Goal: Task Accomplishment & Management: Manage account settings

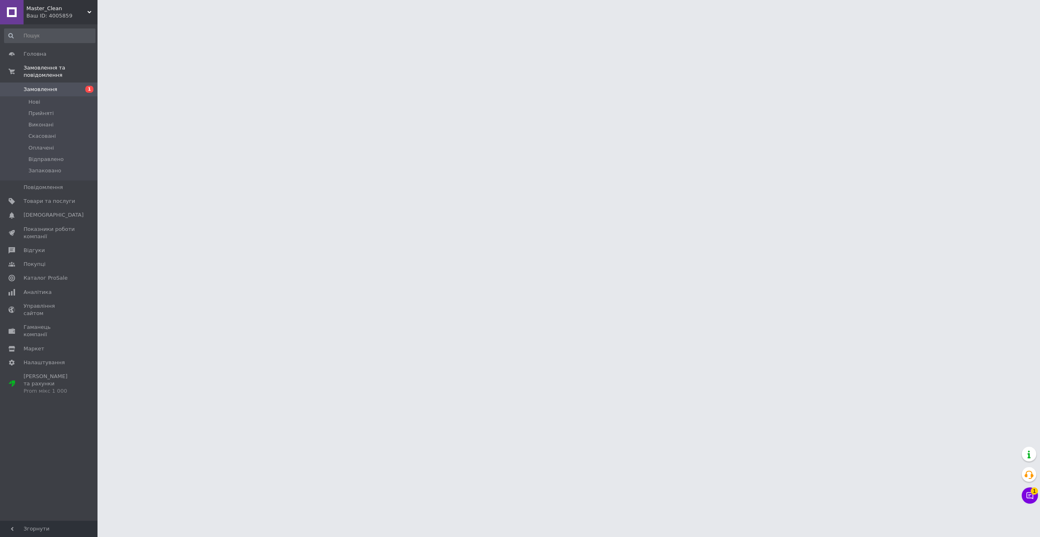
click at [1039, 20] on html "Master_Clean Ваш ID: 4005859 Сайт Master_Clean Кабінет покупця Перевірити стан …" at bounding box center [520, 10] width 1040 height 20
click at [1035, 490] on span "1" at bounding box center [1034, 489] width 7 height 7
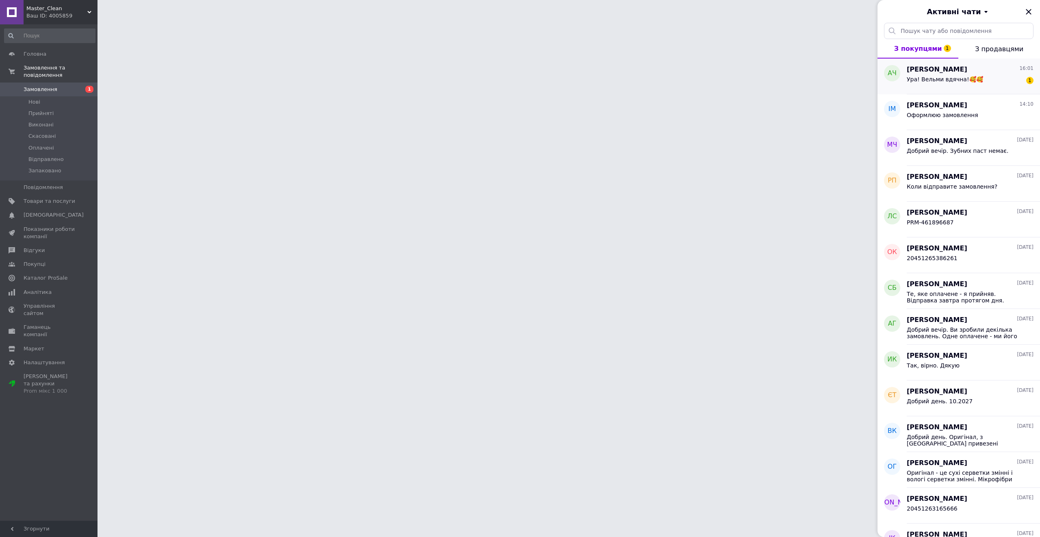
click at [955, 80] on span "Ура! Вельми вдячна!🥰🥰" at bounding box center [945, 79] width 76 height 7
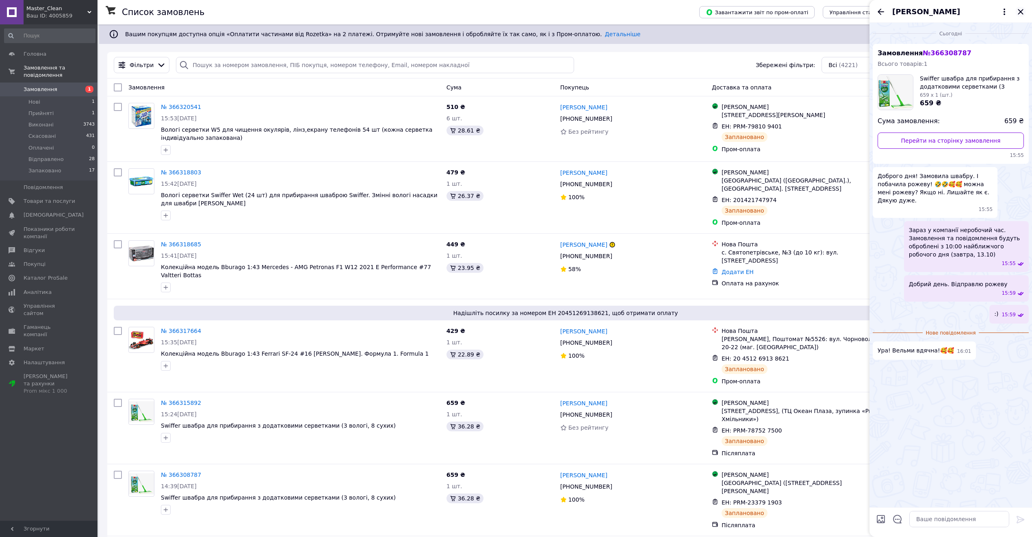
click at [1017, 9] on icon "Закрити" at bounding box center [1021, 12] width 10 height 10
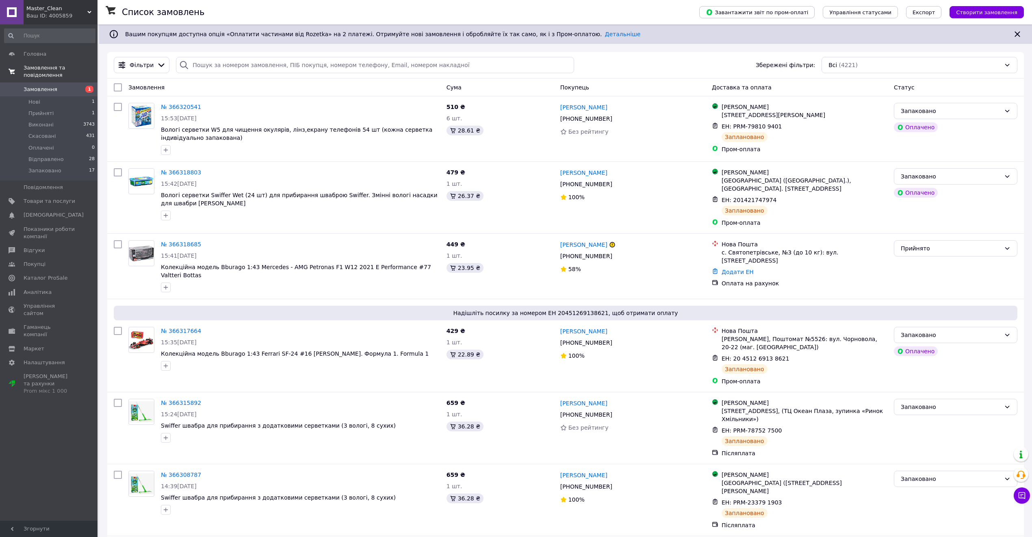
click at [50, 62] on link "Замовлення та повідомлення" at bounding box center [50, 71] width 100 height 21
click at [54, 57] on span "Головна" at bounding box center [50, 53] width 52 height 7
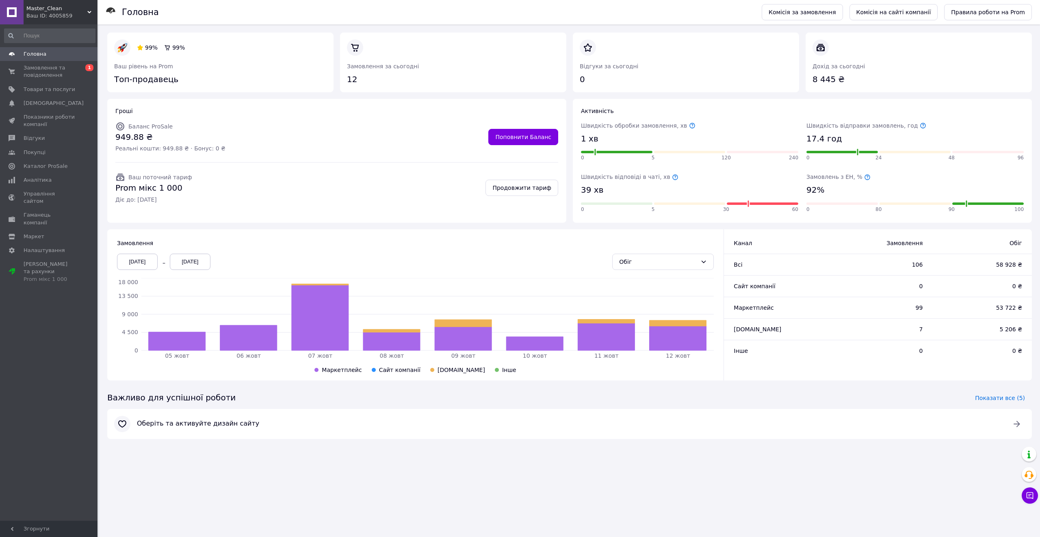
click at [57, 16] on div "Ваш ID: 4005859" at bounding box center [61, 15] width 71 height 7
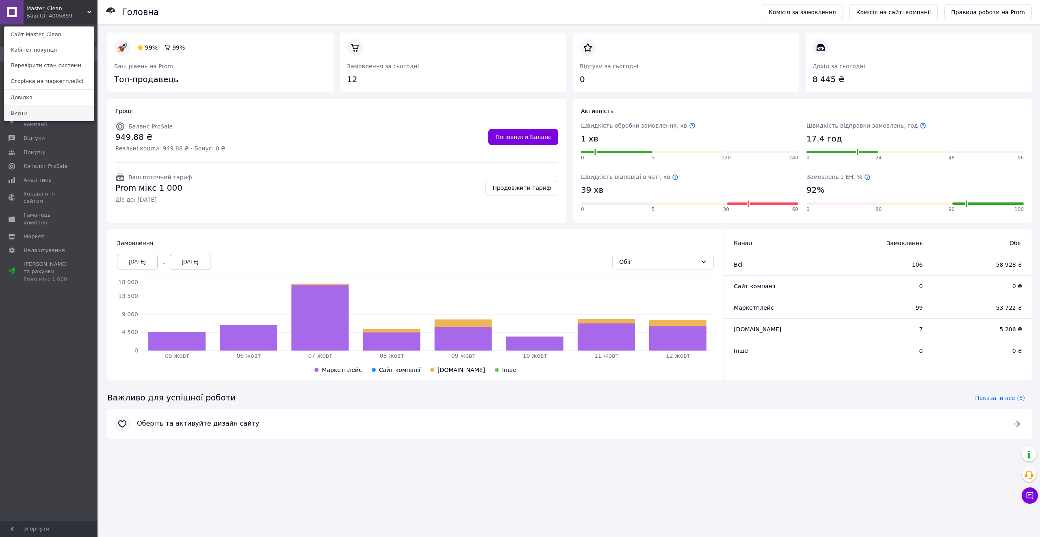
click at [52, 113] on link "Вийти" at bounding box center [48, 112] width 89 height 15
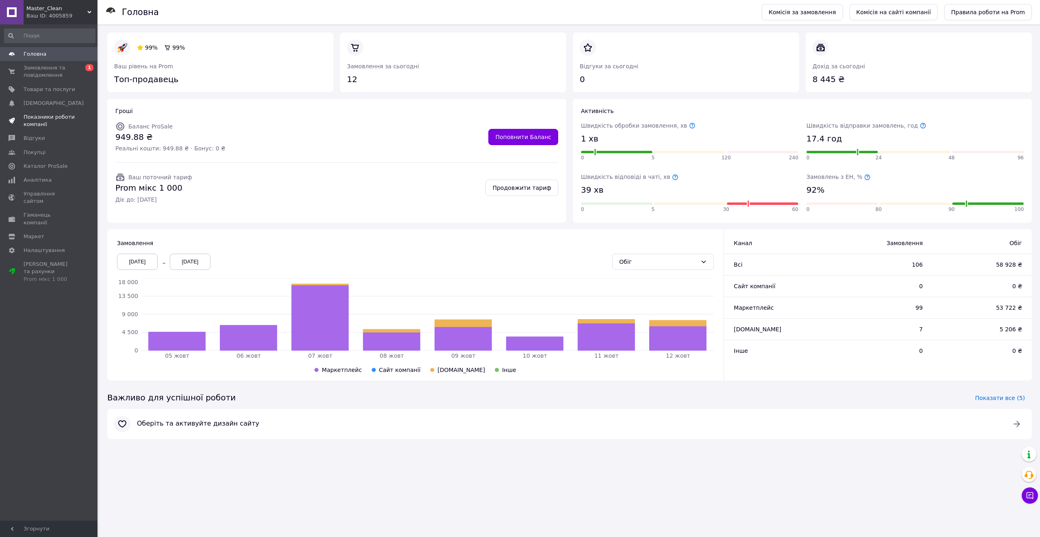
click at [52, 113] on span "Показники роботи компанії" at bounding box center [50, 120] width 52 height 15
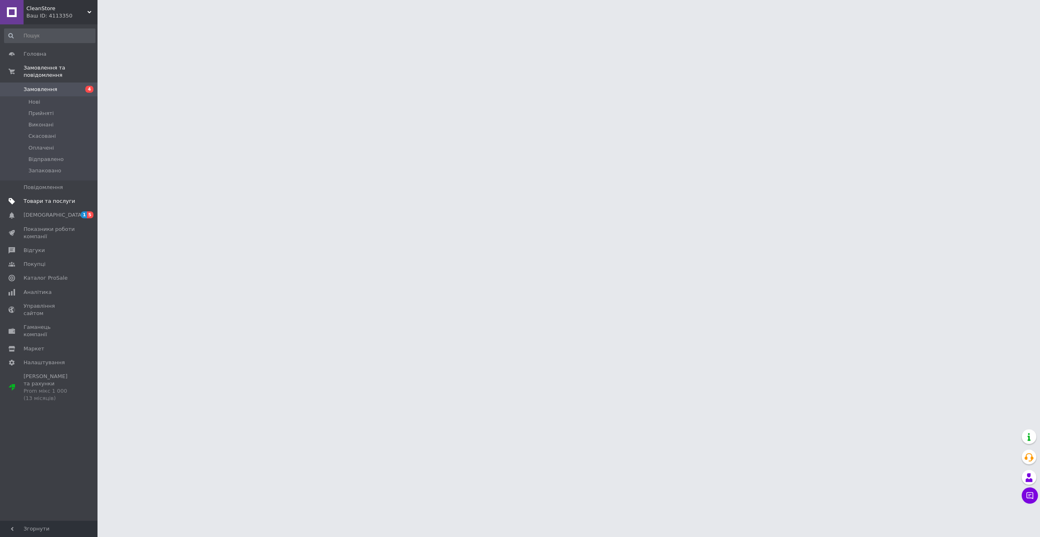
click at [55, 198] on link "Товари та послуги" at bounding box center [50, 201] width 100 height 14
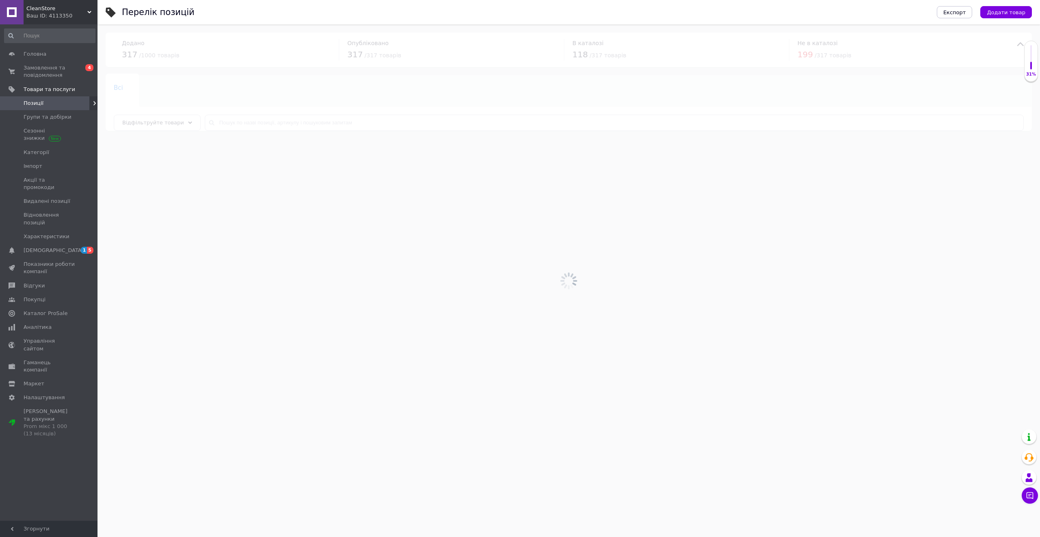
click at [260, 131] on div at bounding box center [569, 280] width 943 height 512
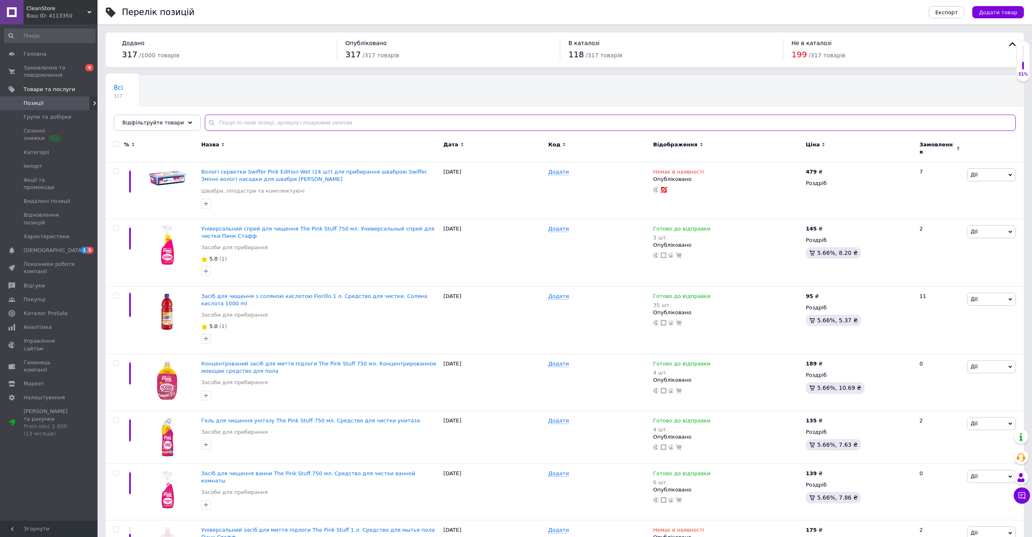
click at [342, 122] on input "text" at bounding box center [610, 123] width 811 height 16
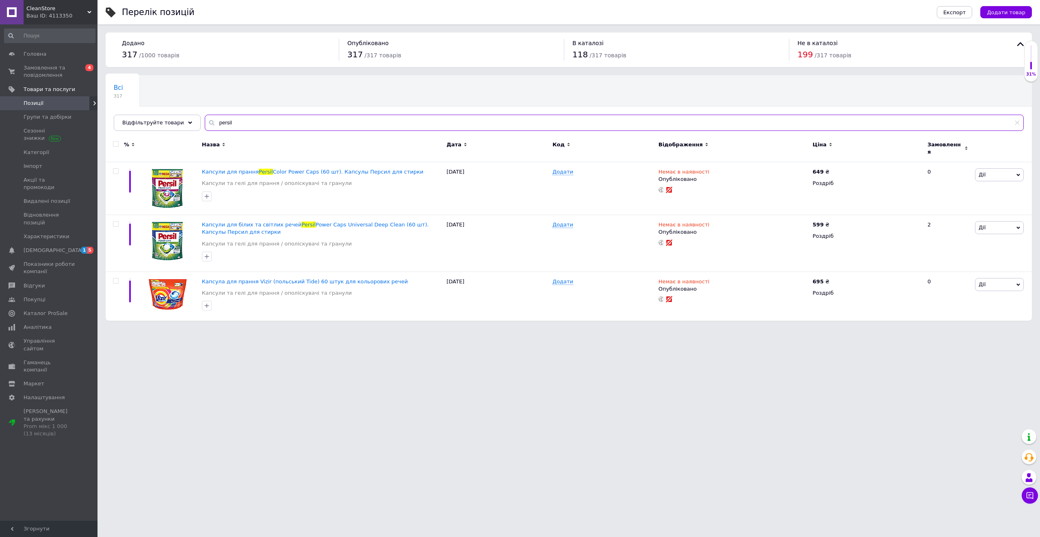
click at [278, 124] on input "persil" at bounding box center [614, 123] width 819 height 16
type input "ariel"
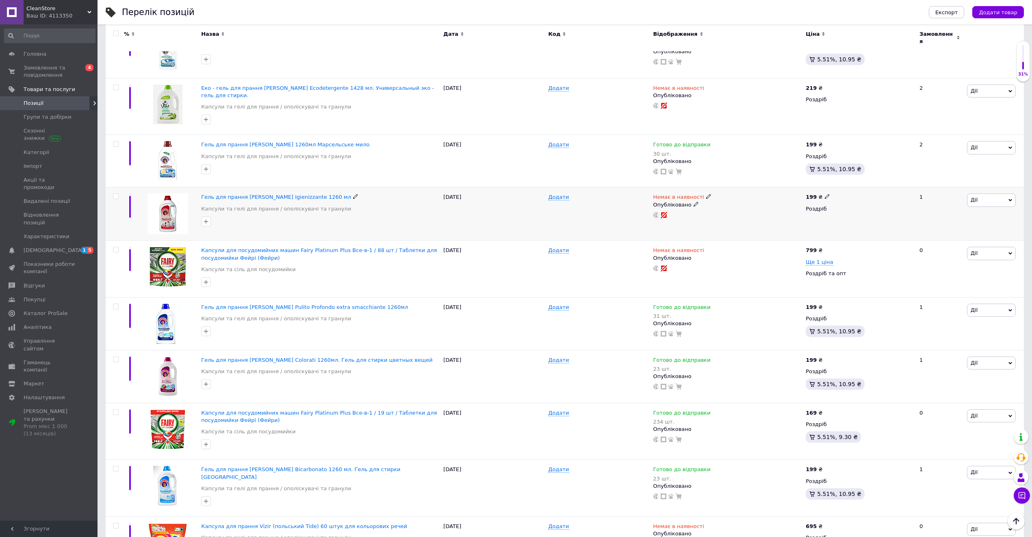
scroll to position [758, 0]
click at [64, 73] on span "Замовлення та повідомлення" at bounding box center [50, 71] width 52 height 15
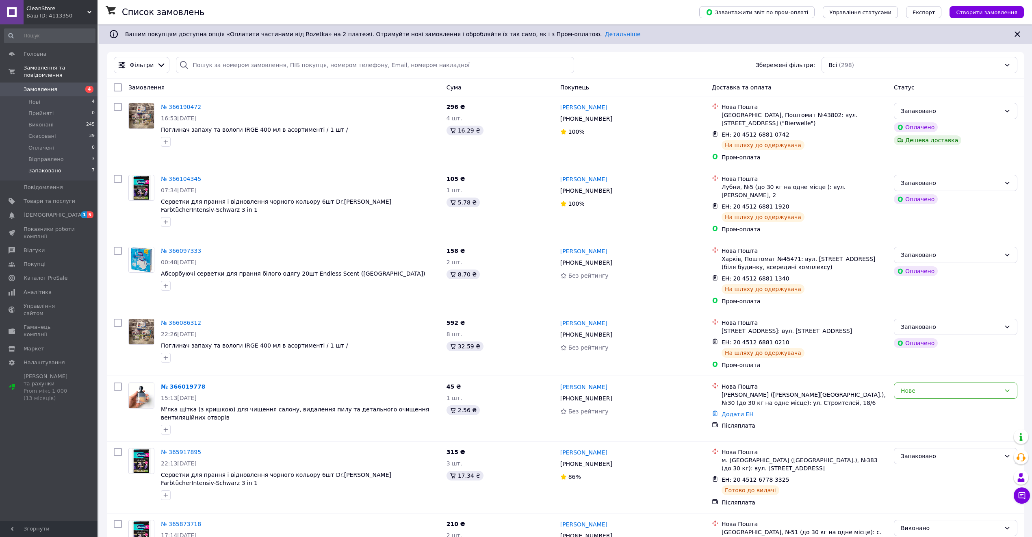
click at [86, 168] on li "Запаковано 7" at bounding box center [50, 172] width 100 height 15
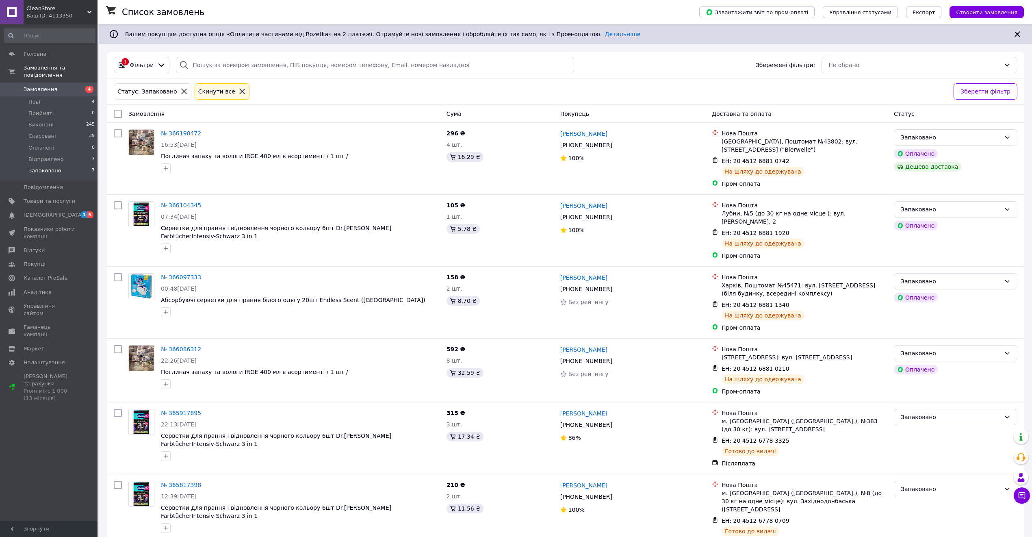
click at [116, 115] on input "checkbox" at bounding box center [118, 114] width 8 height 8
checkbox input "true"
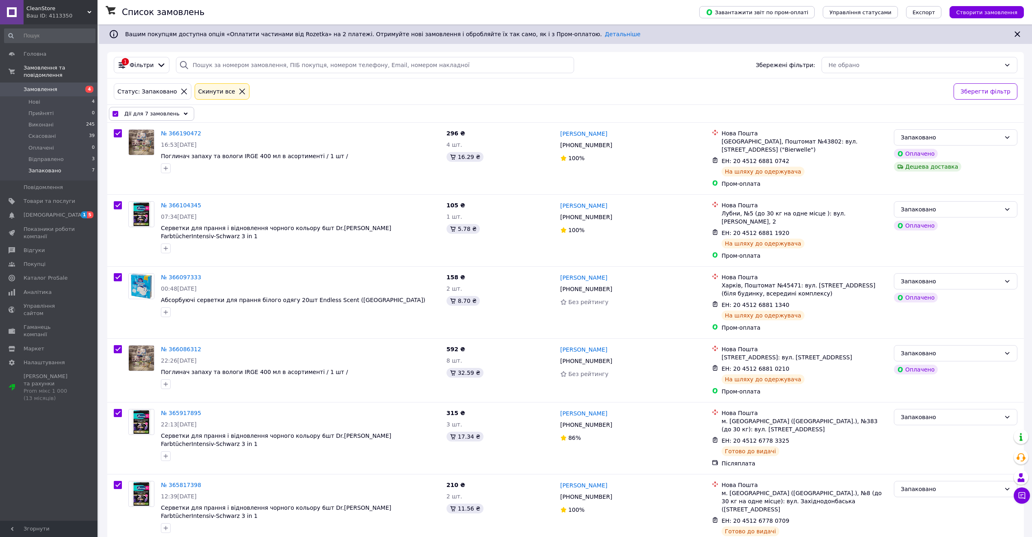
checkbox input "true"
click at [171, 121] on div "Дії для 7 замовлень" at bounding box center [151, 114] width 85 height 14
click at [202, 130] on div "Змінити статус" at bounding box center [168, 136] width 118 height 14
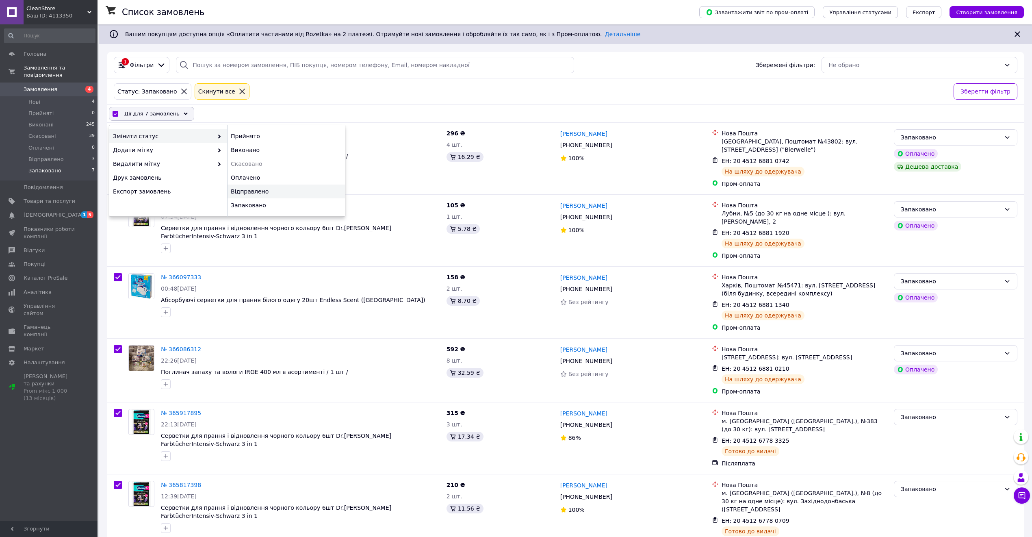
click at [267, 190] on div "Відправлено" at bounding box center [286, 191] width 118 height 14
checkbox input "false"
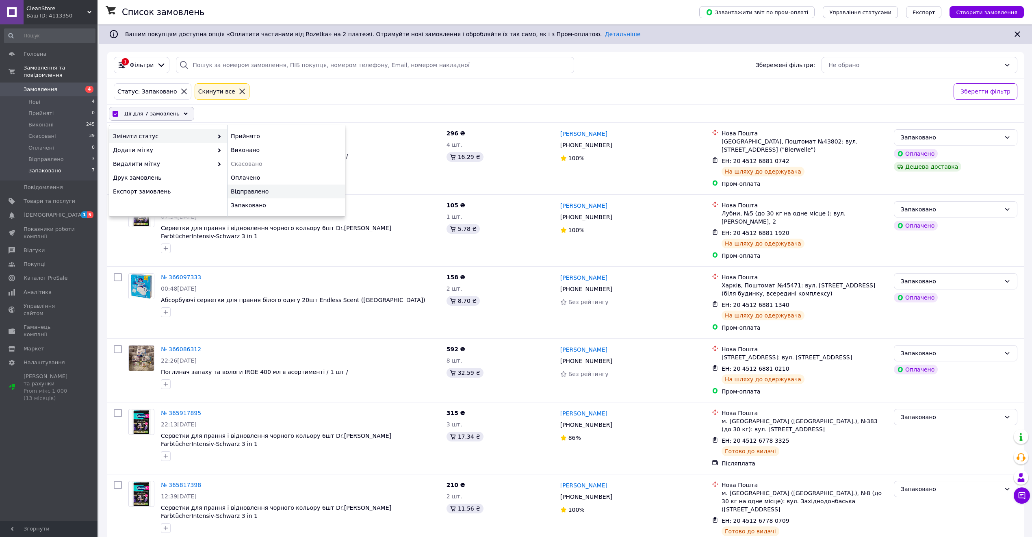
checkbox input "false"
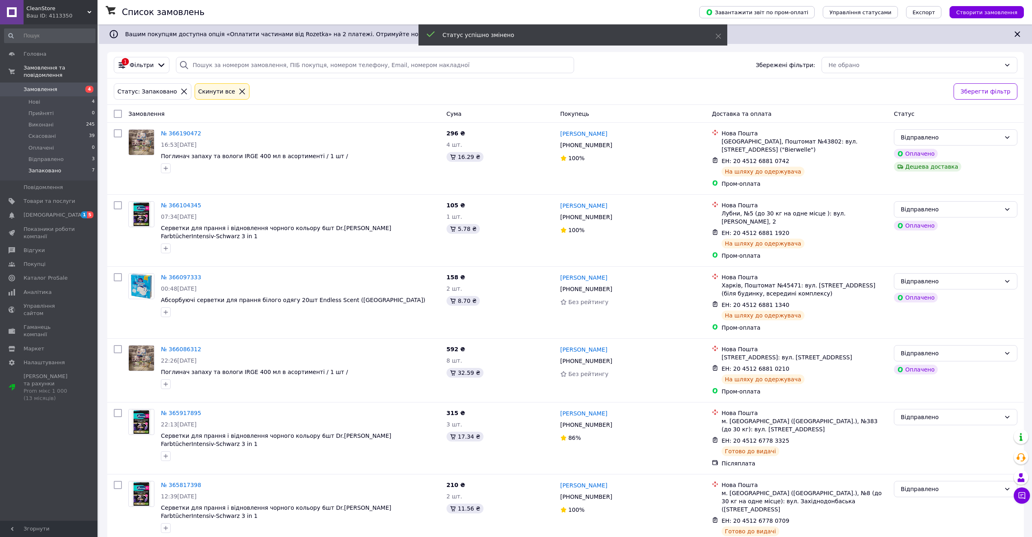
click at [201, 98] on div "Cкинути все" at bounding box center [222, 91] width 55 height 16
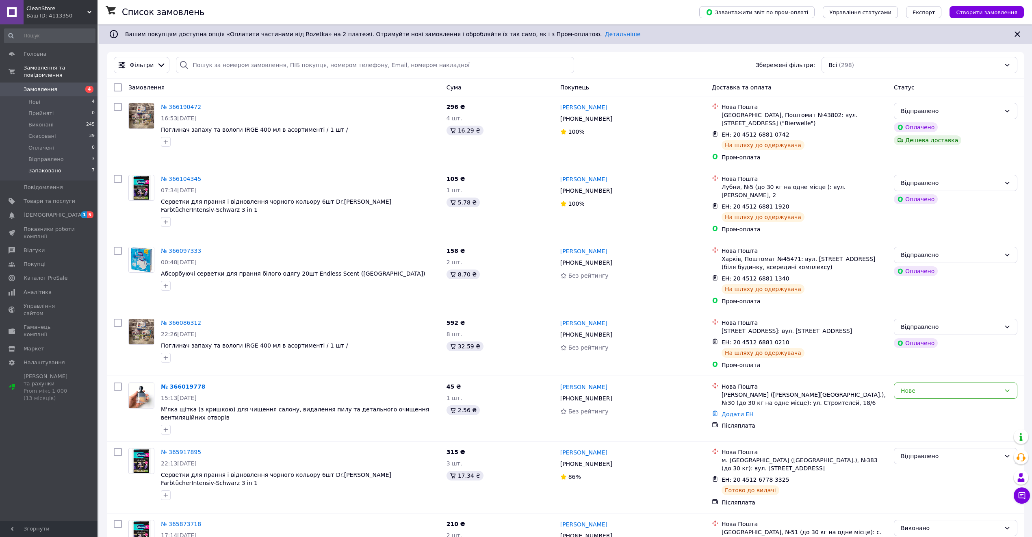
click at [80, 11] on span "CleanStore" at bounding box center [56, 8] width 61 height 7
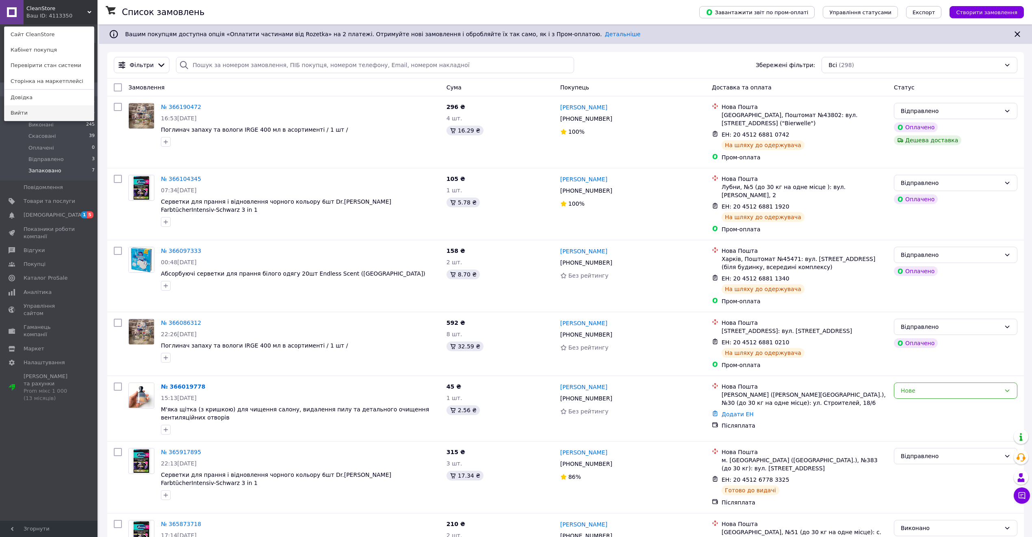
click at [67, 118] on link "Вийти" at bounding box center [48, 112] width 89 height 15
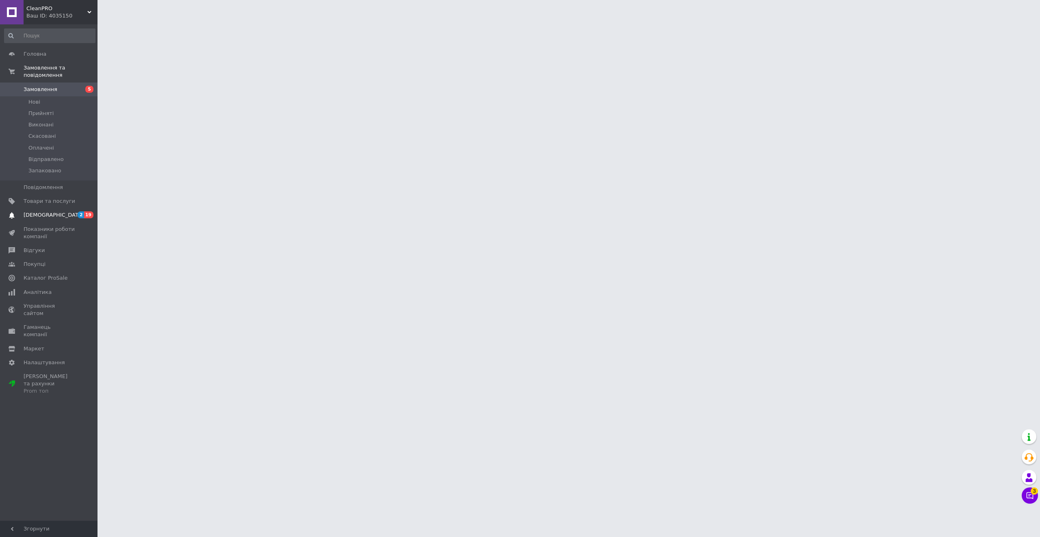
click at [62, 211] on span "[DEMOGRAPHIC_DATA]" at bounding box center [50, 214] width 52 height 7
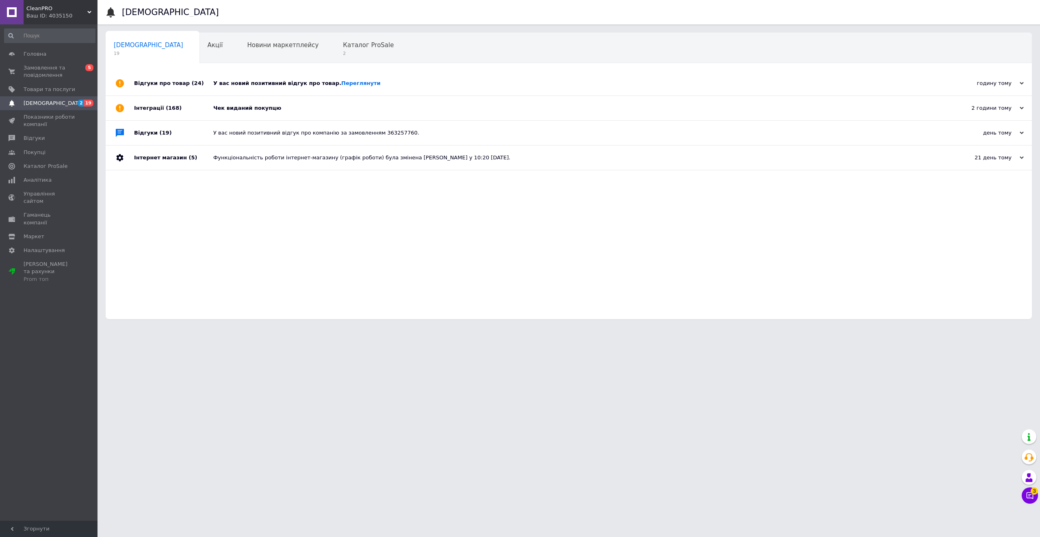
click at [263, 108] on div "Чек виданий покупцю" at bounding box center [577, 107] width 729 height 7
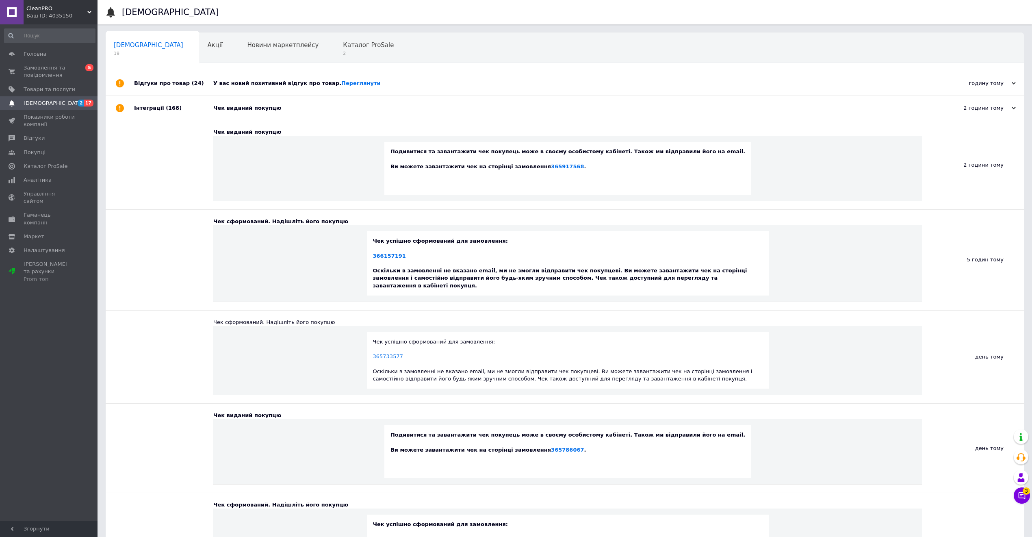
click at [259, 82] on div "У вас новий позитивний відгук про товар. Переглянути" at bounding box center [573, 83] width 721 height 7
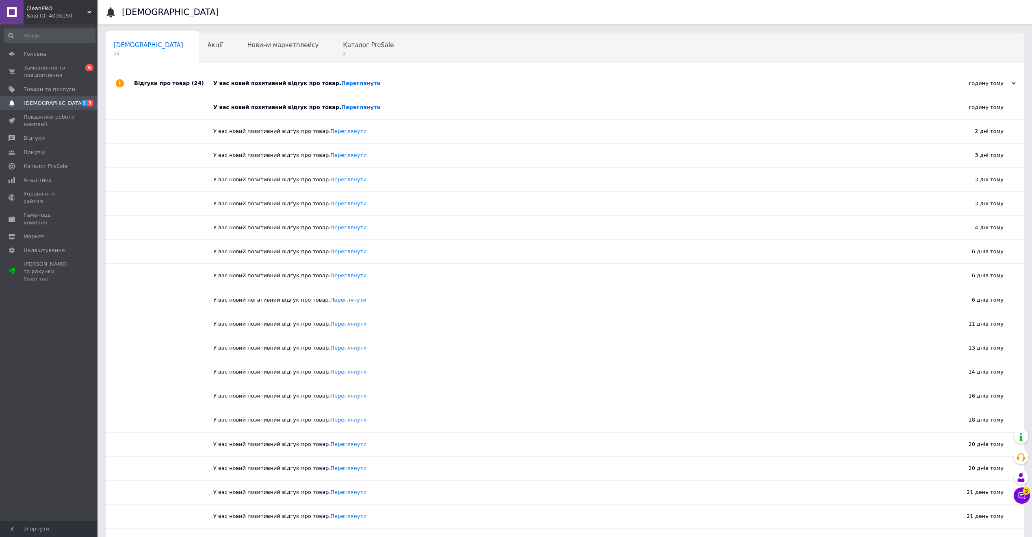
click at [269, 85] on div "У вас новий позитивний відгук про товар. Переглянути" at bounding box center [573, 83] width 721 height 7
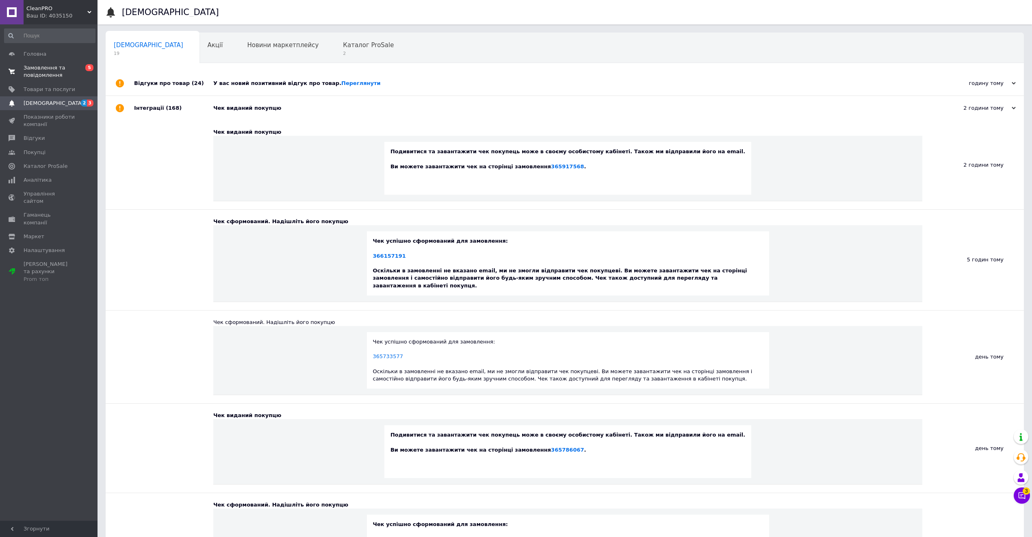
click at [65, 69] on span "Замовлення та повідомлення" at bounding box center [50, 71] width 52 height 15
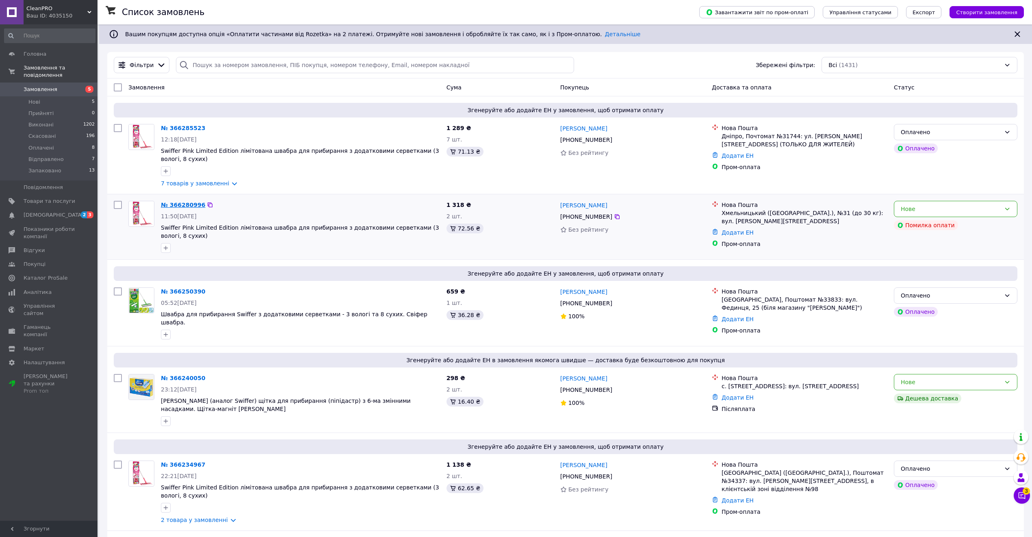
click at [176, 205] on link "№ 366280996" at bounding box center [183, 205] width 44 height 7
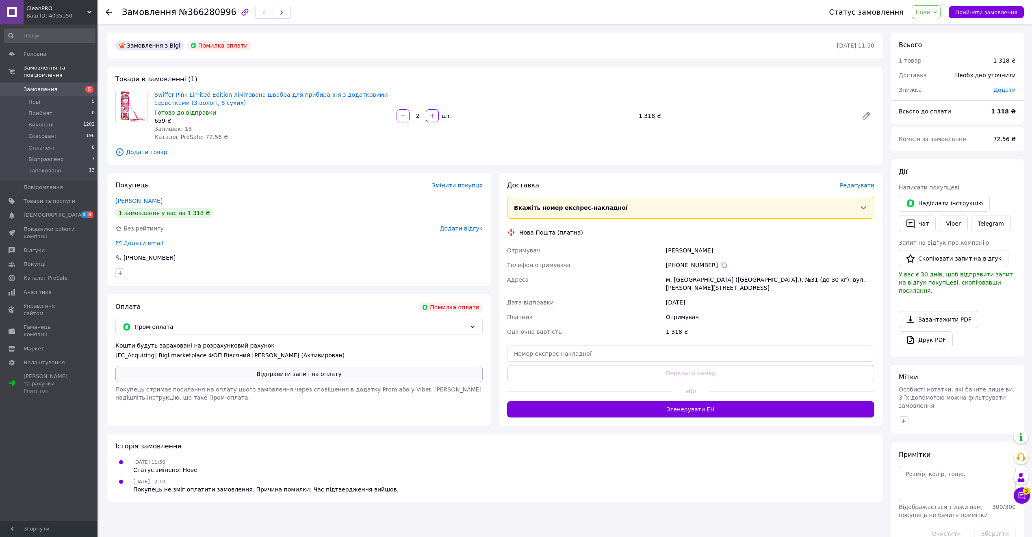
click at [340, 378] on button "Відправити запит на оплату" at bounding box center [298, 374] width 367 height 16
click at [106, 12] on use at bounding box center [109, 12] width 7 height 7
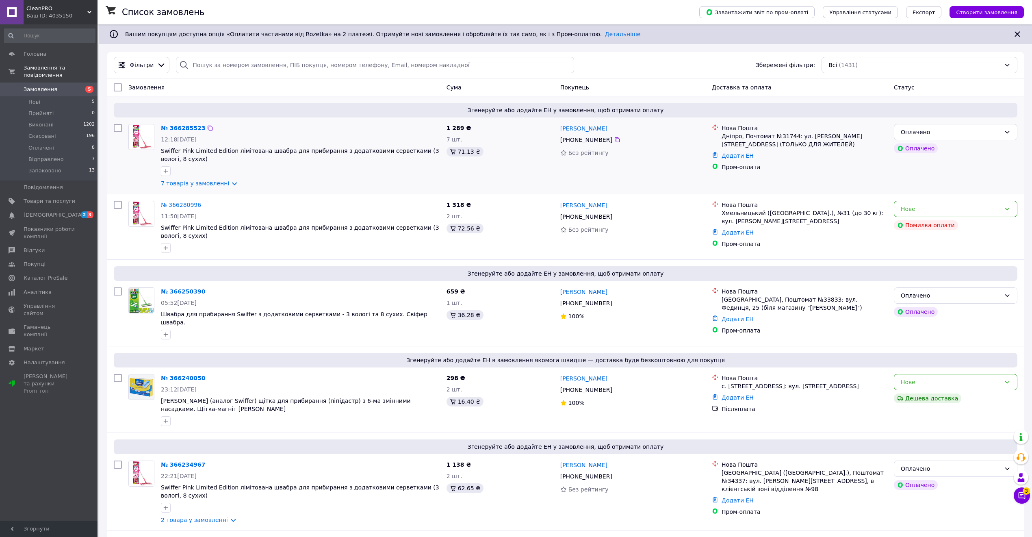
click at [219, 180] on link "7 товарів у замовленні" at bounding box center [195, 183] width 68 height 7
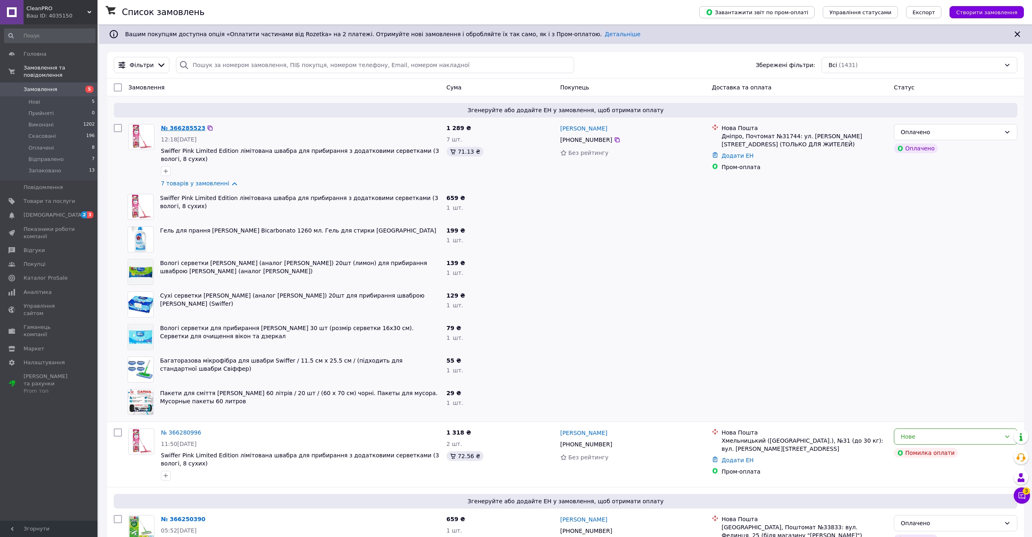
click at [168, 126] on link "№ 366285523" at bounding box center [183, 128] width 44 height 7
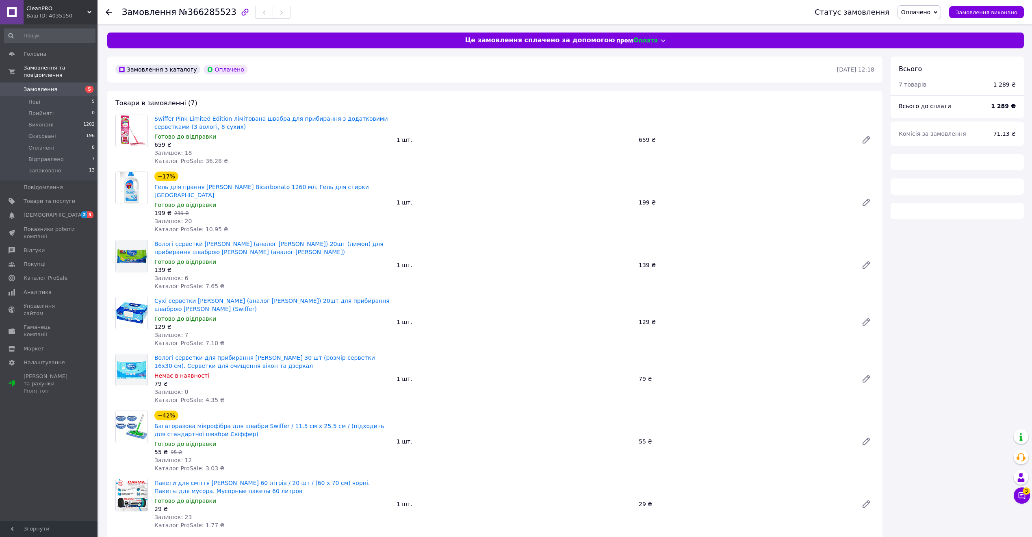
click at [930, 12] on span "Оплачено" at bounding box center [915, 12] width 29 height 7
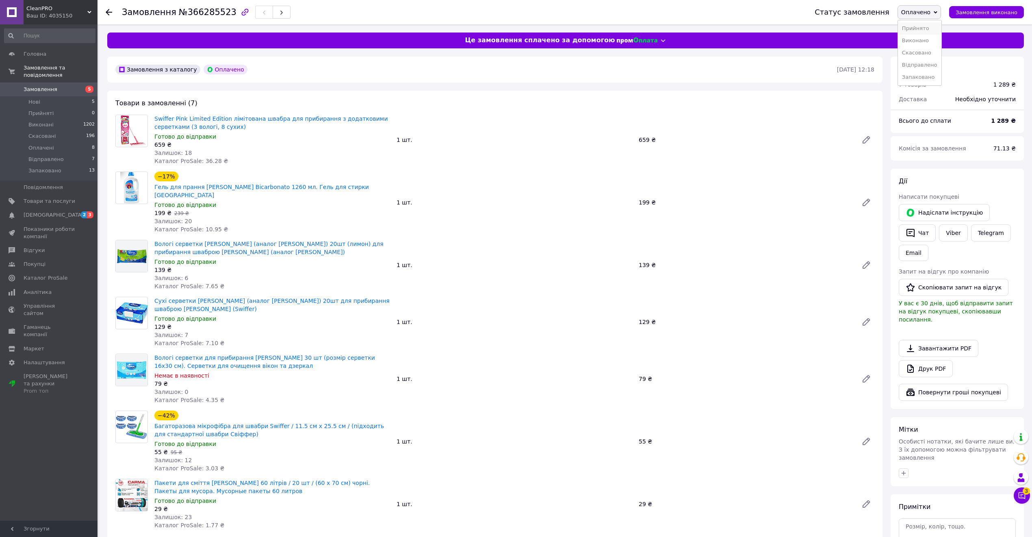
click at [934, 25] on li "Прийнято" at bounding box center [919, 28] width 43 height 12
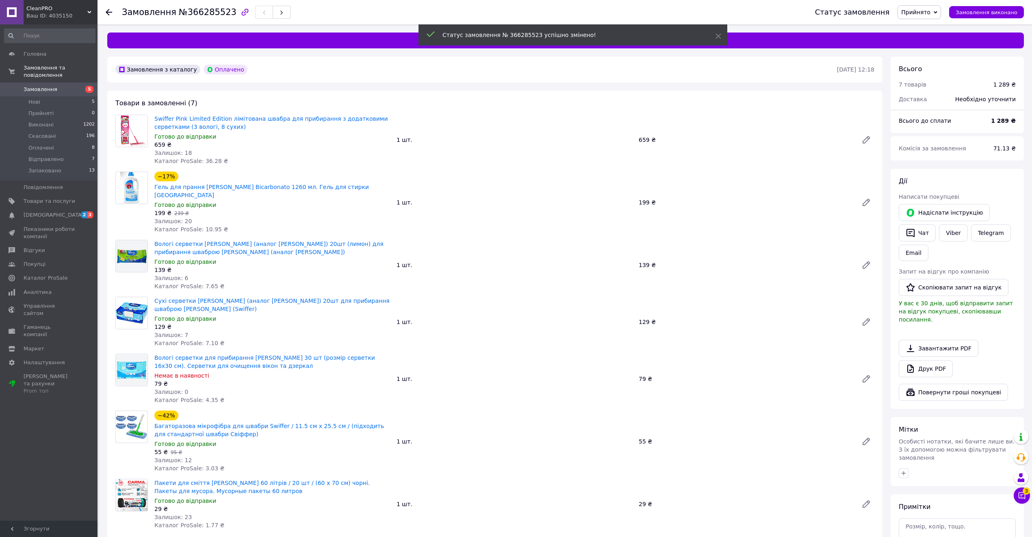
click at [927, 14] on span "Прийнято" at bounding box center [915, 12] width 29 height 7
click at [930, 73] on li "Запаковано" at bounding box center [919, 77] width 43 height 12
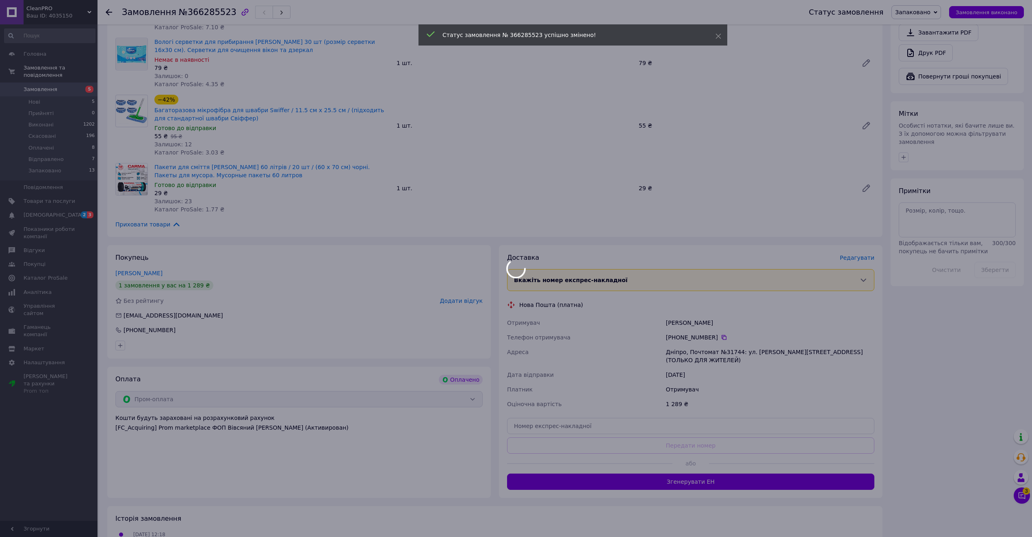
scroll to position [375, 0]
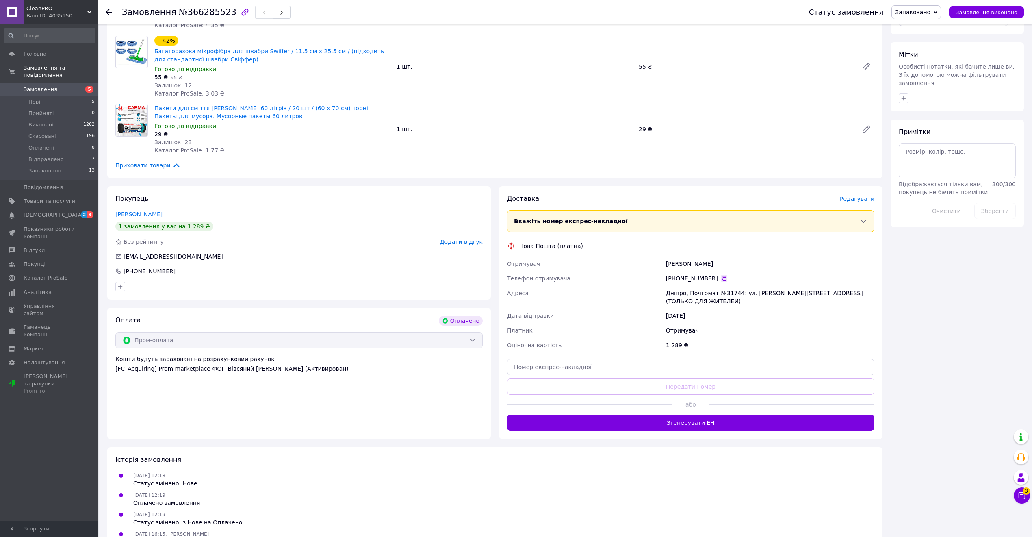
click at [722, 276] on icon at bounding box center [724, 278] width 5 height 5
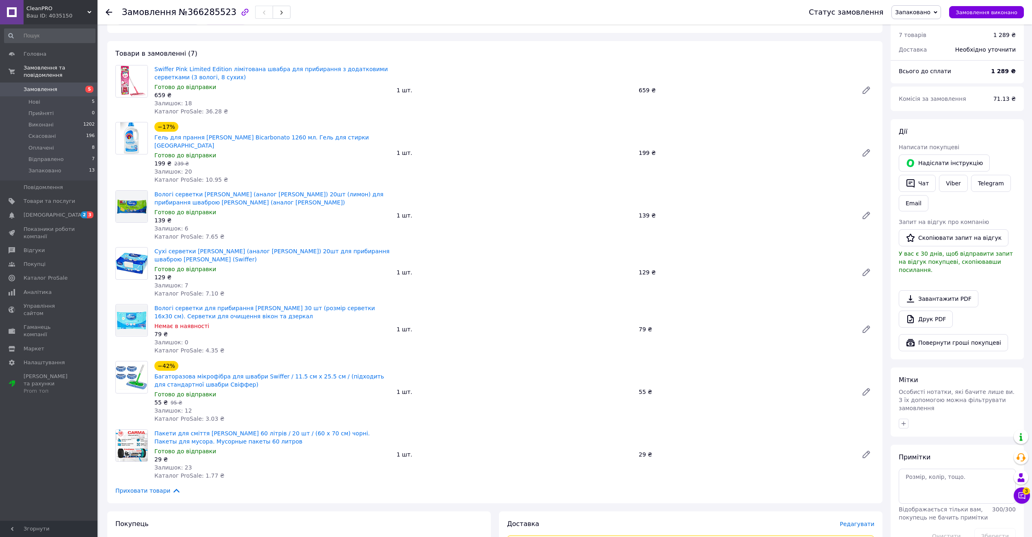
scroll to position [267, 0]
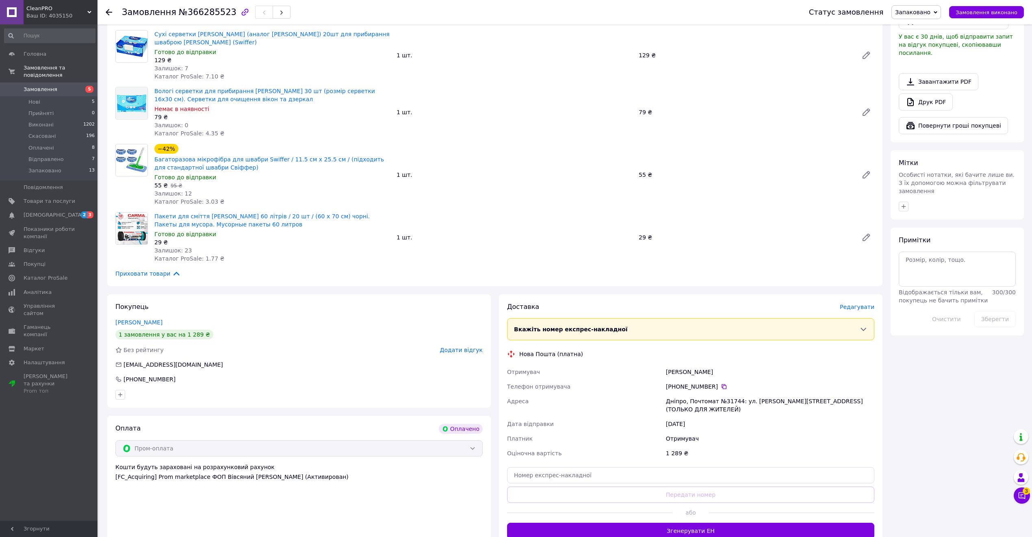
click at [692, 364] on div "Хатем Елена" at bounding box center [770, 371] width 212 height 15
copy div "Елена"
click at [727, 394] on div "Дніпро, Почтомат №31744: ул. Светлова, 42а, секция 2 (ТОЛЬКО ДЛЯ ЖИТЕЛЕЙ)" at bounding box center [770, 405] width 212 height 23
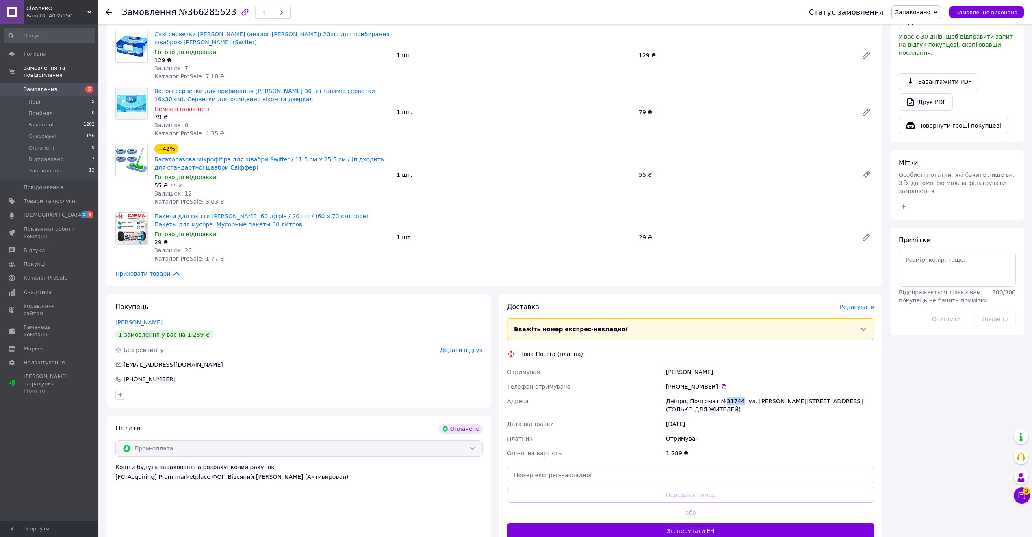
copy div "31744"
click at [697, 446] on div "1 289 ₴" at bounding box center [770, 453] width 212 height 15
click at [698, 467] on input "text" at bounding box center [690, 475] width 367 height 16
paste input "20451269159732"
type input "20451269159732"
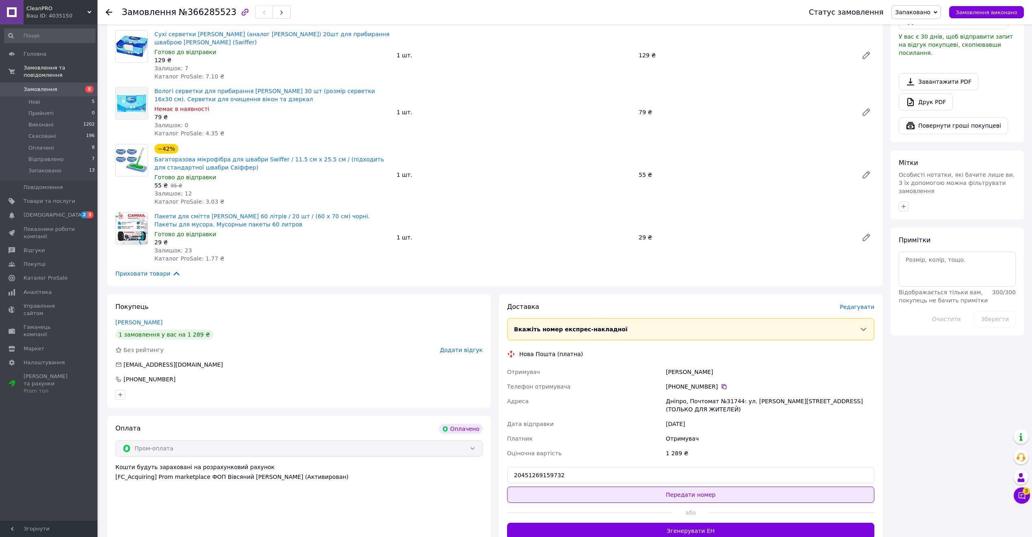
click at [707, 486] on button "Передати номер" at bounding box center [690, 494] width 367 height 16
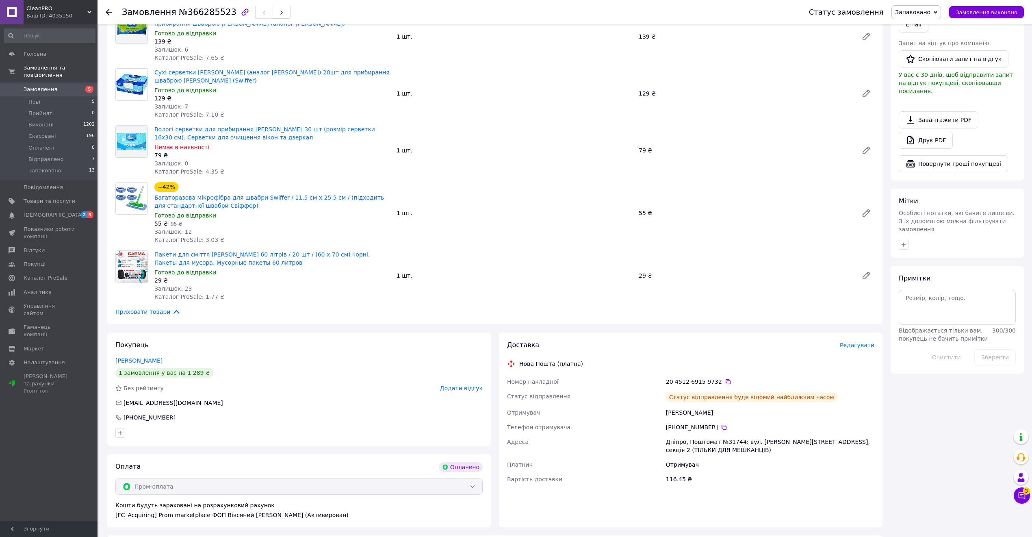
scroll to position [271, 0]
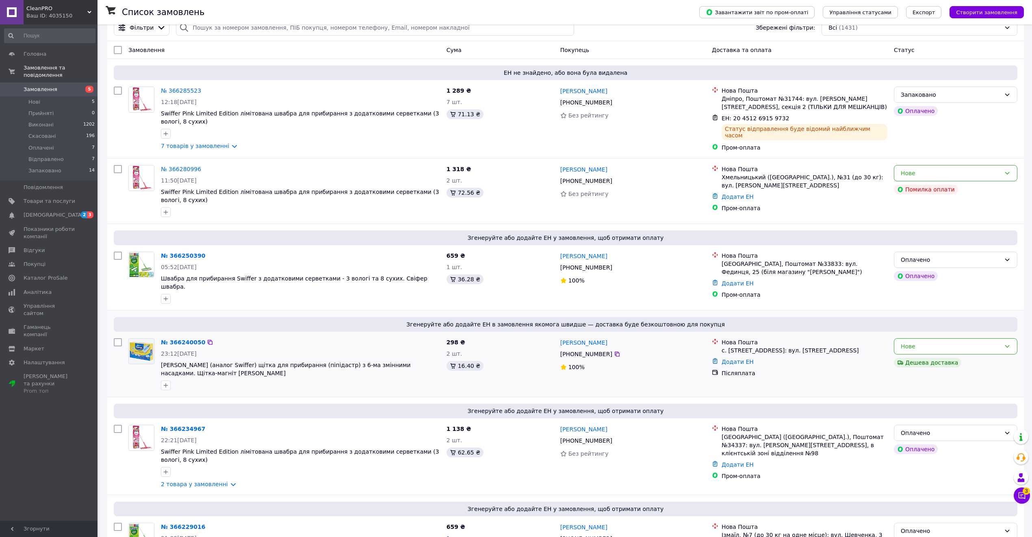
scroll to position [54, 0]
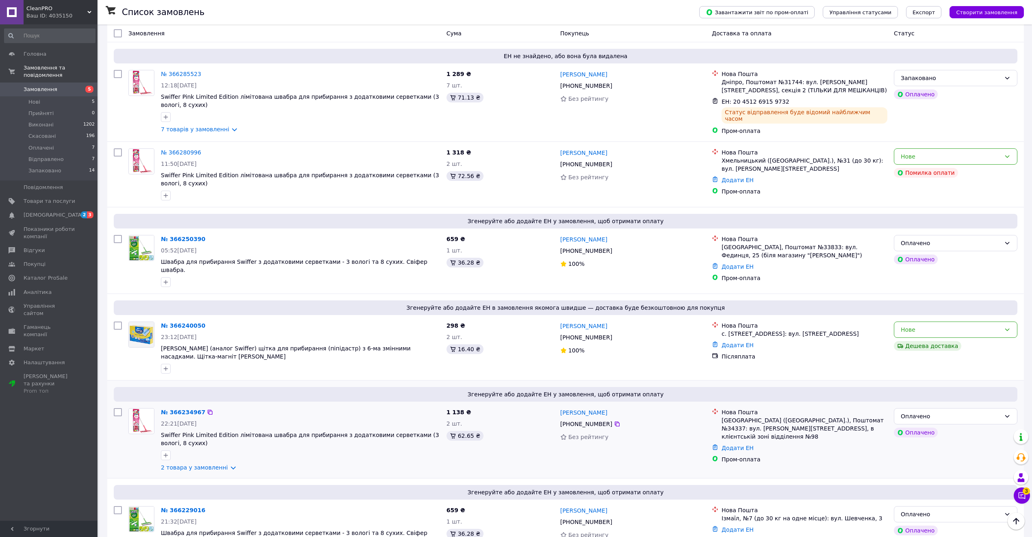
click at [194, 449] on div at bounding box center [300, 455] width 282 height 13
click at [194, 464] on link "2 товара у замовленні" at bounding box center [194, 467] width 67 height 7
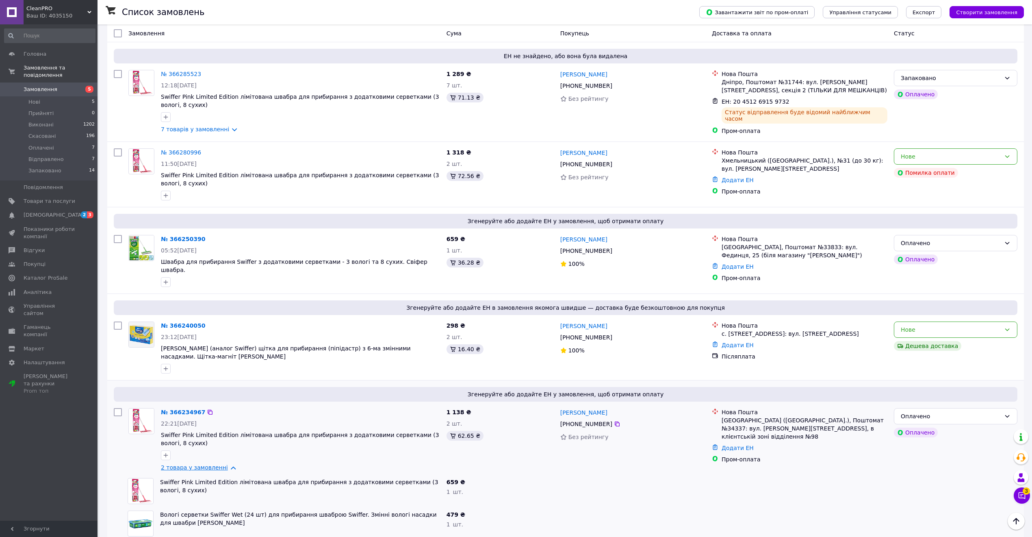
click at [194, 464] on link "2 товара у замовленні" at bounding box center [194, 467] width 67 height 7
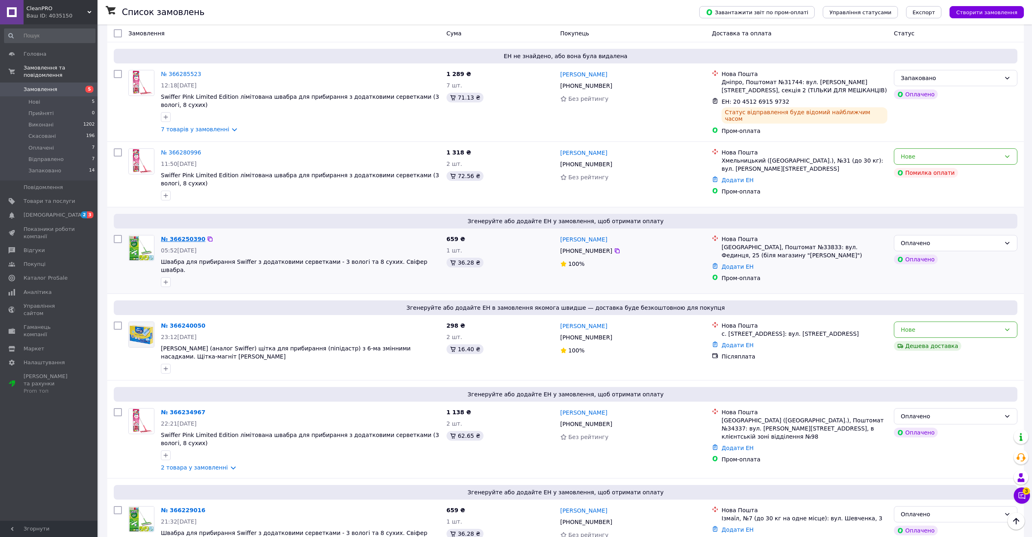
click at [180, 237] on link "№ 366250390" at bounding box center [183, 239] width 44 height 7
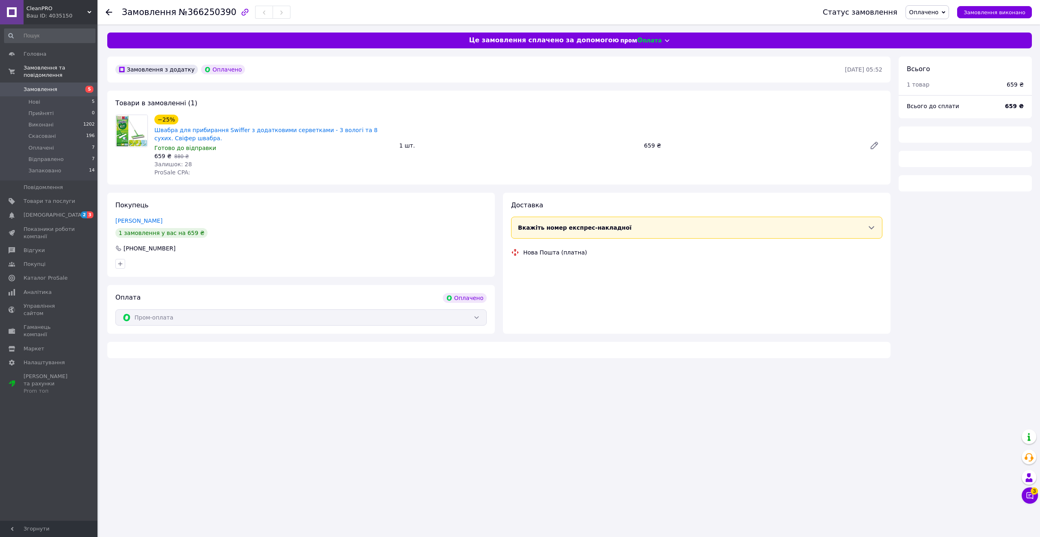
click at [949, 8] on span "Оплачено" at bounding box center [927, 12] width 43 height 14
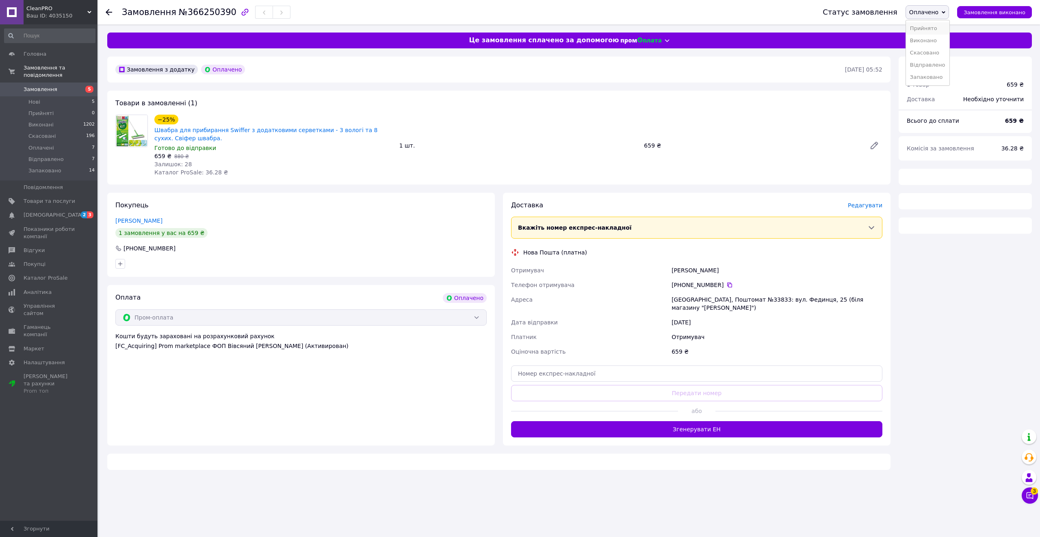
click at [937, 25] on li "Прийнято" at bounding box center [927, 28] width 43 height 12
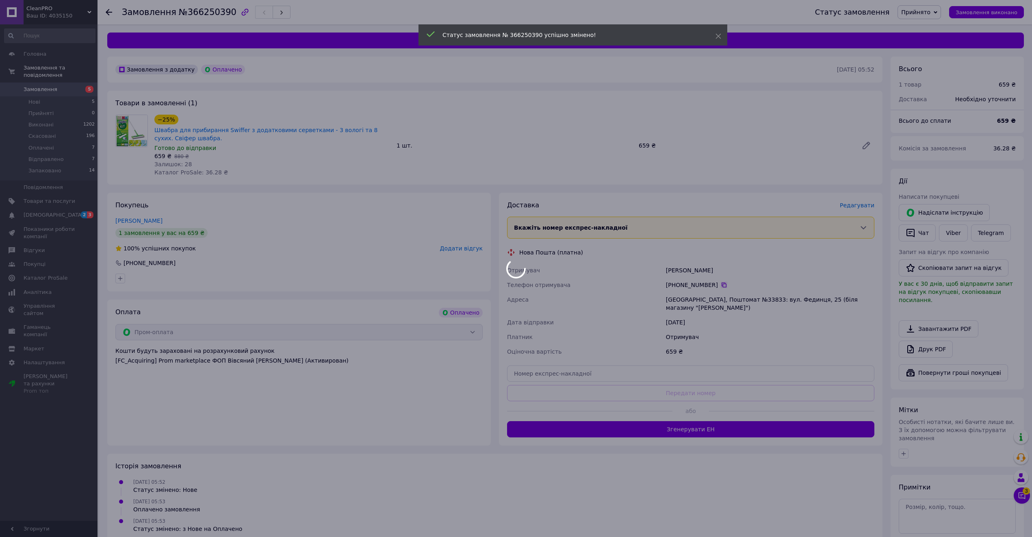
click at [718, 282] on body "CleanPRO Ваш ID: 4035150 Сайт CleanPRO Кабінет покупця Перевірити стан системи …" at bounding box center [516, 295] width 1032 height 590
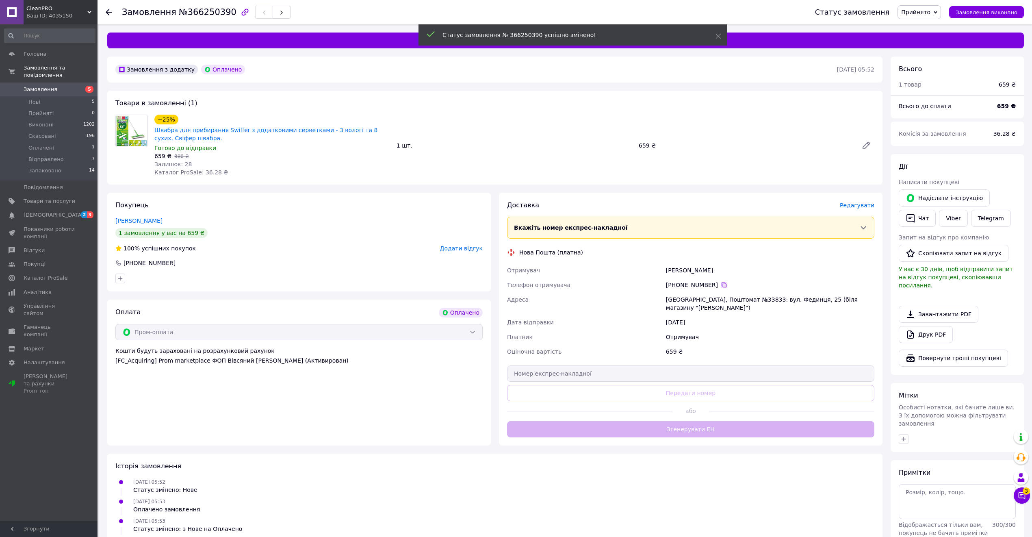
click at [722, 284] on icon at bounding box center [724, 285] width 7 height 7
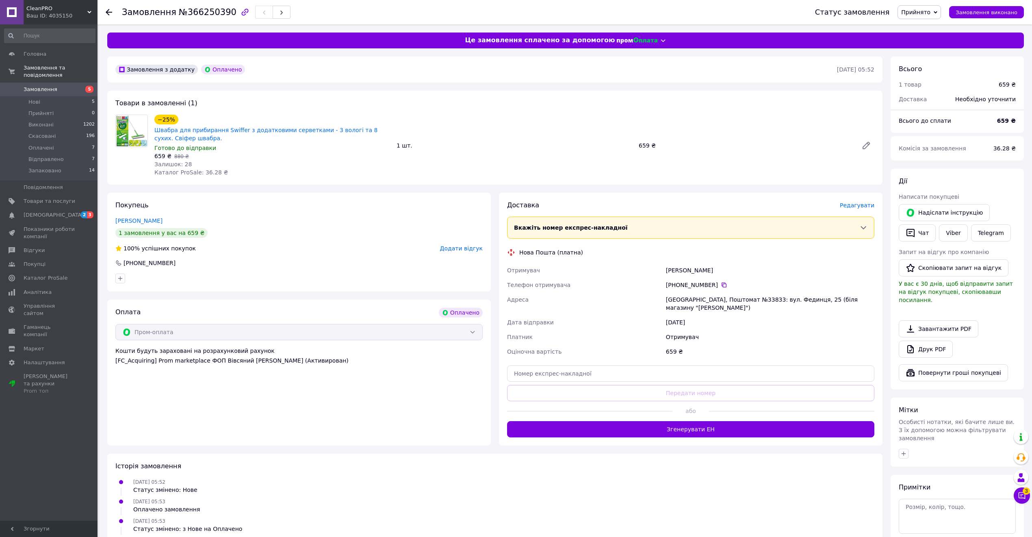
click at [712, 302] on div "Ужгород, Поштомат №33833: вул. Фединця, 25 (біля магазину "Зіна")" at bounding box center [770, 303] width 212 height 23
drag, startPoint x: 712, startPoint y: 302, endPoint x: 722, endPoint y: 306, distance: 10.3
click at [712, 303] on div "Ужгород, Поштомат №33833: вул. Фединця, 25 (біля магазину "Зіна")" at bounding box center [770, 303] width 212 height 23
click at [736, 299] on div "Ужгород, Поштомат №33833: вул. Фединця, 25 (біля магазину "Зіна")" at bounding box center [770, 303] width 212 height 23
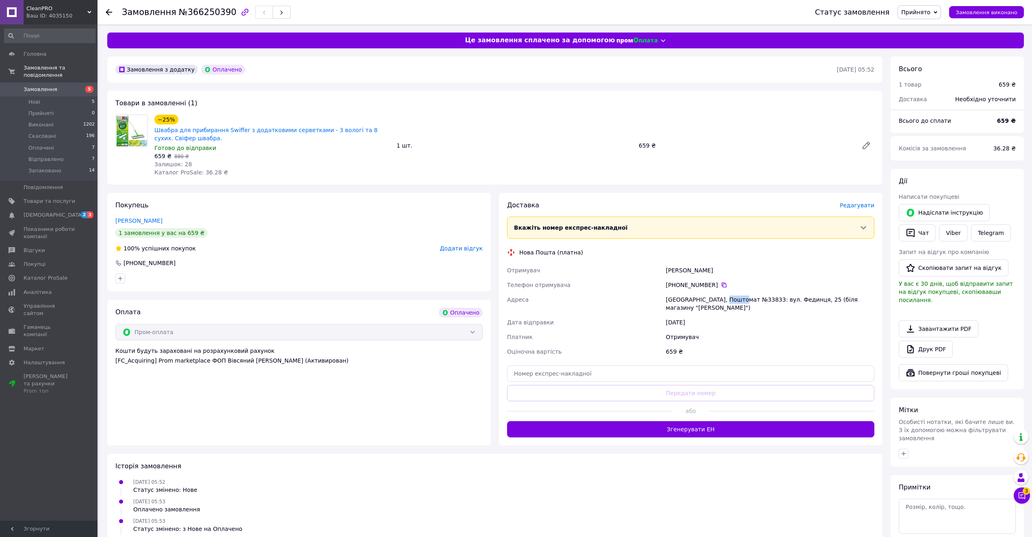
copy div "33833"
click at [618, 374] on div "Доставка Редагувати Вкажіть номер експрес-накладної Обов'язково введіть номер е…" at bounding box center [690, 319] width 367 height 236
click at [614, 367] on input "text" at bounding box center [690, 373] width 367 height 16
paste input "20451269160672"
type input "20451269160672"
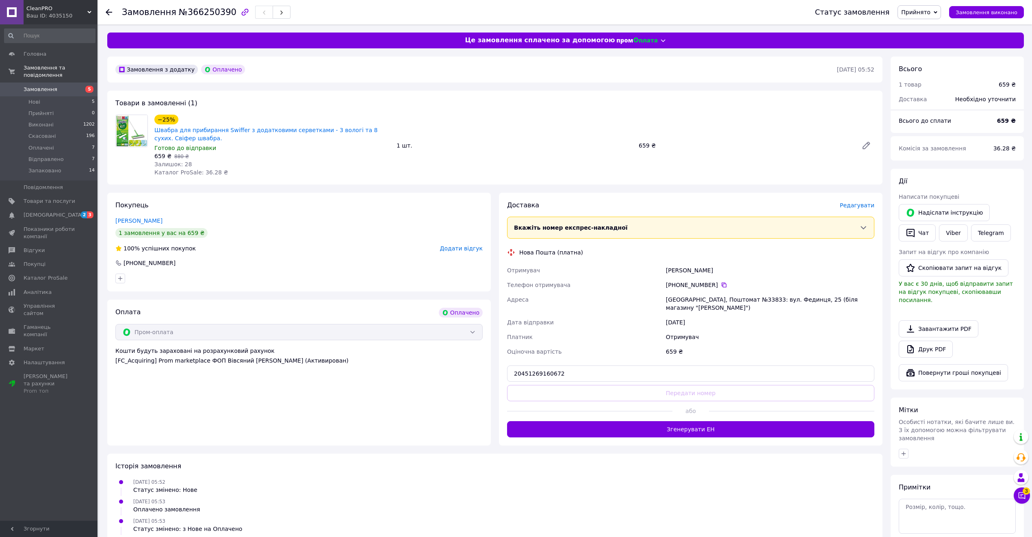
click at [616, 385] on button "Передати номер" at bounding box center [690, 393] width 367 height 16
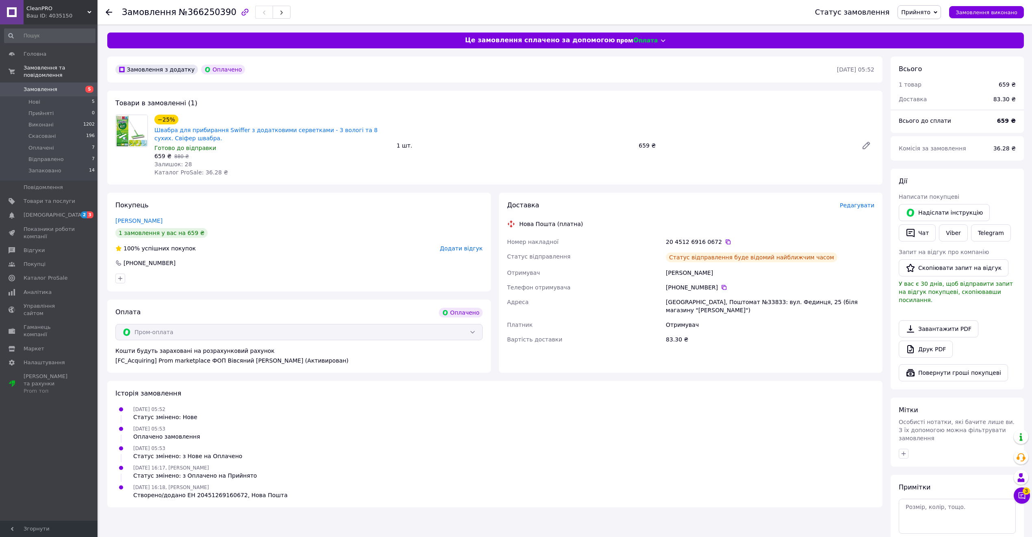
click at [916, 10] on span "Прийнято" at bounding box center [915, 12] width 29 height 7
click at [928, 78] on li "Запаковано" at bounding box center [919, 77] width 43 height 12
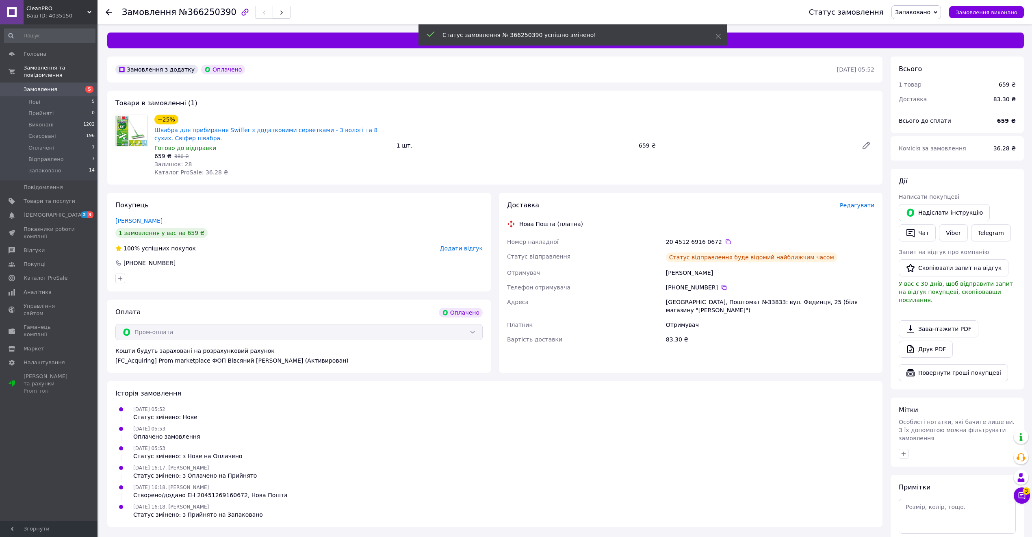
drag, startPoint x: 614, startPoint y: 295, endPoint x: 606, endPoint y: 293, distance: 8.5
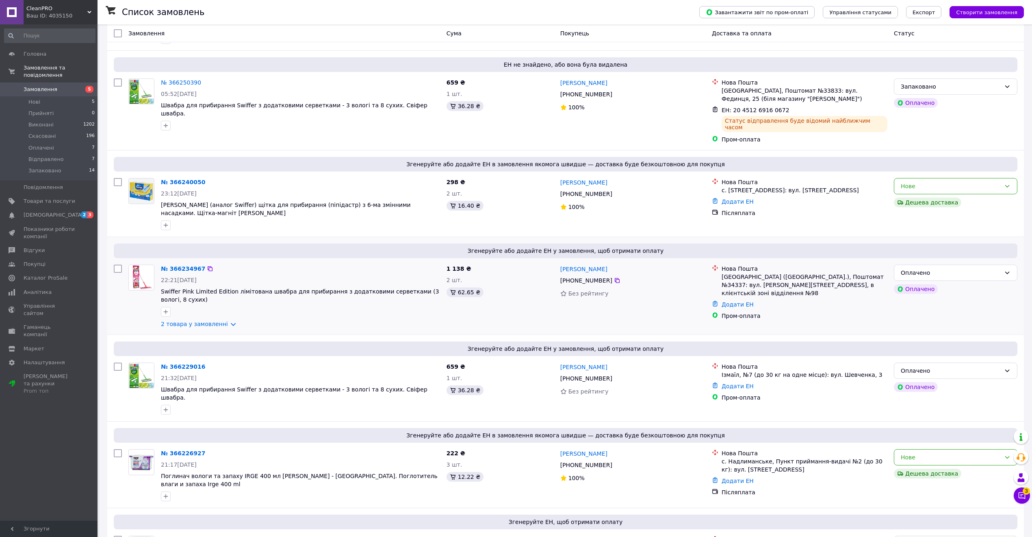
scroll to position [217, 0]
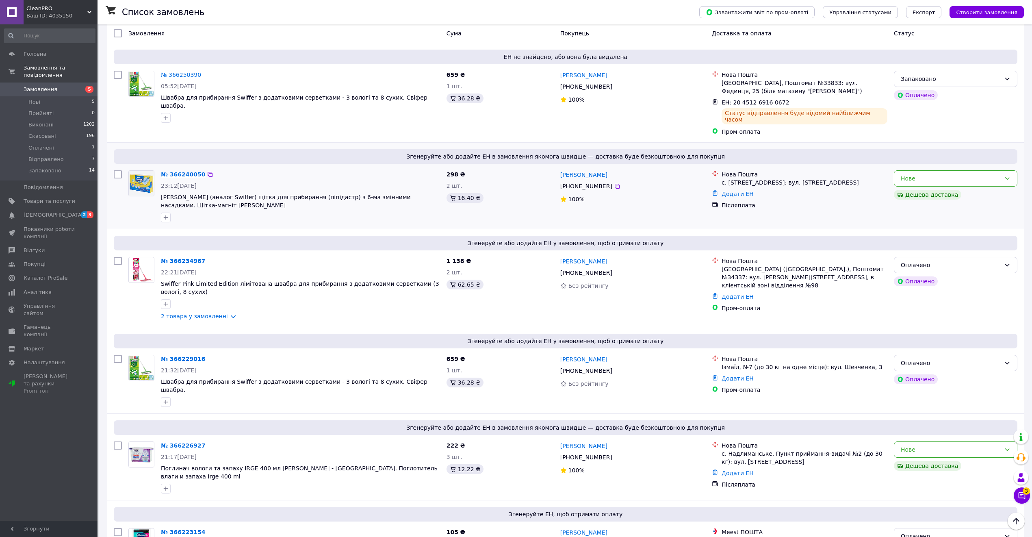
click at [180, 171] on link "№ 366240050" at bounding box center [183, 174] width 44 height 7
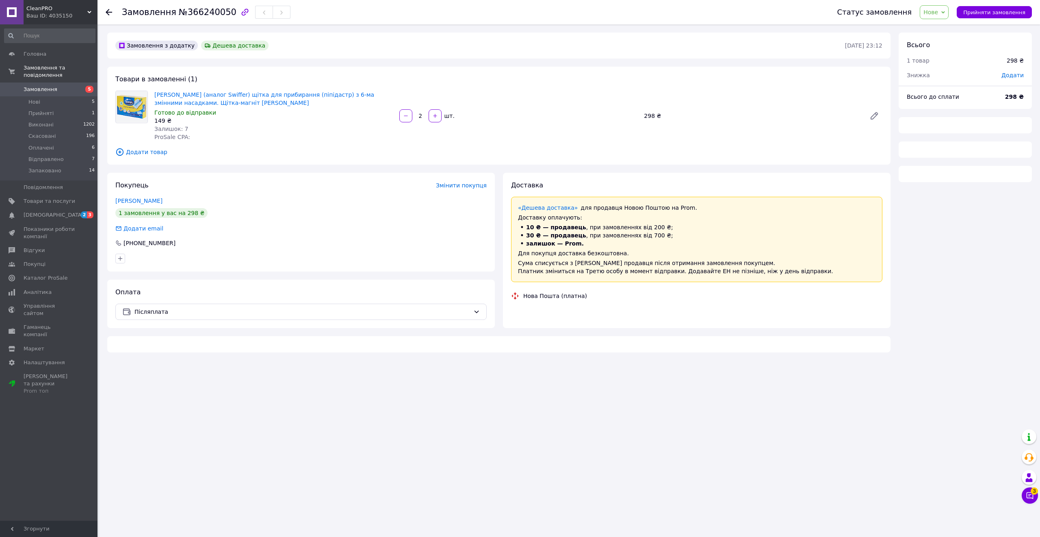
click at [936, 9] on span "Нове" at bounding box center [930, 12] width 15 height 7
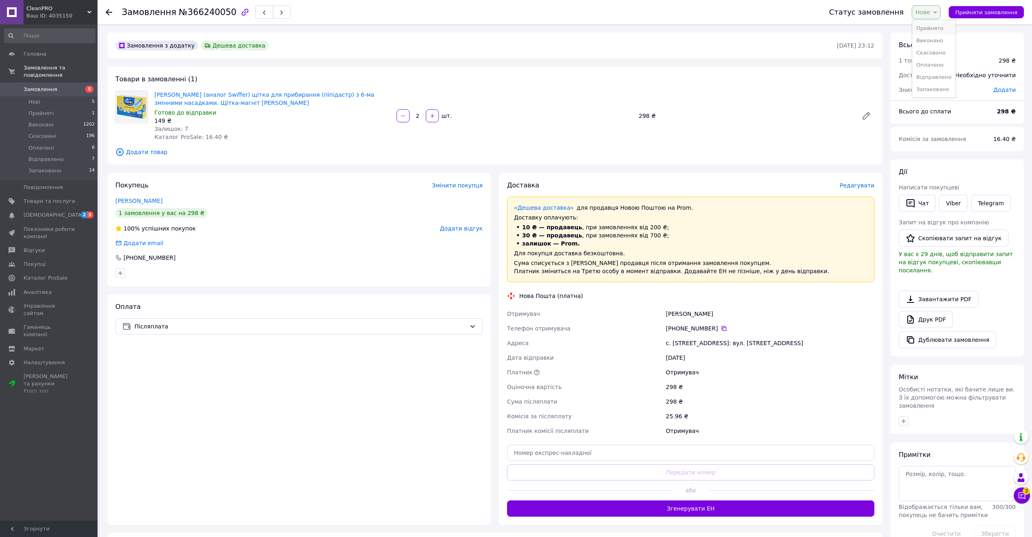
click at [937, 24] on li "Прийнято" at bounding box center [933, 28] width 43 height 12
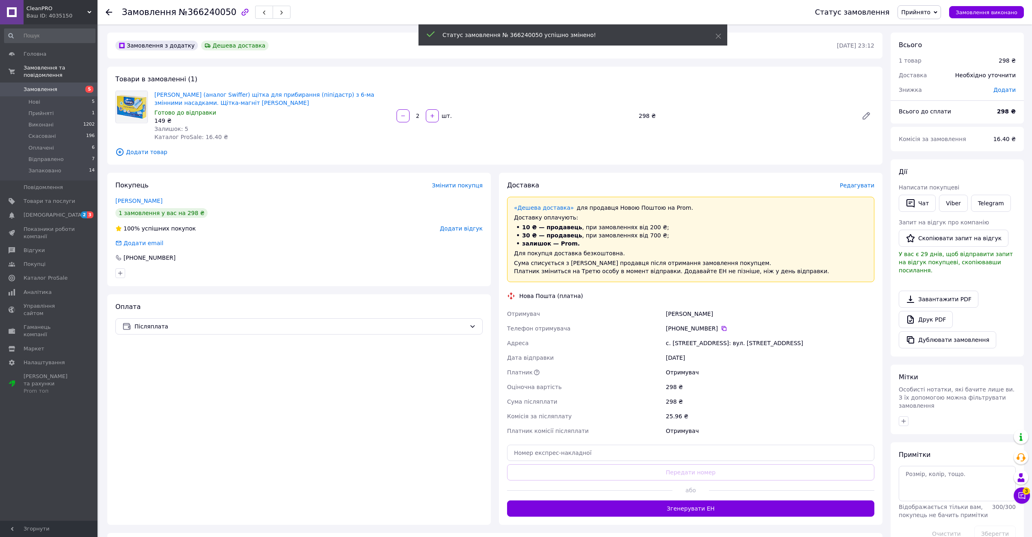
click at [930, 9] on span "Прийнято" at bounding box center [915, 12] width 29 height 7
click at [935, 80] on li "Запаковано" at bounding box center [919, 77] width 43 height 12
click at [721, 328] on icon at bounding box center [724, 328] width 7 height 7
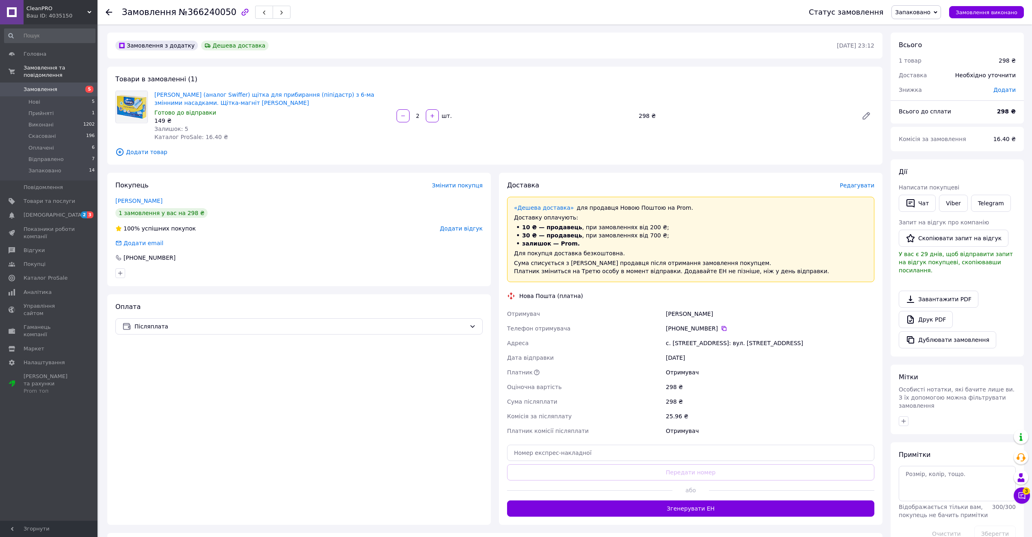
click at [676, 342] on div "с. Гора (Київська обл.), №1: вул. Центральна, 24" at bounding box center [770, 343] width 212 height 15
copy div "Гора"
click at [714, 459] on input "text" at bounding box center [690, 452] width 367 height 16
paste input "20451269161135"
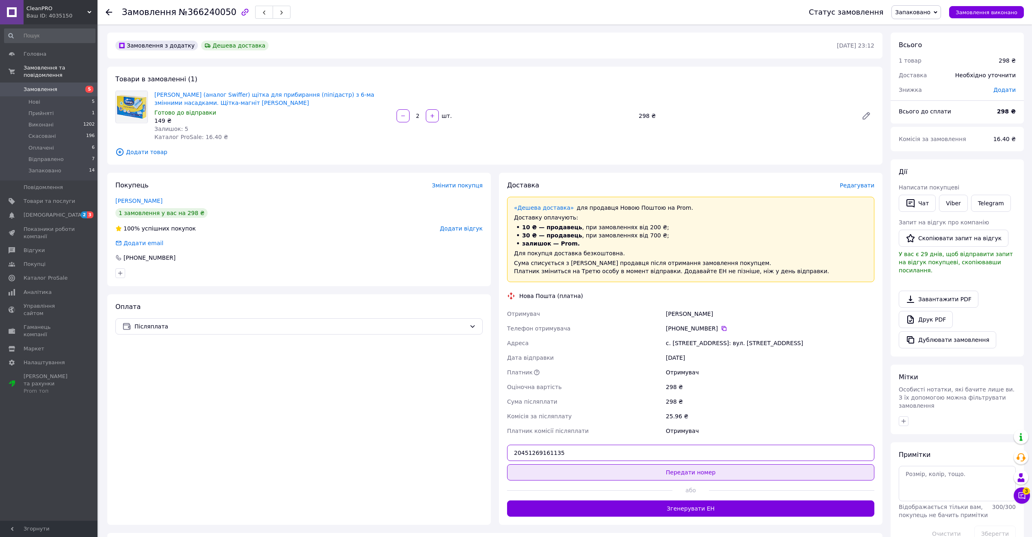
type input "20451269161135"
click at [709, 479] on button "Передати номер" at bounding box center [690, 472] width 367 height 16
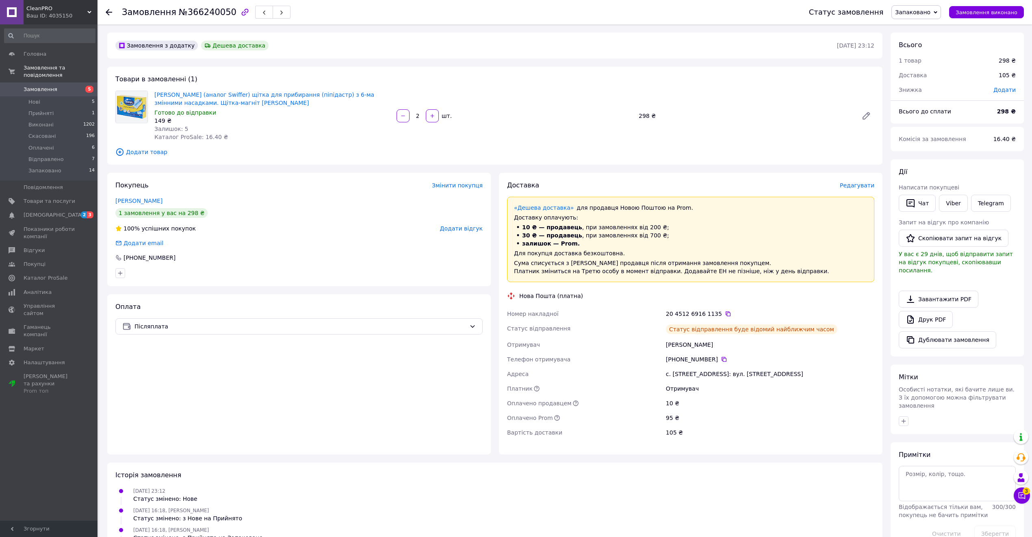
drag, startPoint x: 623, startPoint y: 457, endPoint x: 592, endPoint y: 458, distance: 31.3
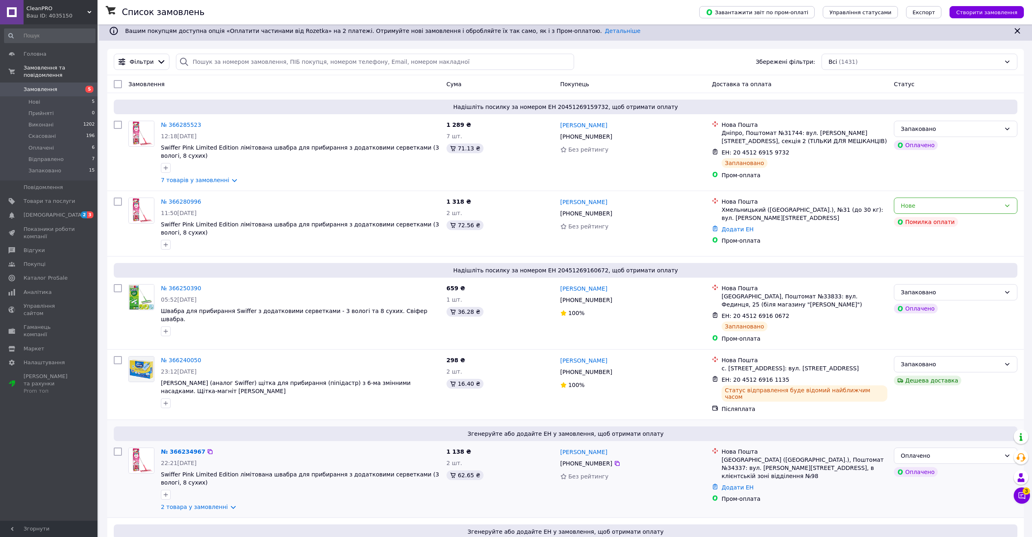
scroll to position [325, 0]
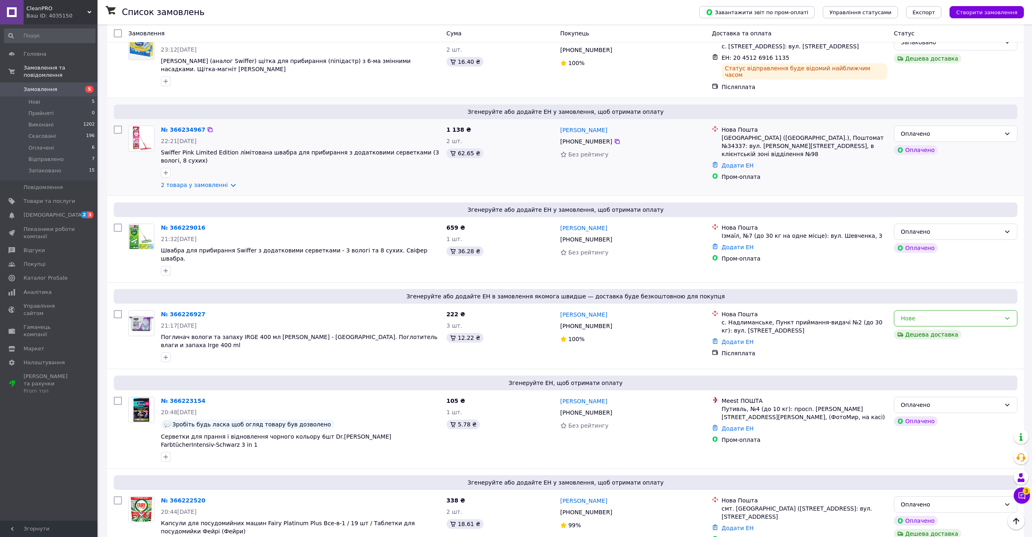
click at [197, 189] on div "Згенеруйте або додайте ЕН у замовлення, щоб отримати оплату № 366234967 22:21, …" at bounding box center [565, 147] width 917 height 98
click at [199, 182] on link "2 товара у замовленні" at bounding box center [194, 185] width 67 height 7
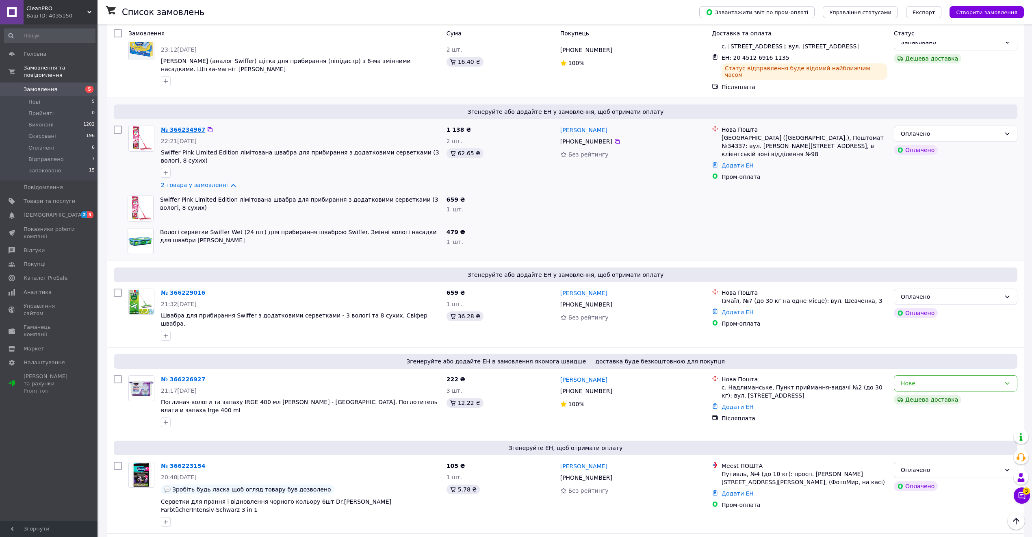
click at [179, 126] on link "№ 366234967" at bounding box center [183, 129] width 44 height 7
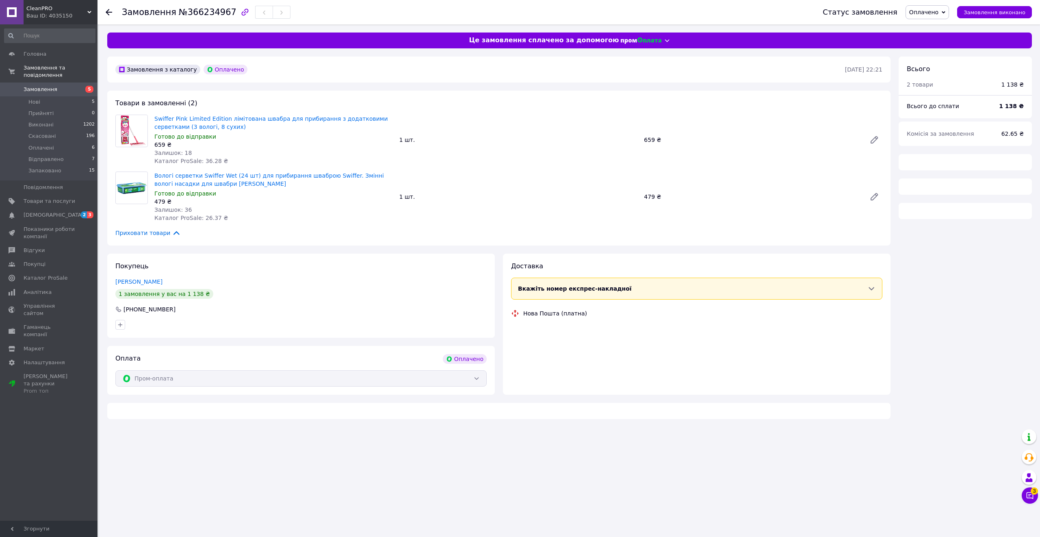
click at [938, 10] on span "Оплачено" at bounding box center [923, 12] width 29 height 7
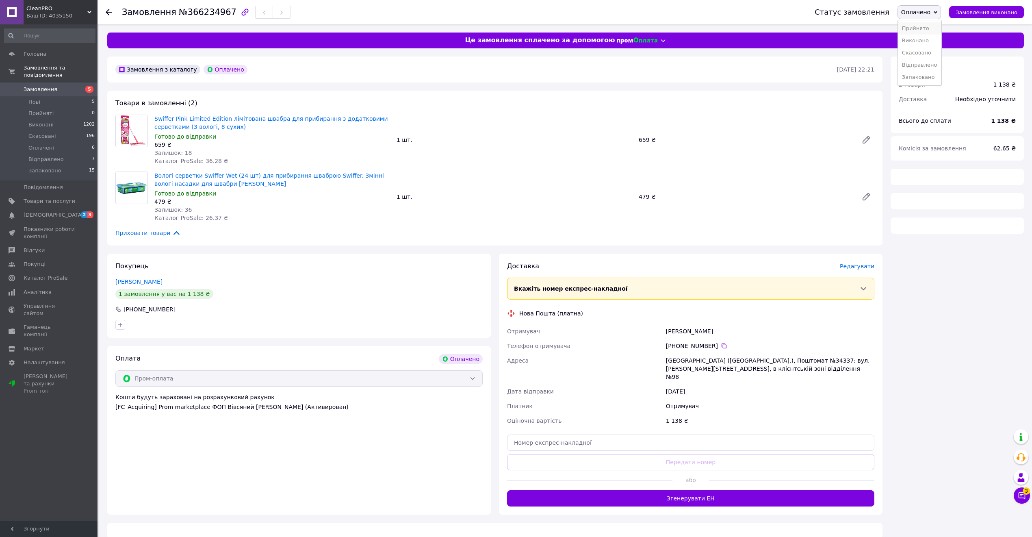
click at [938, 23] on li "Прийнято" at bounding box center [919, 28] width 43 height 12
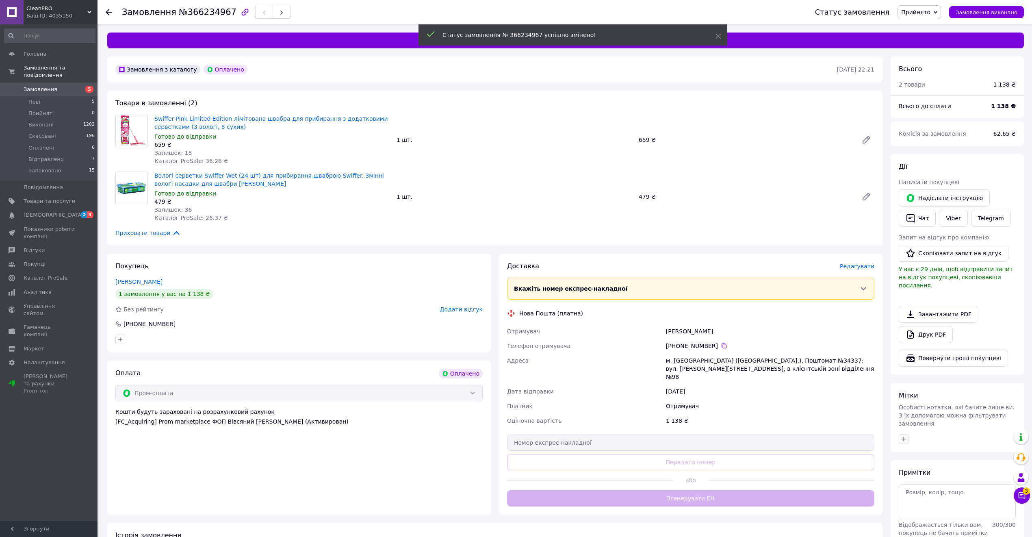
click at [923, 15] on span "Прийнято" at bounding box center [915, 12] width 29 height 7
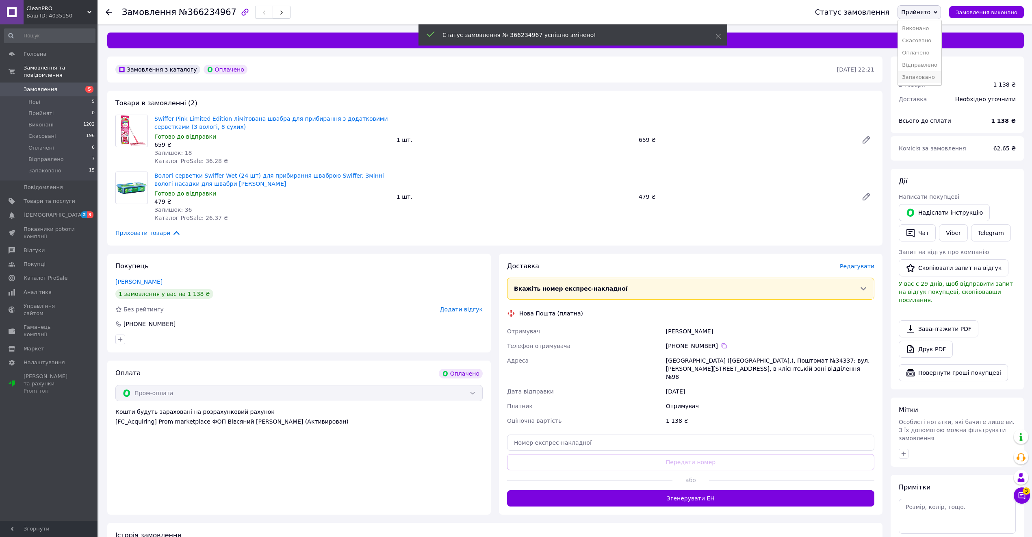
click at [934, 76] on li "Запаковано" at bounding box center [919, 77] width 43 height 12
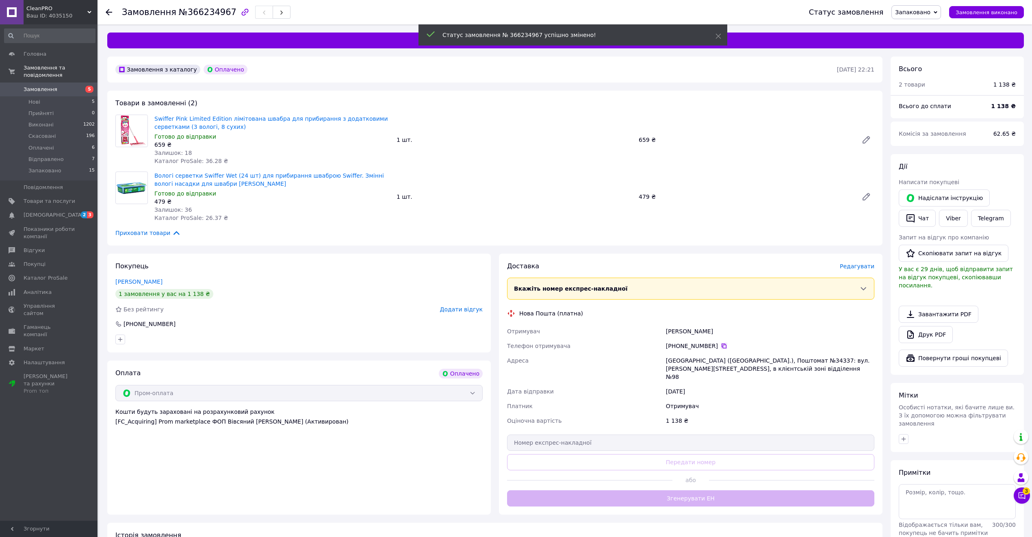
click at [722, 345] on icon at bounding box center [724, 345] width 5 height 5
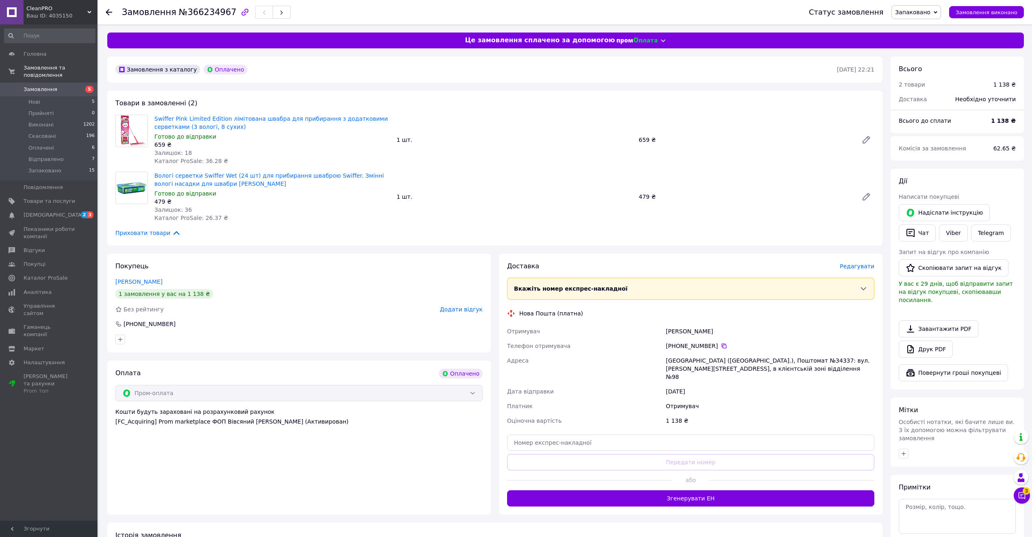
click at [761, 362] on div "Київ (Київська обл.), Поштомат №34337: вул. Миколи Краснова, 17, в клієнтській …" at bounding box center [770, 368] width 212 height 31
copy div "34337"
click at [637, 425] on div "Доставка Редагувати Вкажіть номер експрес-накладної Обов'язково введіть номер е…" at bounding box center [690, 384] width 367 height 245
click at [641, 438] on input "text" at bounding box center [690, 442] width 367 height 16
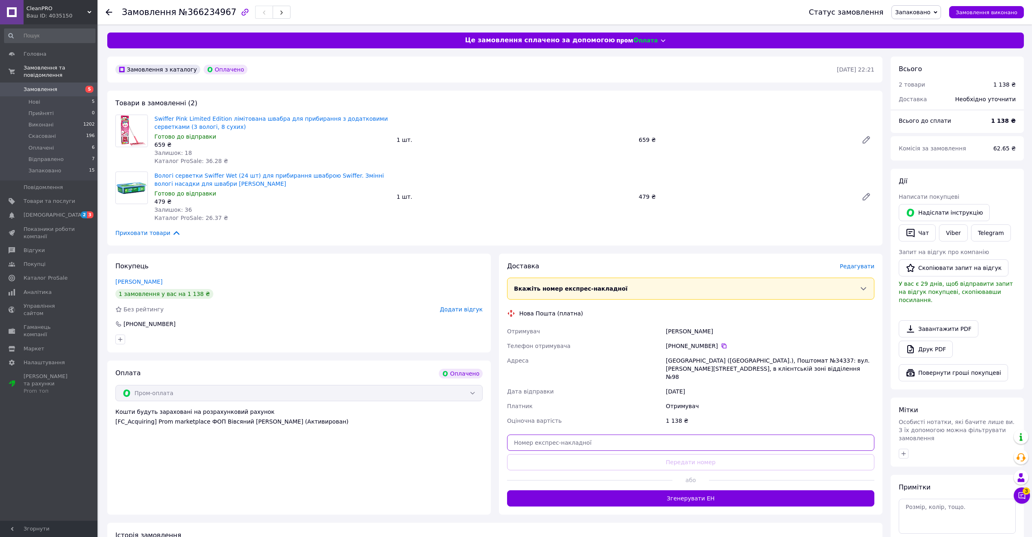
paste input "20451269161726"
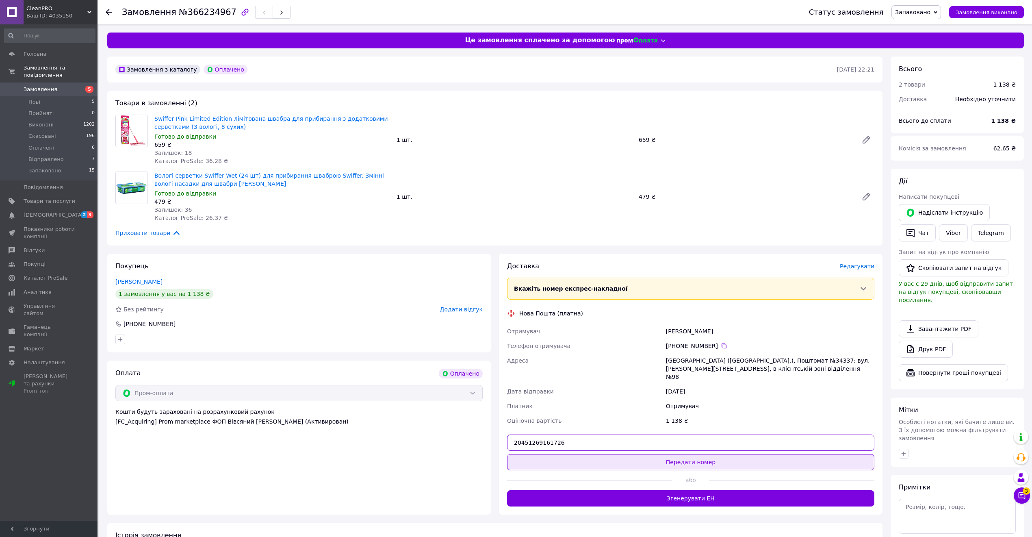
type input "20451269161726"
click at [639, 455] on button "Передати номер" at bounding box center [690, 462] width 367 height 16
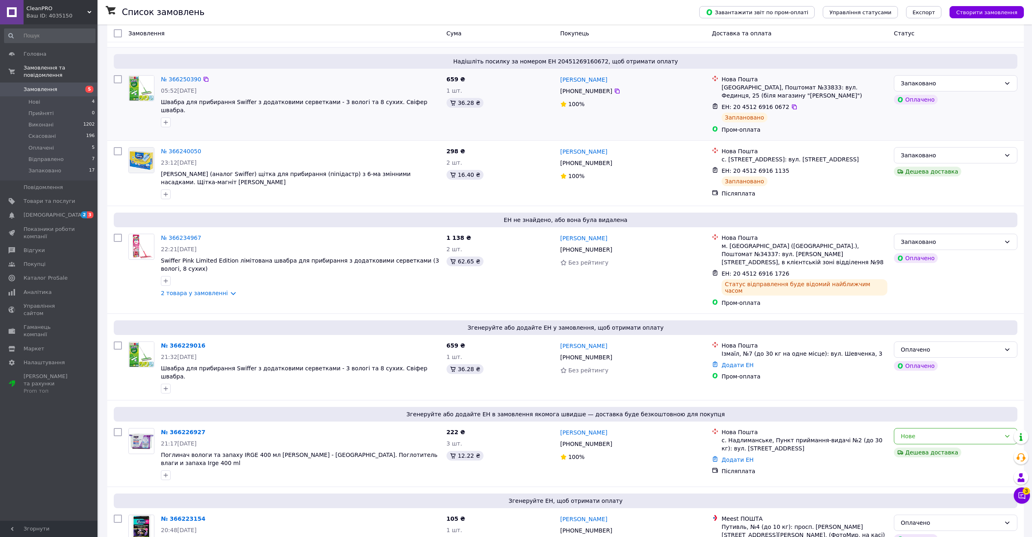
scroll to position [271, 0]
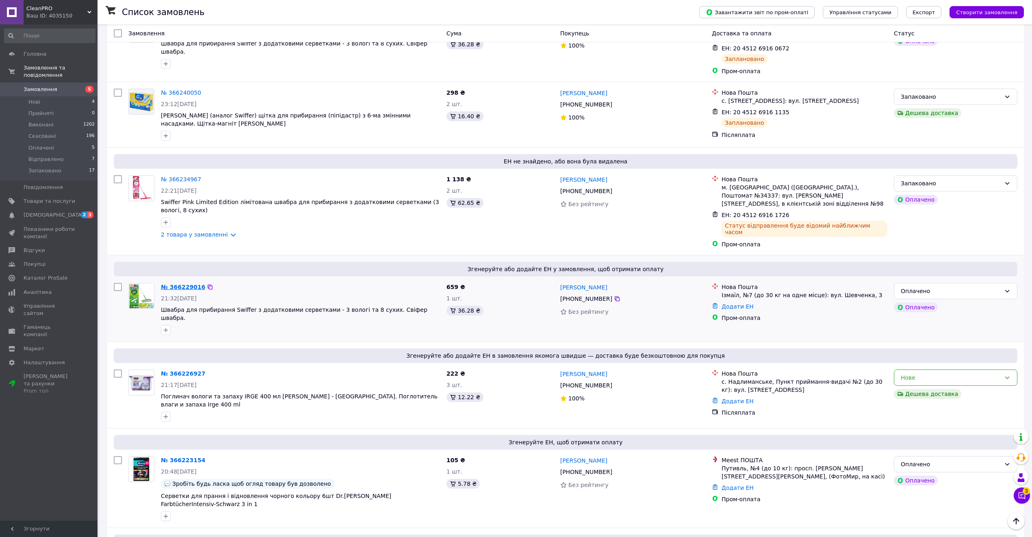
click at [174, 284] on link "№ 366229016" at bounding box center [183, 287] width 44 height 7
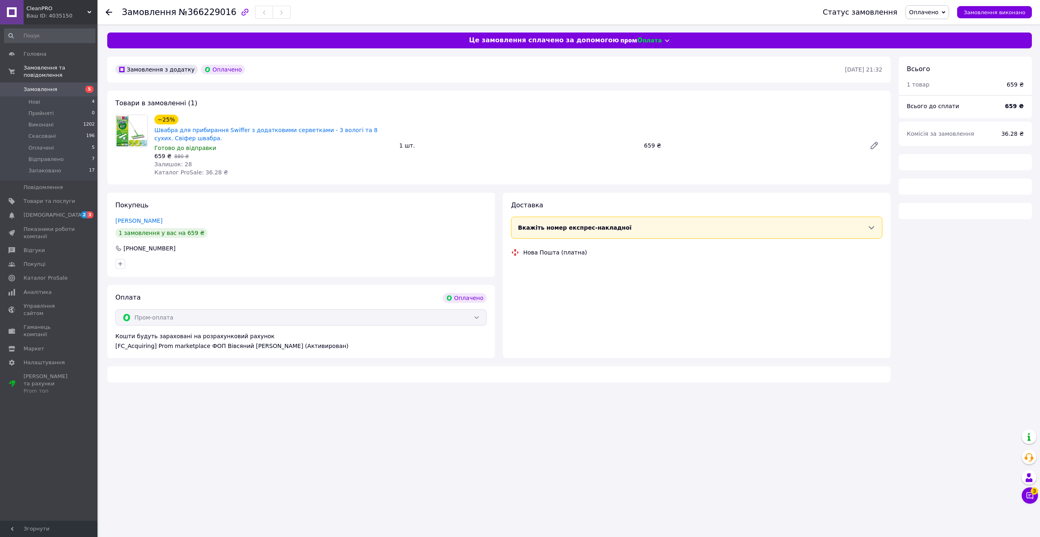
click at [940, 7] on span "Оплачено" at bounding box center [927, 12] width 43 height 14
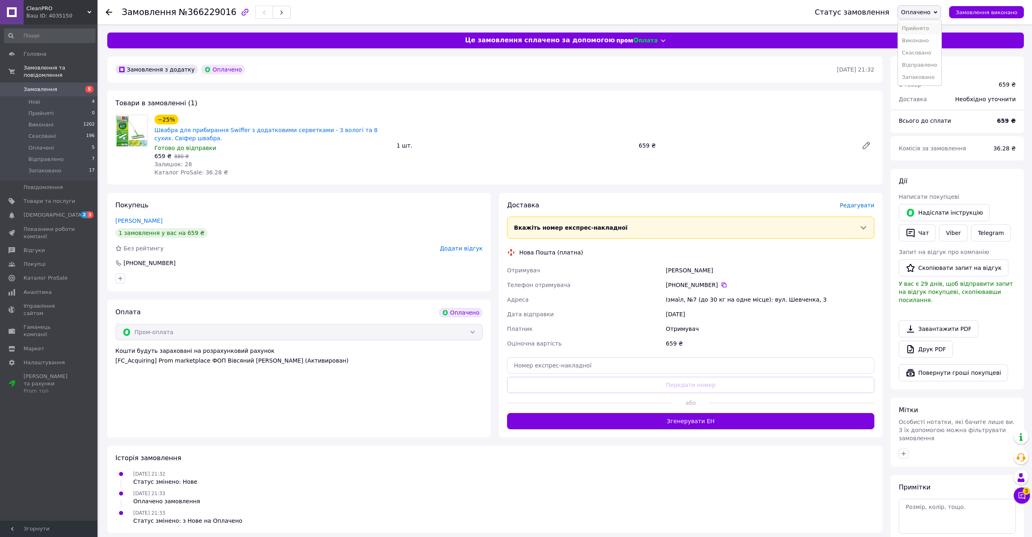
click at [934, 28] on li "Прийнято" at bounding box center [919, 28] width 43 height 12
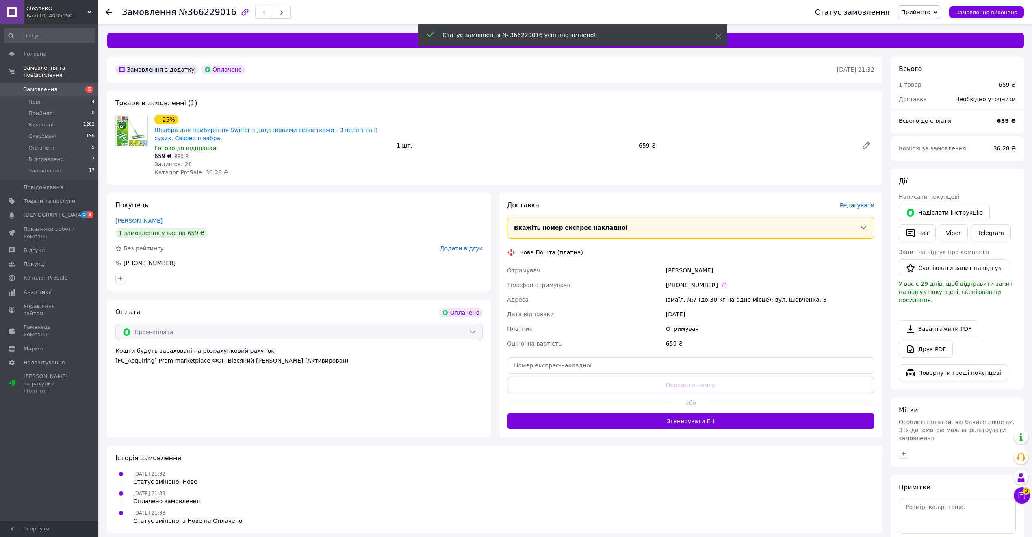
click at [930, 11] on span "Прийнято" at bounding box center [915, 12] width 29 height 7
click at [940, 71] on li "Запаковано" at bounding box center [919, 77] width 43 height 12
drag, startPoint x: 857, startPoint y: 207, endPoint x: 797, endPoint y: 319, distance: 127.6
click at [815, 311] on div "Доставка Редагувати Вкажіть номер експрес-накладної Обов'язково введіть номер е…" at bounding box center [690, 315] width 367 height 228
click at [726, 311] on div "[DATE]" at bounding box center [770, 314] width 212 height 15
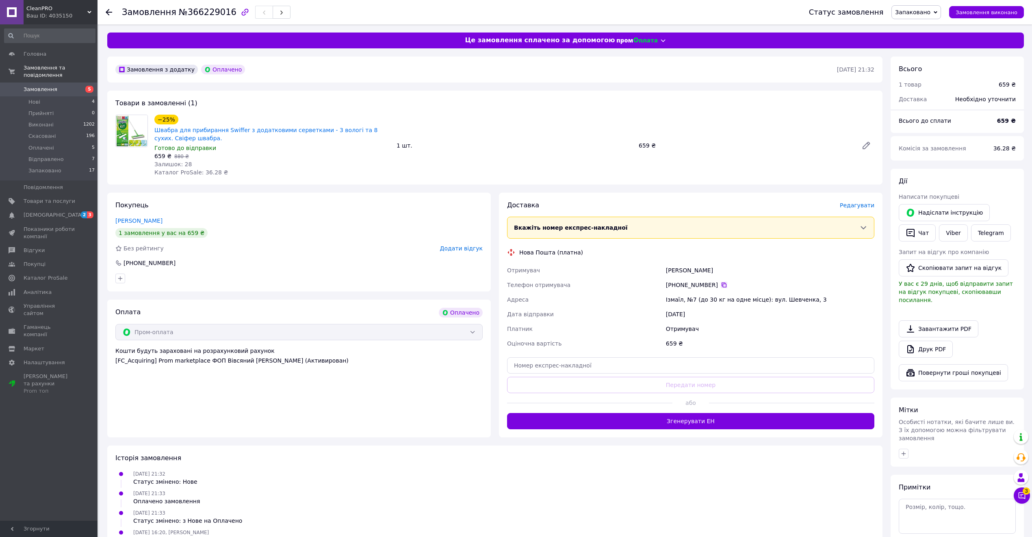
click at [722, 284] on icon at bounding box center [724, 284] width 5 height 5
click at [721, 286] on icon at bounding box center [724, 285] width 7 height 7
click at [669, 273] on div "Уманець Тетяна" at bounding box center [770, 270] width 212 height 15
copy div "Уманець"
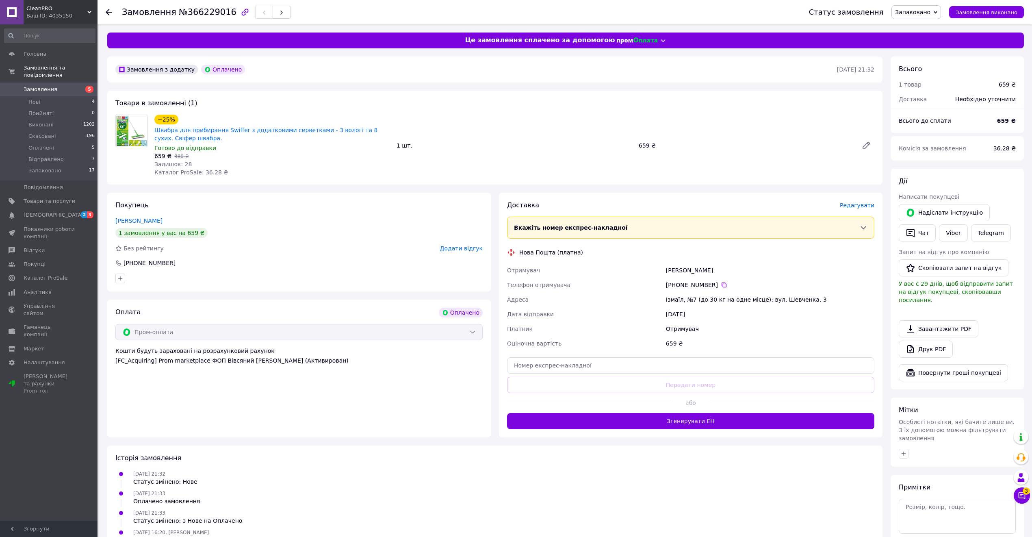
click at [670, 296] on div "Ізмаїл, №7 (до 30 кг на одне місце): вул. Шевченка, 3" at bounding box center [770, 299] width 212 height 15
copy div "Ізмаїл"
click at [592, 376] on div "Доставка Редагувати Вкажіть номер експрес-накладної Обов'язково введіть номер е…" at bounding box center [690, 315] width 367 height 228
click at [589, 369] on input "text" at bounding box center [690, 365] width 367 height 16
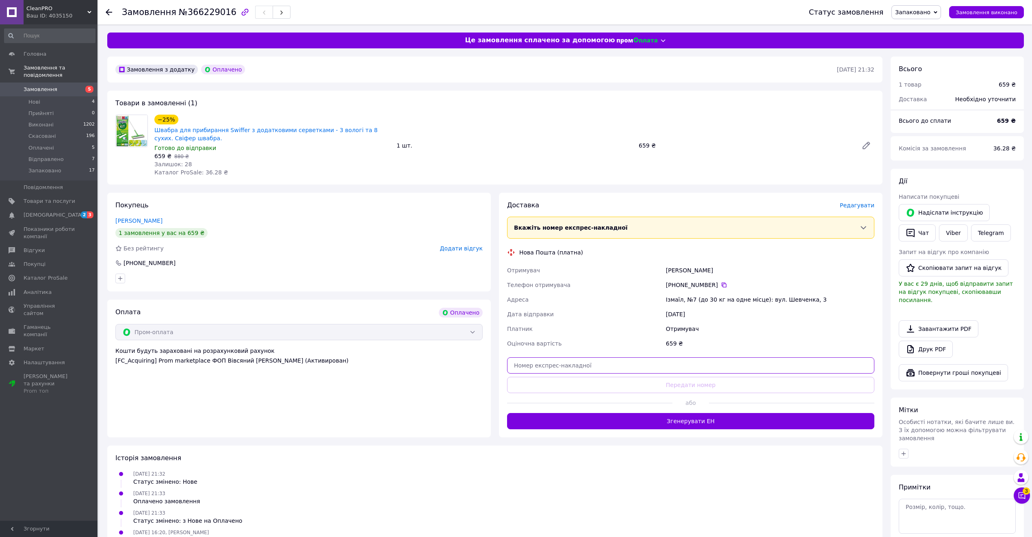
paste input "20451269163095"
type input "20451269163095"
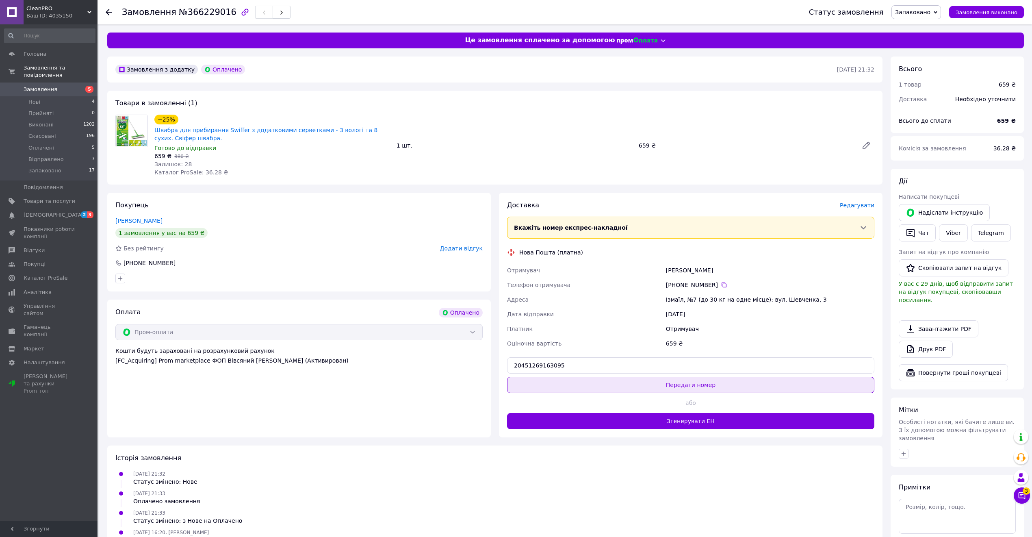
click at [597, 384] on button "Передати номер" at bounding box center [690, 385] width 367 height 16
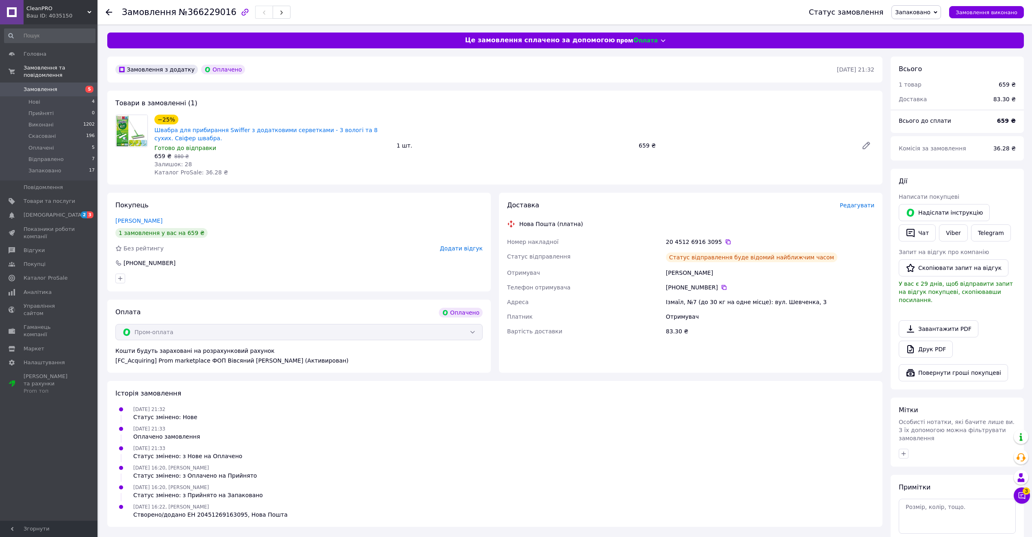
drag, startPoint x: 637, startPoint y: 417, endPoint x: 622, endPoint y: 412, distance: 16.2
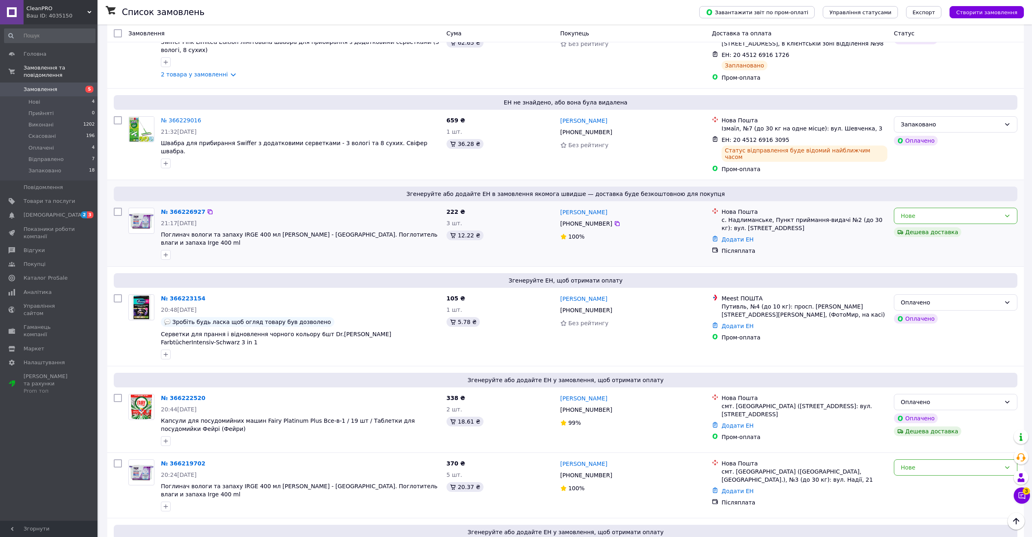
scroll to position [488, 0]
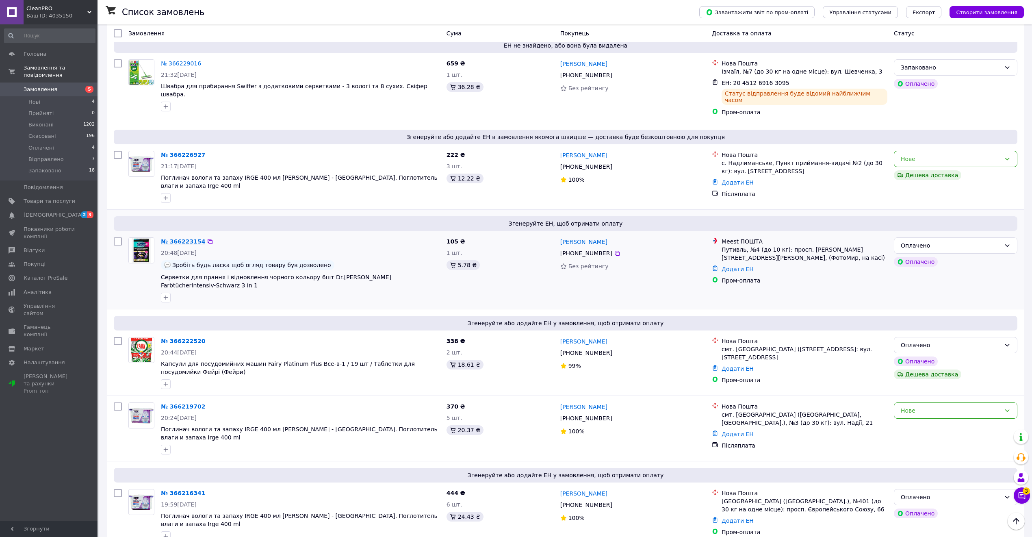
click at [179, 238] on link "№ 366223154" at bounding box center [183, 241] width 44 height 7
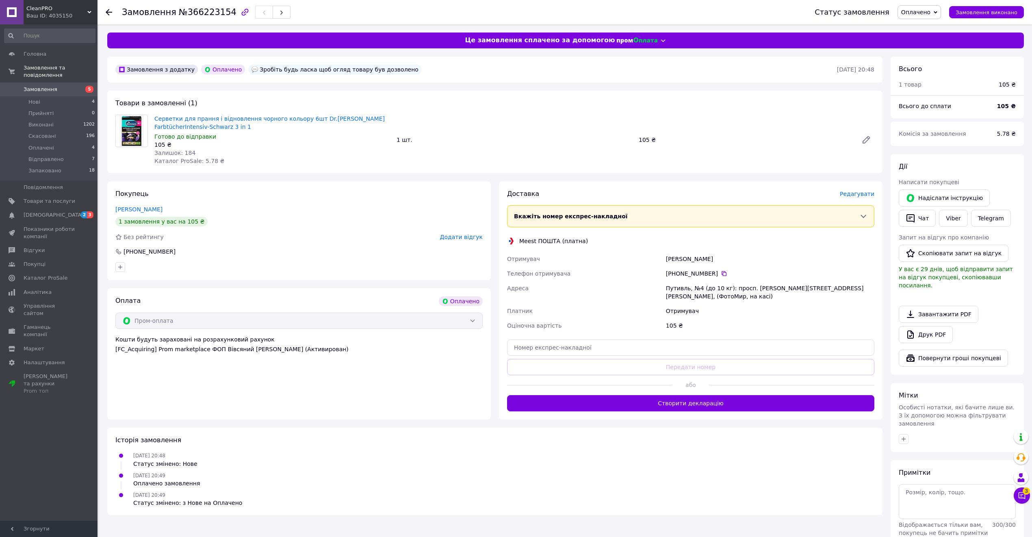
click at [852, 191] on span "Редагувати" at bounding box center [857, 194] width 35 height 7
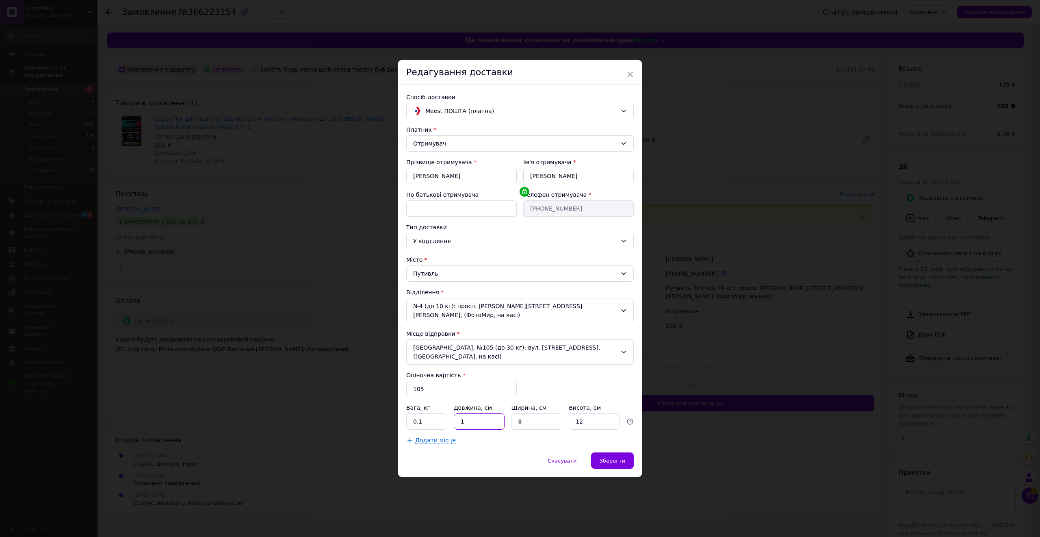
click at [475, 413] on input "1" at bounding box center [479, 421] width 51 height 16
type input "15"
type input "12"
type input "6"
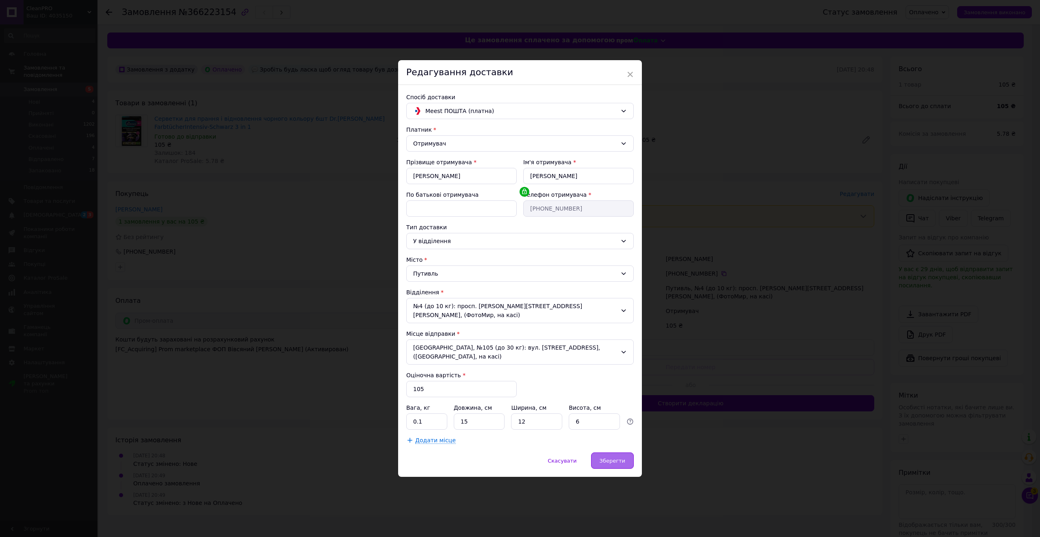
click at [600, 455] on div "Зберегти" at bounding box center [612, 460] width 43 height 16
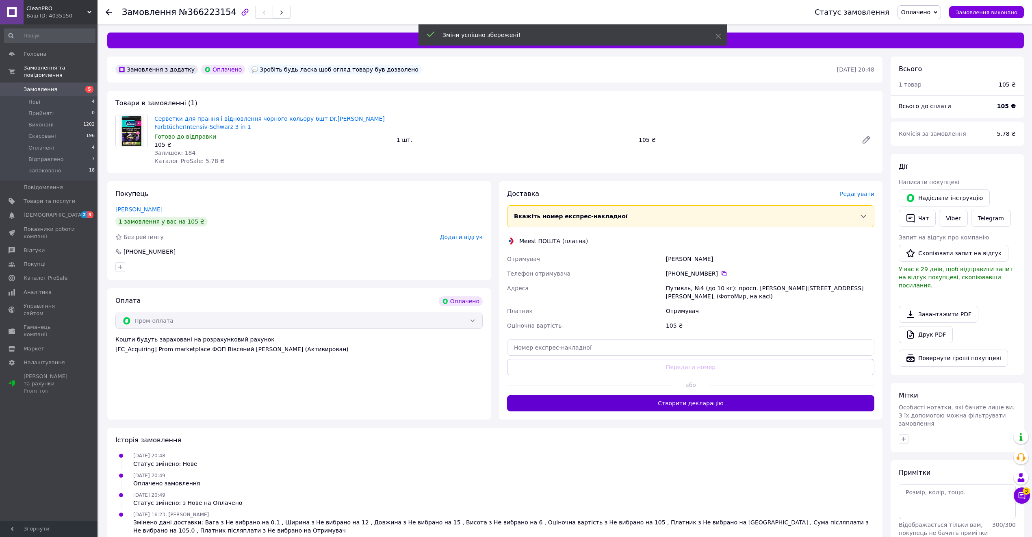
click at [668, 398] on button "Створити декларацію" at bounding box center [690, 403] width 367 height 16
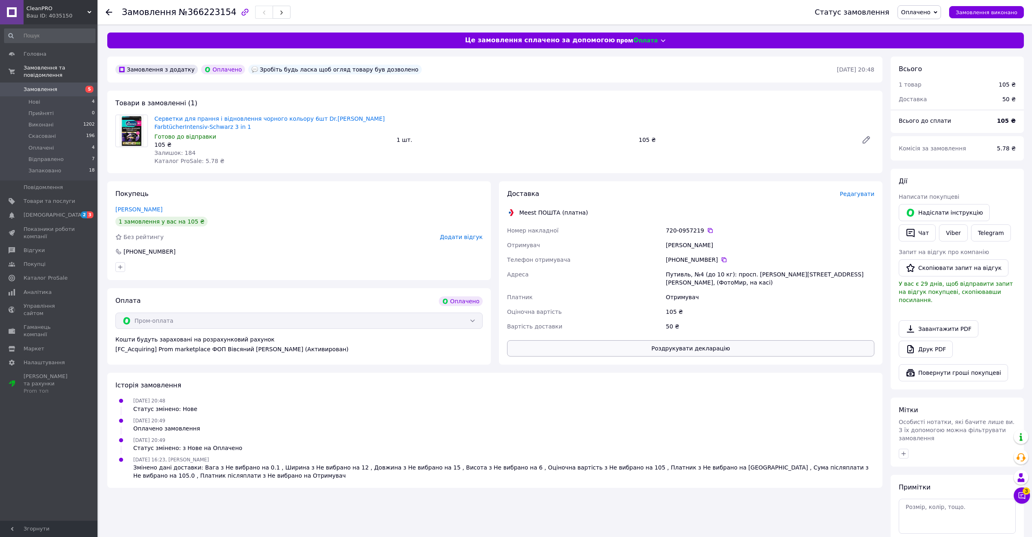
click at [707, 340] on button "Роздрукувати декларацію" at bounding box center [690, 348] width 367 height 16
click at [746, 340] on button "Роздрукувати декларацію" at bounding box center [690, 348] width 367 height 16
click at [910, 12] on span "Оплачено" at bounding box center [918, 12] width 43 height 14
click at [916, 20] on ul "Прийнято Виконано Скасовано Відправлено Запаковано" at bounding box center [919, 53] width 44 height 66
click at [925, 13] on span "Оплачено" at bounding box center [915, 12] width 29 height 7
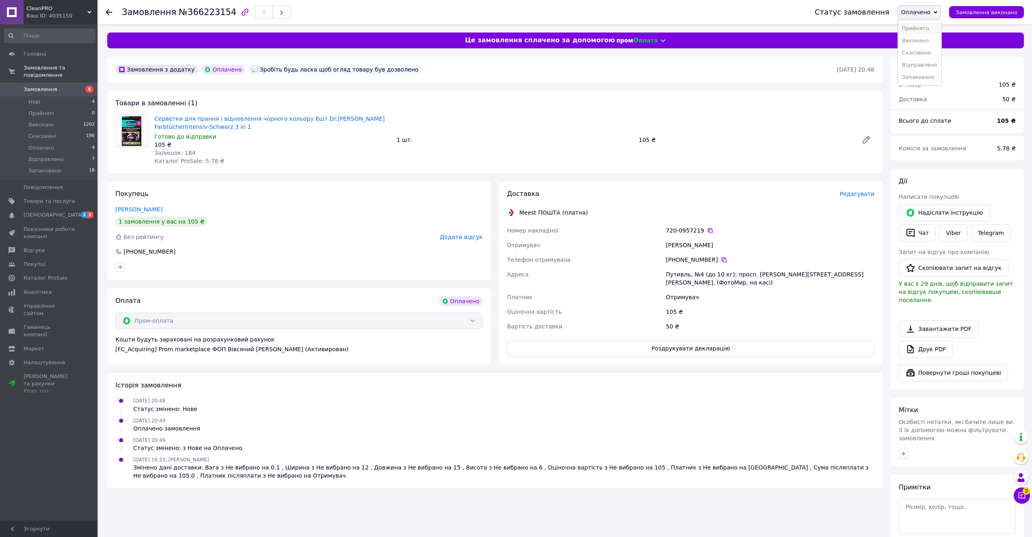
click at [925, 28] on li "Прийнято" at bounding box center [919, 28] width 43 height 12
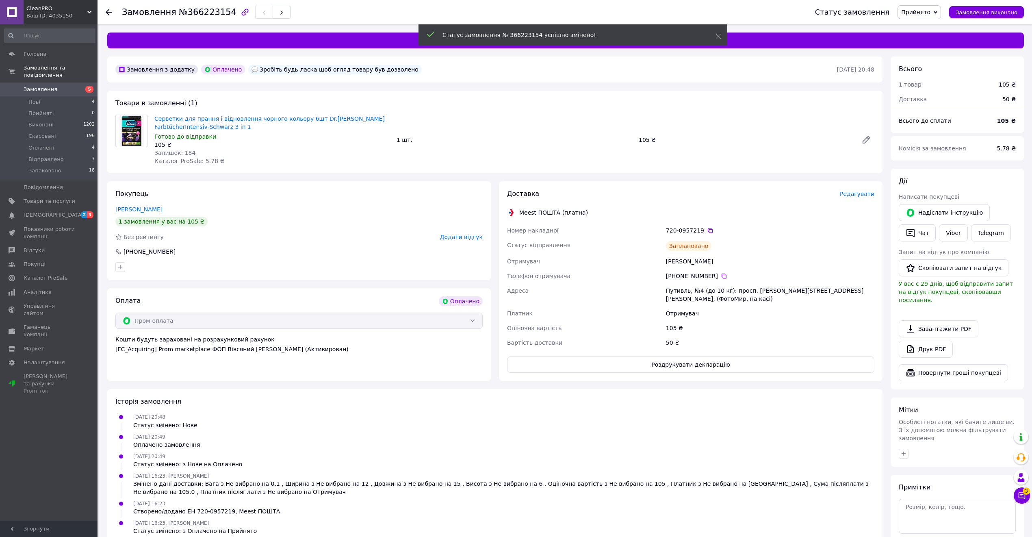
click at [923, 20] on div "Статус замовлення Прийнято Виконано Скасовано Оплачено Відправлено Запаковано З…" at bounding box center [911, 12] width 225 height 24
click at [926, 13] on span "Прийнято" at bounding box center [915, 12] width 29 height 7
click at [932, 79] on li "Запаковано" at bounding box center [919, 77] width 43 height 12
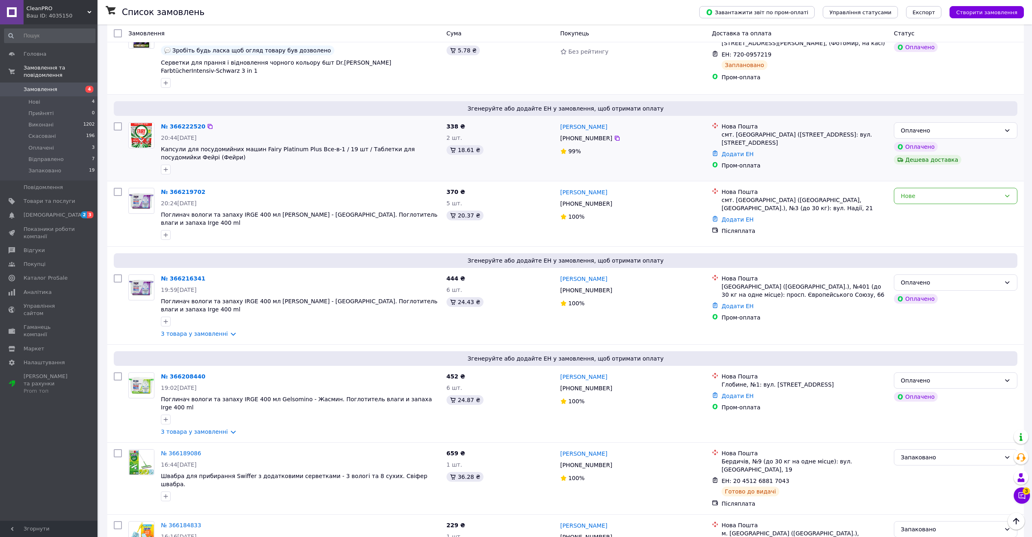
scroll to position [704, 0]
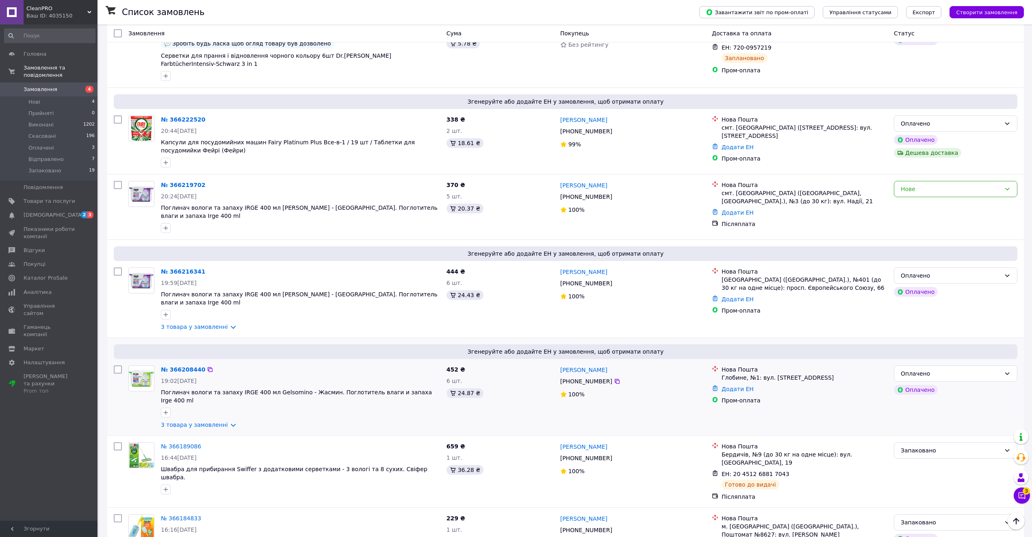
click at [215, 406] on div at bounding box center [300, 412] width 282 height 13
click at [215, 383] on div "№ 366208440 19:02[DATE] Поглинач вологи та запаху IRGE 400 мл Gelsomino - Жасми…" at bounding box center [301, 397] width 286 height 70
click at [203, 323] on link "3 товара у замовленні" at bounding box center [194, 326] width 67 height 7
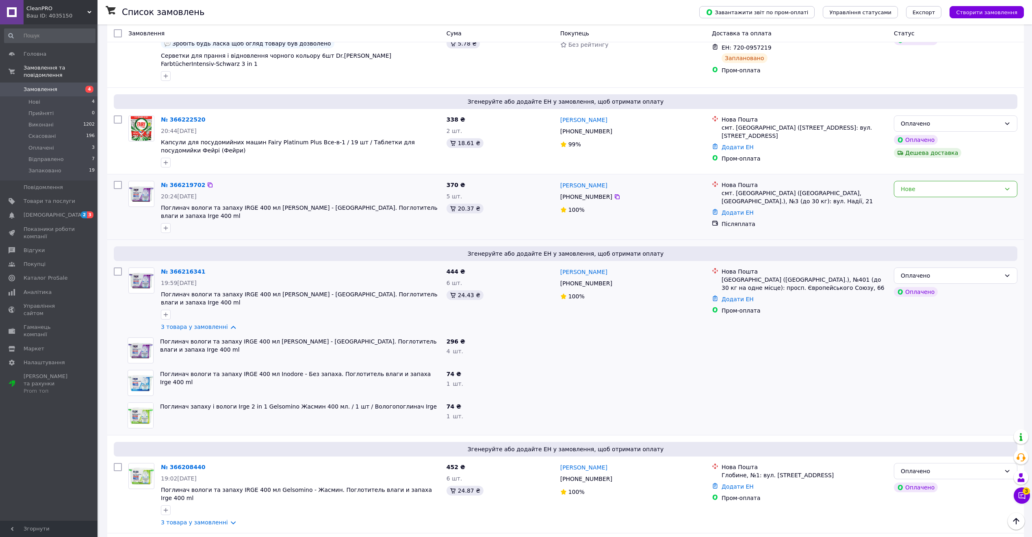
click at [181, 178] on div "№ 366219702 20:24[DATE] Поглинач вологи та запаху IRGE 400 мл [PERSON_NAME] - Л…" at bounding box center [301, 207] width 286 height 59
click at [179, 182] on link "№ 366219702" at bounding box center [183, 185] width 44 height 7
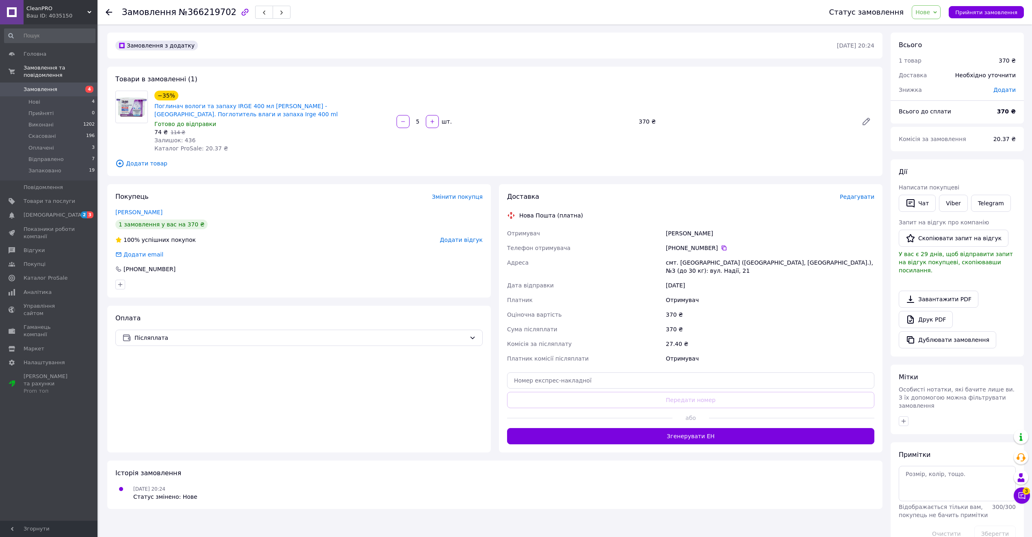
click at [942, 20] on div "Статус замовлення Нове Прийнято Виконано Скасовано Оплачено Відправлено Запаков…" at bounding box center [918, 12] width 211 height 24
click at [930, 13] on span "Нове" at bounding box center [922, 12] width 15 height 7
click at [940, 24] on li "Прийнято" at bounding box center [933, 28] width 43 height 12
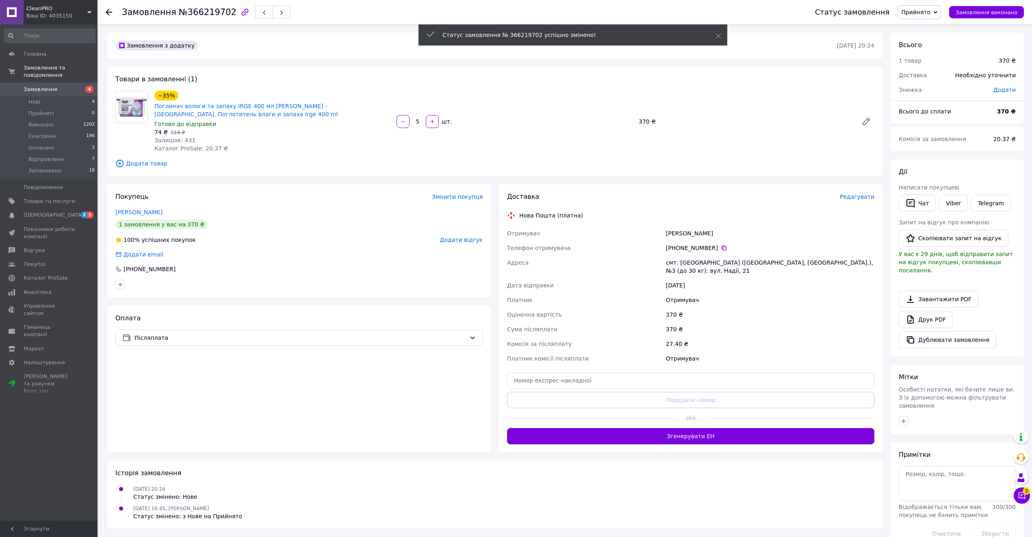
click at [728, 245] on div "+380 95 533 30 83" at bounding box center [770, 248] width 208 height 8
click at [725, 245] on div "+380 95 533 30 83" at bounding box center [770, 248] width 208 height 8
click at [721, 248] on icon at bounding box center [724, 248] width 7 height 7
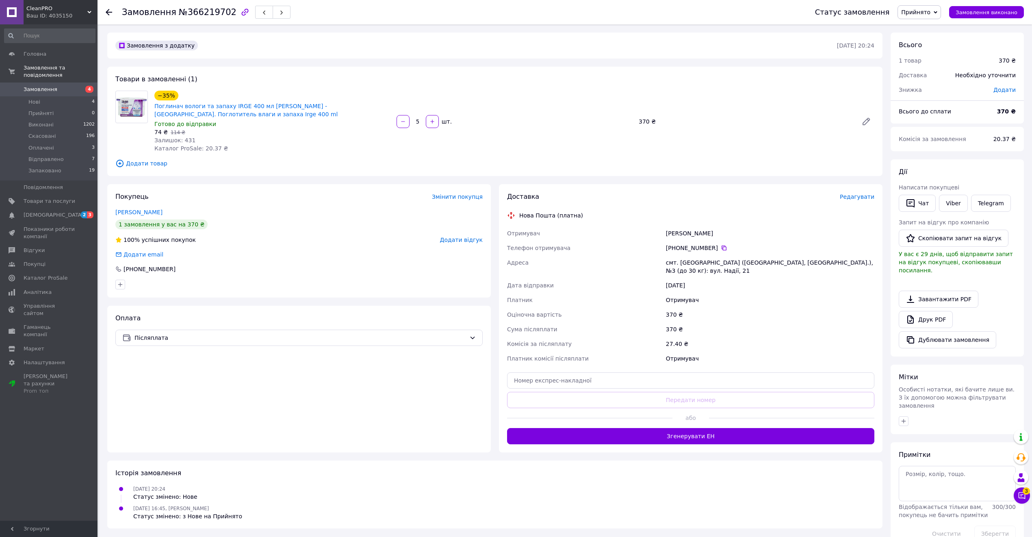
click at [683, 238] on div "Кравцова Татьяна" at bounding box center [770, 233] width 212 height 15
click at [677, 232] on div "Кравцова Татьяна" at bounding box center [770, 233] width 212 height 15
copy div "Кравцова"
click at [690, 259] on div "смт. Пісочин (Харківська обл., Харківський р-н.), №3 (до 30 кг): вул. Надії, 21" at bounding box center [770, 266] width 212 height 23
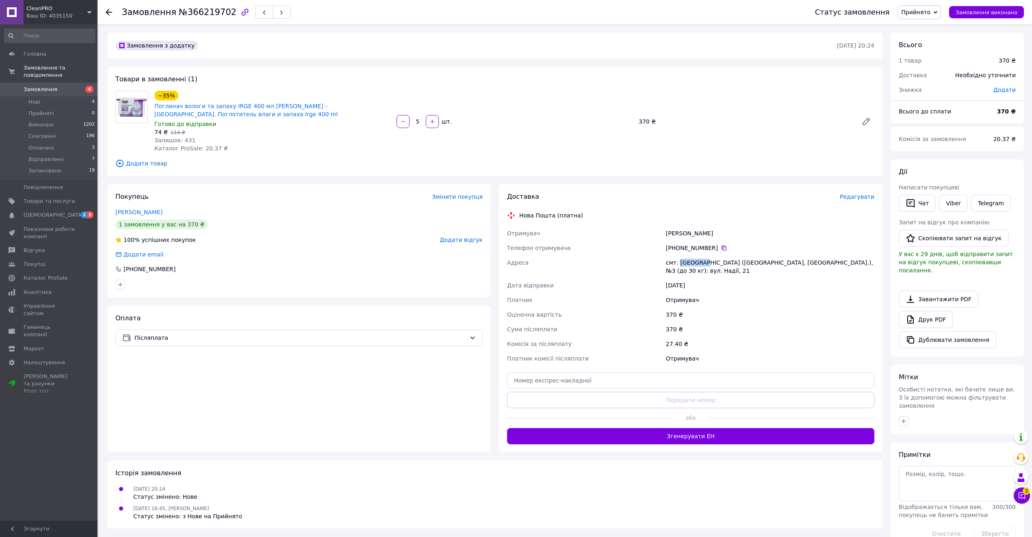
click at [690, 259] on div "смт. Пісочин (Харківська обл., Харківський р-н.), №3 (до 30 кг): вул. Надії, 21" at bounding box center [770, 266] width 212 height 23
copy div "Пісочин"
click at [693, 372] on input "text" at bounding box center [690, 380] width 367 height 16
paste input "20451269175287"
type input "20451269175287"
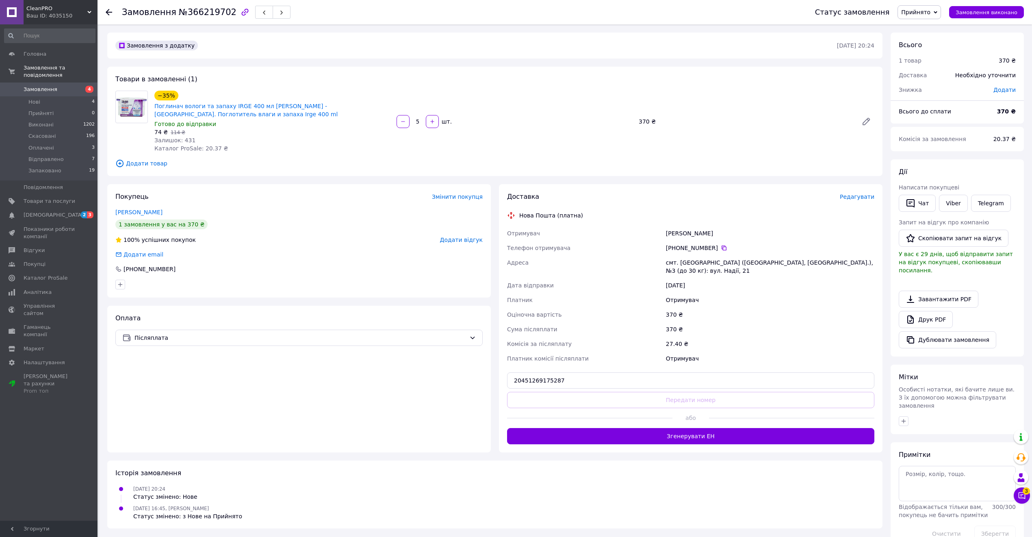
click at [685, 383] on div "Доставка Редагувати Нова Пошта (платна) Отримувач Кравцова Татьяна Телефон отри…" at bounding box center [690, 318] width 367 height 252
click at [676, 392] on button "Передати номер" at bounding box center [690, 400] width 367 height 16
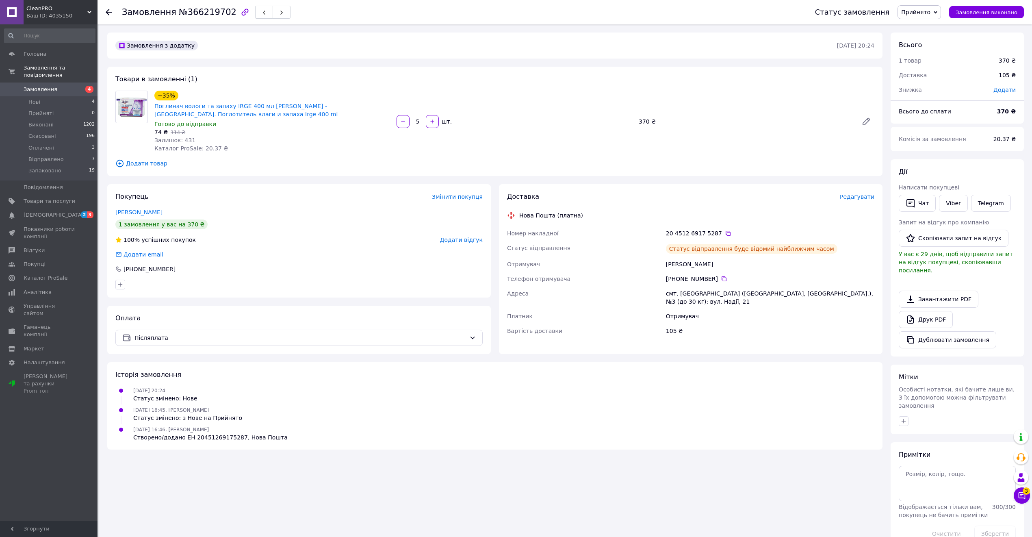
click at [930, 11] on span "Прийнято" at bounding box center [915, 12] width 29 height 7
click at [941, 77] on li "Запаковано" at bounding box center [919, 77] width 43 height 12
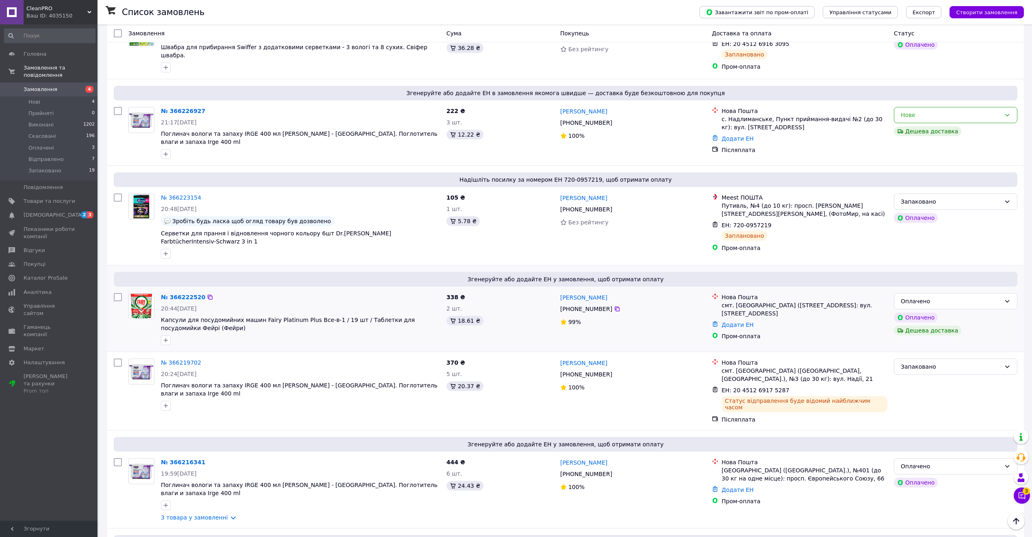
scroll to position [542, 0]
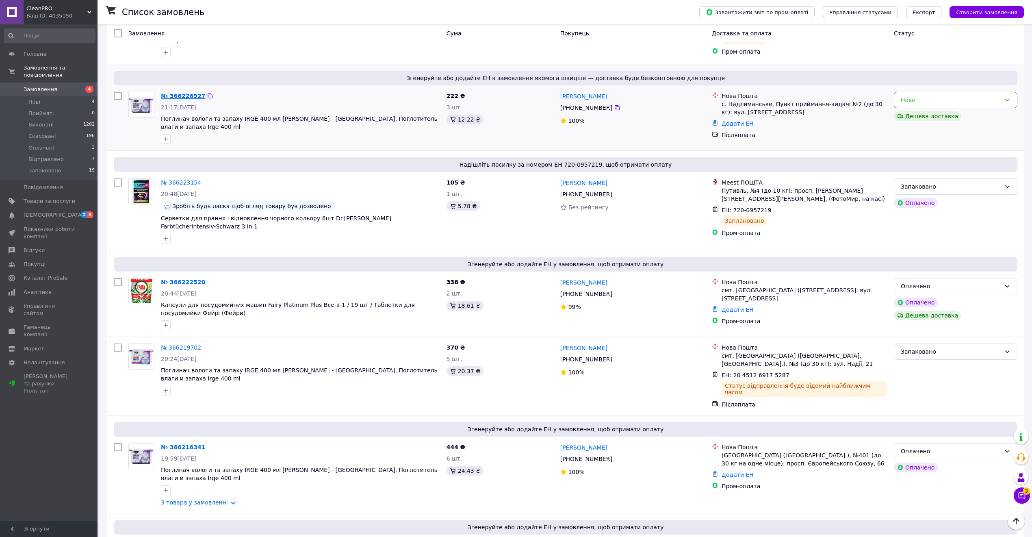
click at [183, 93] on link "№ 366226927" at bounding box center [183, 96] width 44 height 7
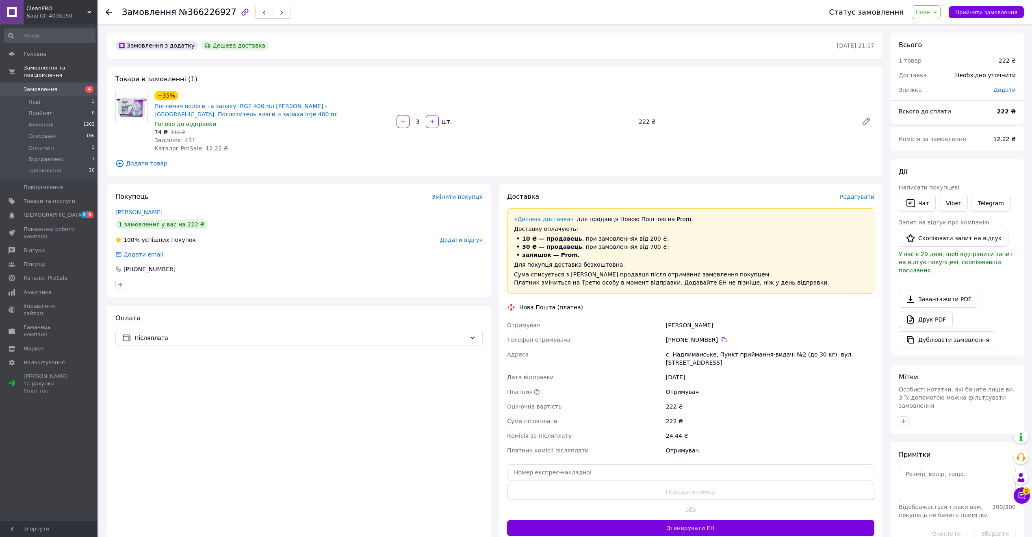
click at [930, 10] on span "Нове" at bounding box center [922, 12] width 15 height 7
click at [934, 25] on li "Прийнято" at bounding box center [933, 28] width 43 height 12
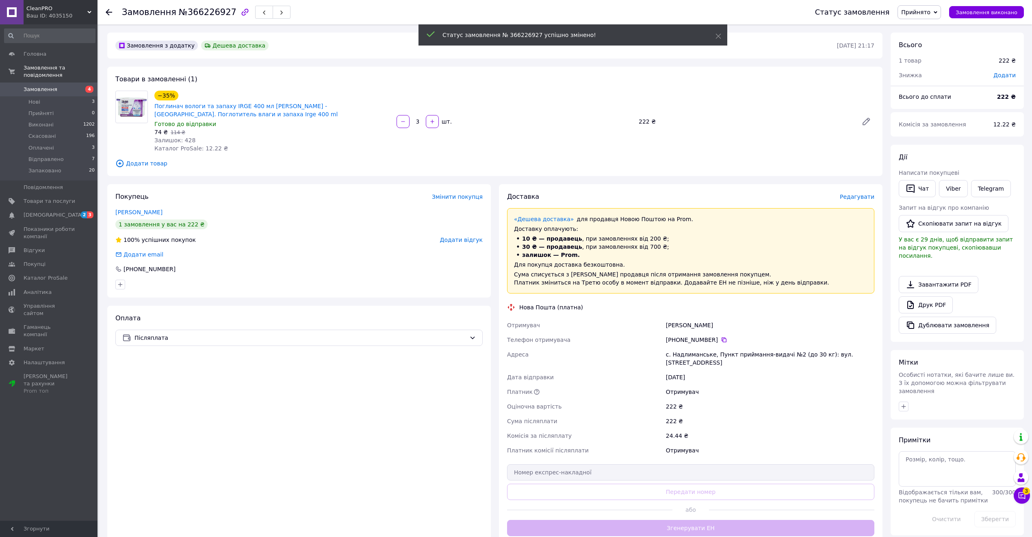
click at [927, 9] on span "Прийнято" at bounding box center [915, 12] width 29 height 7
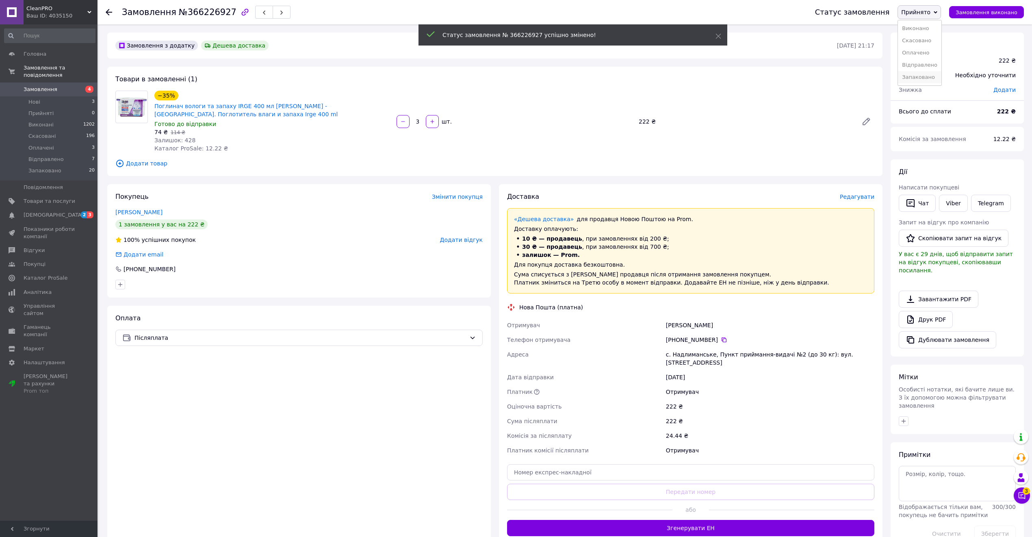
click at [925, 80] on li "Запаковано" at bounding box center [919, 77] width 43 height 12
click at [722, 340] on icon at bounding box center [724, 339] width 7 height 7
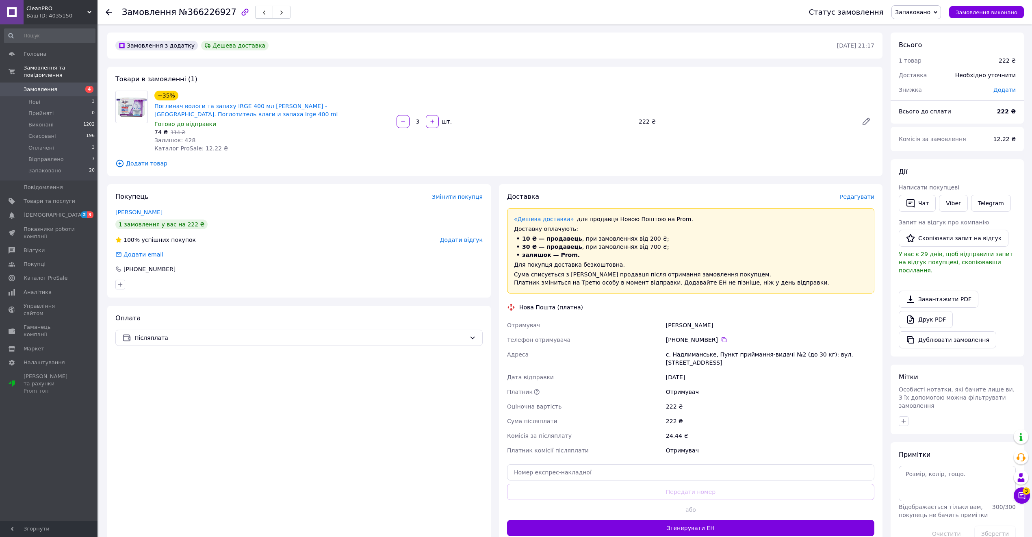
click at [670, 325] on div "Верига Мария" at bounding box center [770, 325] width 212 height 15
copy div "Верига"
click at [687, 356] on div "с. Надлиманське, Пункт приймання-видачі №2 (до 30 кг): вул. Б.Хмельницького, 19…" at bounding box center [770, 358] width 212 height 23
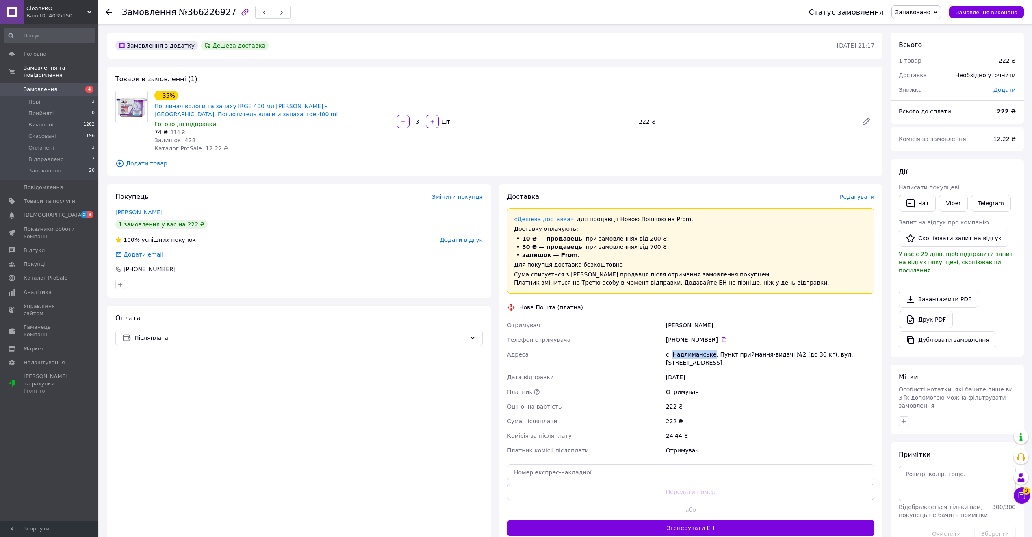
copy div "Надлиманське"
click at [681, 484] on div "Доставка Редагувати «Дешева доставка»   для продавця Новою Поштою на Prom. Дост…" at bounding box center [690, 364] width 367 height 344
click at [678, 474] on input "text" at bounding box center [690, 472] width 367 height 16
paste input "20451269175883"
type input "20451269175883"
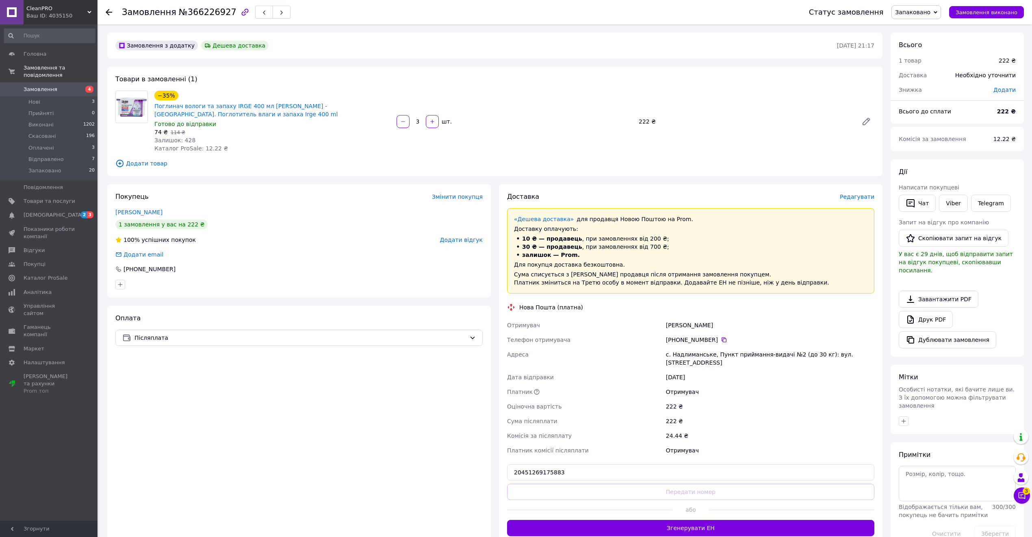
click at [671, 490] on button "Передати номер" at bounding box center [690, 491] width 367 height 16
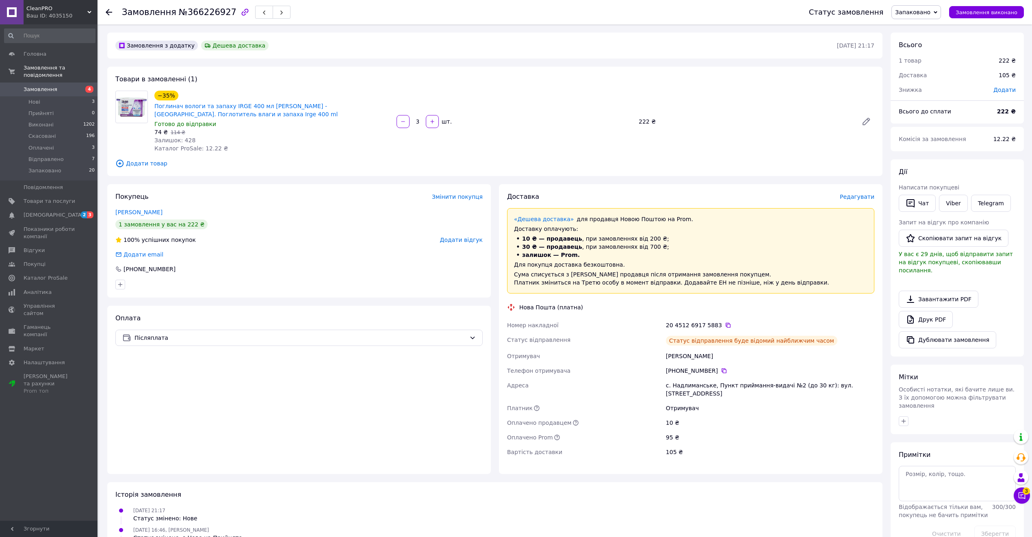
drag, startPoint x: 332, startPoint y: 384, endPoint x: 322, endPoint y: 383, distance: 9.9
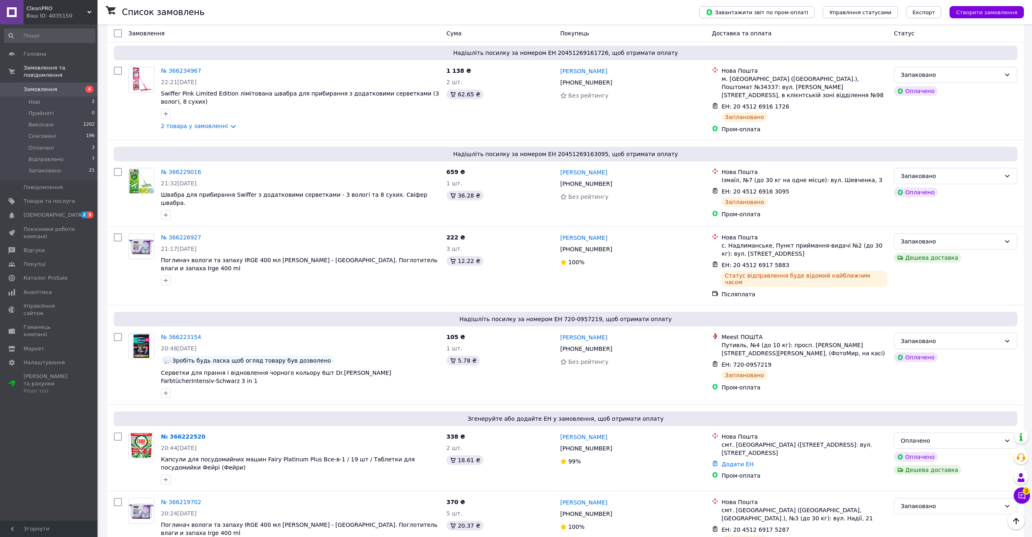
scroll to position [650, 0]
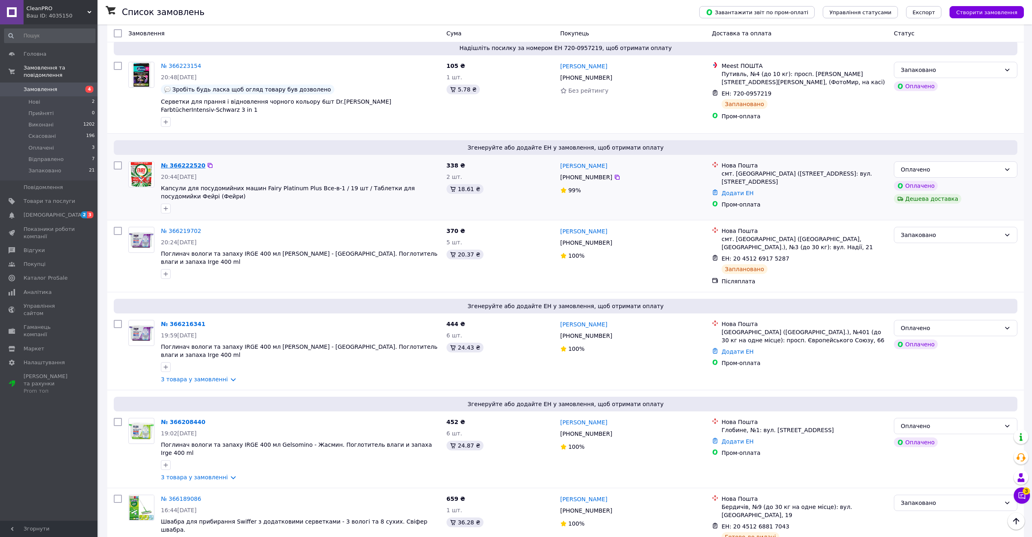
click at [180, 162] on link "№ 366222520" at bounding box center [183, 165] width 44 height 7
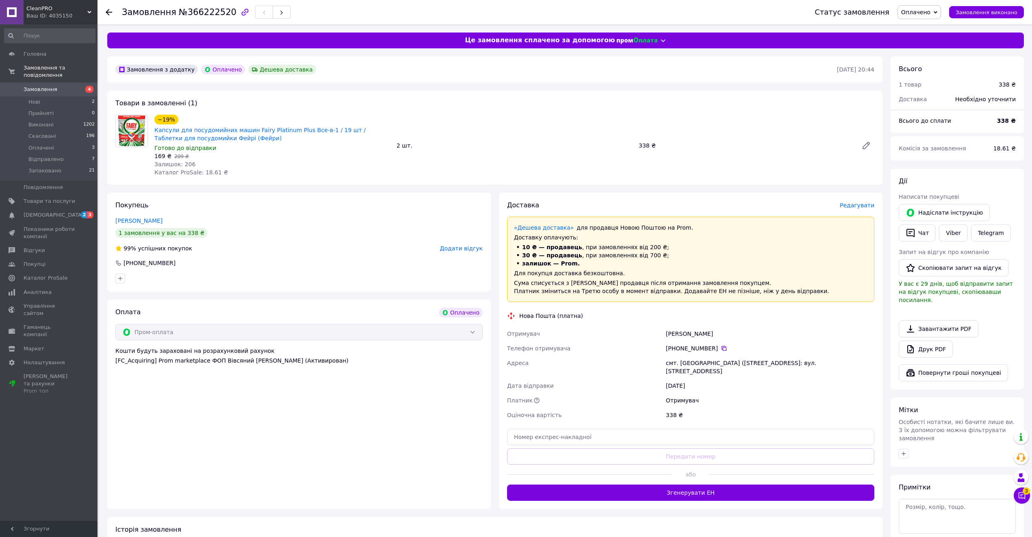
click at [924, 13] on span "Оплачено" at bounding box center [915, 12] width 29 height 7
click at [922, 26] on li "Прийнято" at bounding box center [919, 28] width 43 height 12
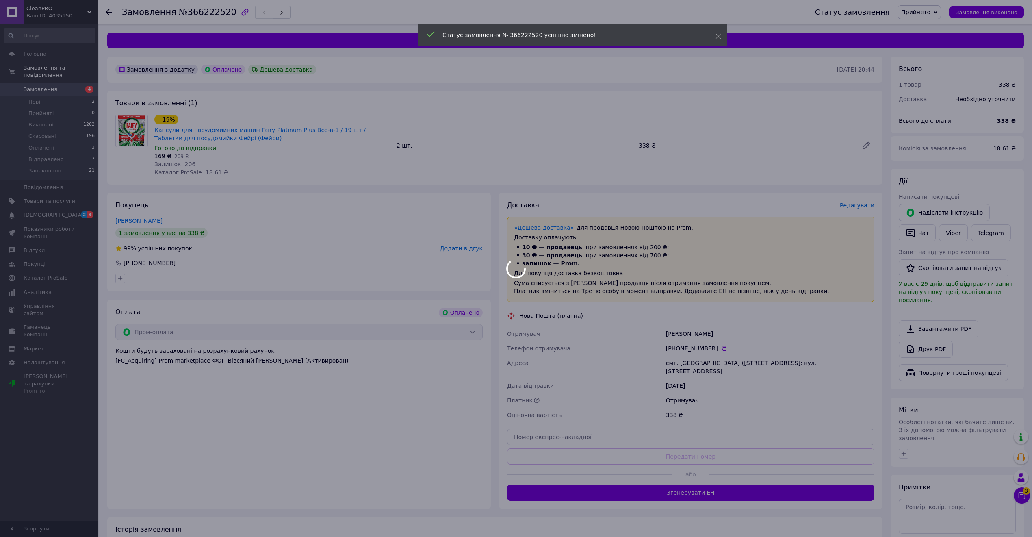
click at [933, 13] on body "CleanPRO Ваш ID: 4035150 Сайт CleanPRO Кабінет покупця Перевірити стан системи …" at bounding box center [516, 306] width 1032 height 612
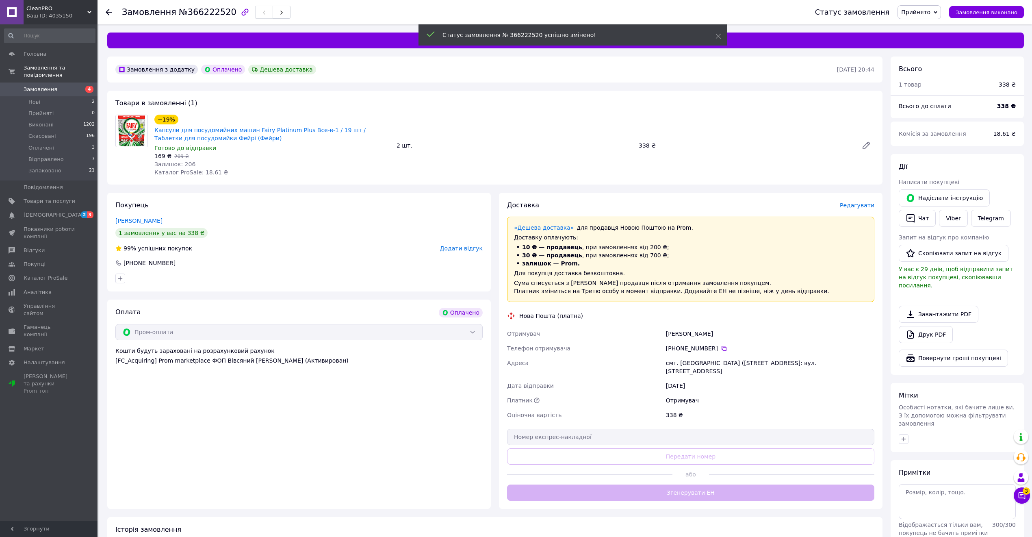
click at [933, 17] on span "Прийнято" at bounding box center [918, 12] width 43 height 14
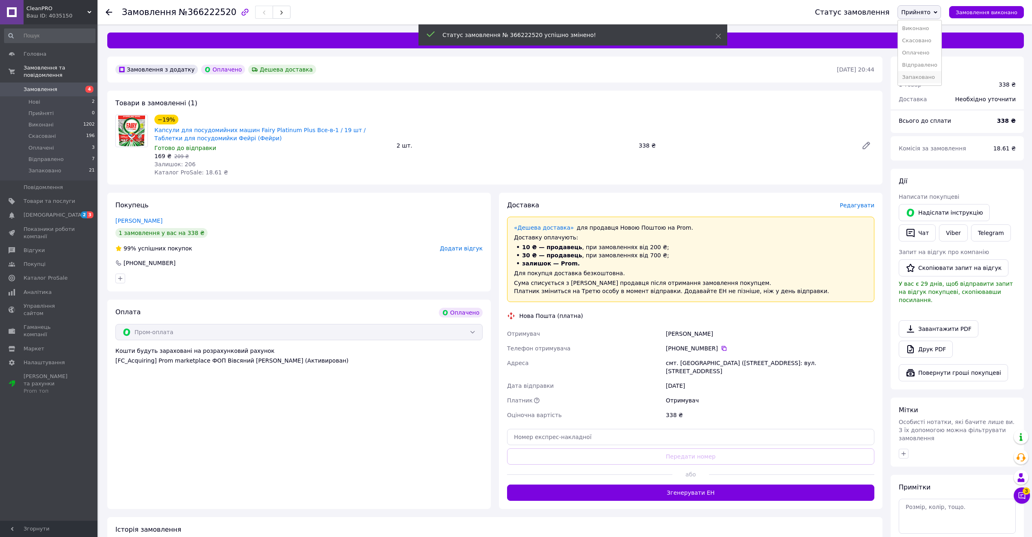
click at [934, 72] on li "Запаковано" at bounding box center [919, 77] width 43 height 12
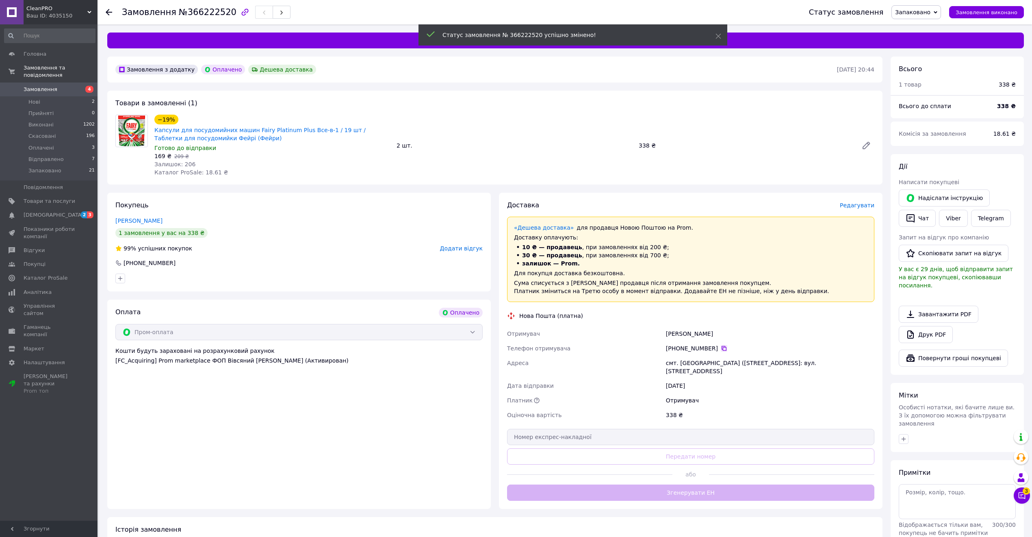
click at [721, 347] on icon at bounding box center [724, 348] width 7 height 7
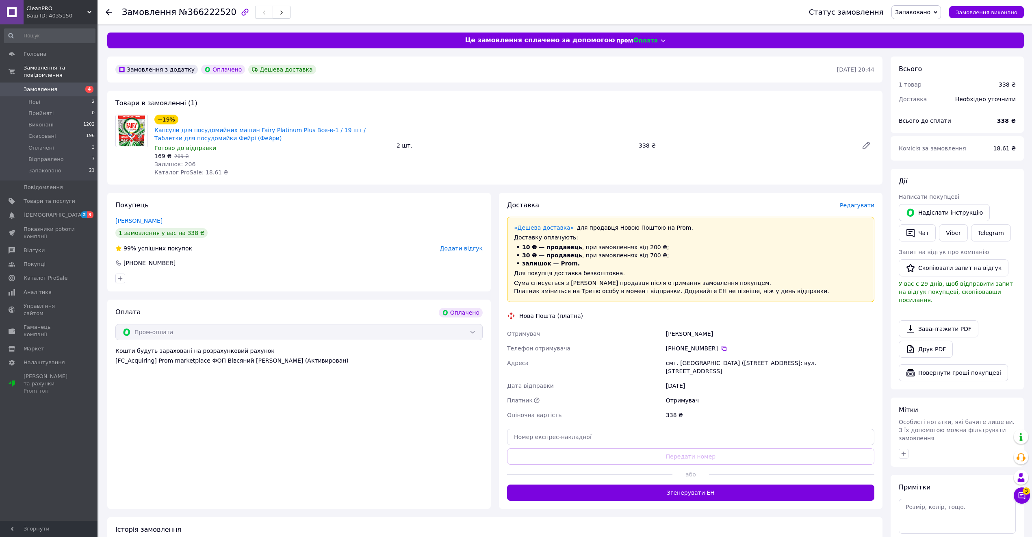
click at [675, 334] on div "Михайленко Вікторія" at bounding box center [770, 333] width 212 height 15
copy div "Михайленко"
click at [696, 349] on div "+380 66 213 27 72" at bounding box center [770, 348] width 208 height 8
click at [681, 361] on div "смт. Пісочин (Харківська обл., Харківський р-н.), №1: вул. Заводська, 2" at bounding box center [770, 366] width 212 height 23
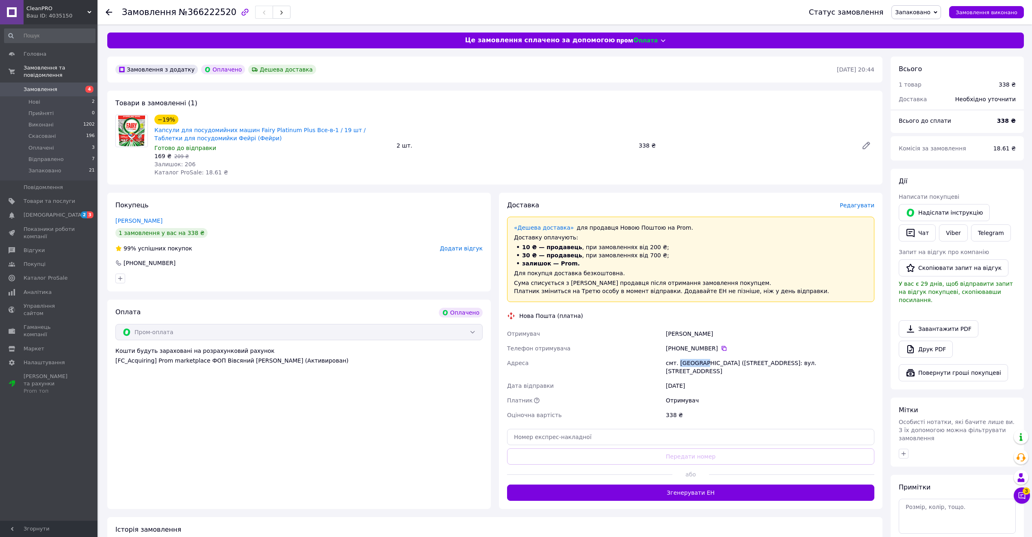
click at [681, 361] on div "смт. Пісочин (Харківська обл., Харківський р-н.), №1: вул. Заводська, 2" at bounding box center [770, 366] width 212 height 23
copy div "Пісочин"
click at [711, 434] on input "text" at bounding box center [690, 437] width 367 height 16
paste input "20451269176835"
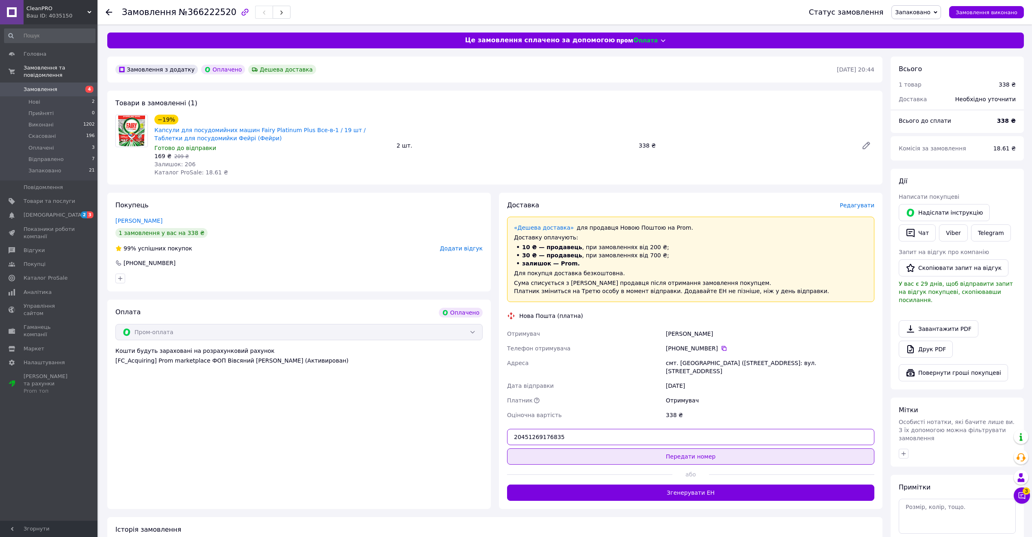
type input "20451269176835"
click at [712, 450] on button "Передати номер" at bounding box center [690, 456] width 367 height 16
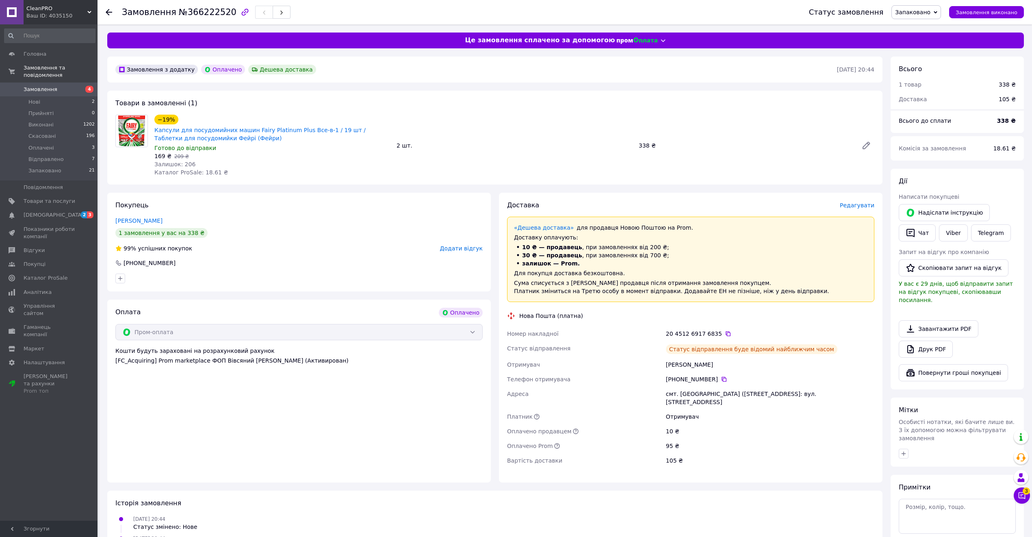
drag, startPoint x: 374, startPoint y: 325, endPoint x: 330, endPoint y: 332, distance: 44.3
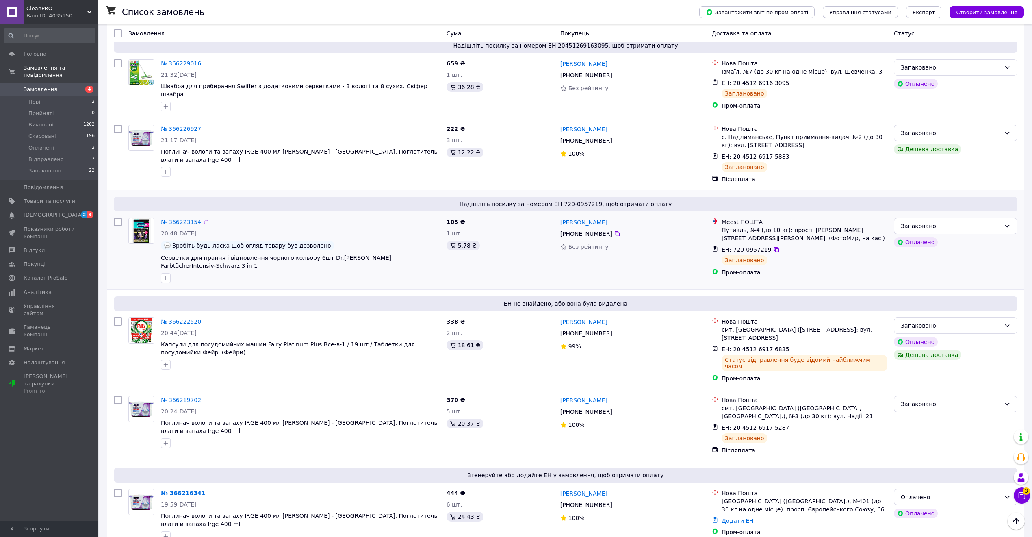
scroll to position [650, 0]
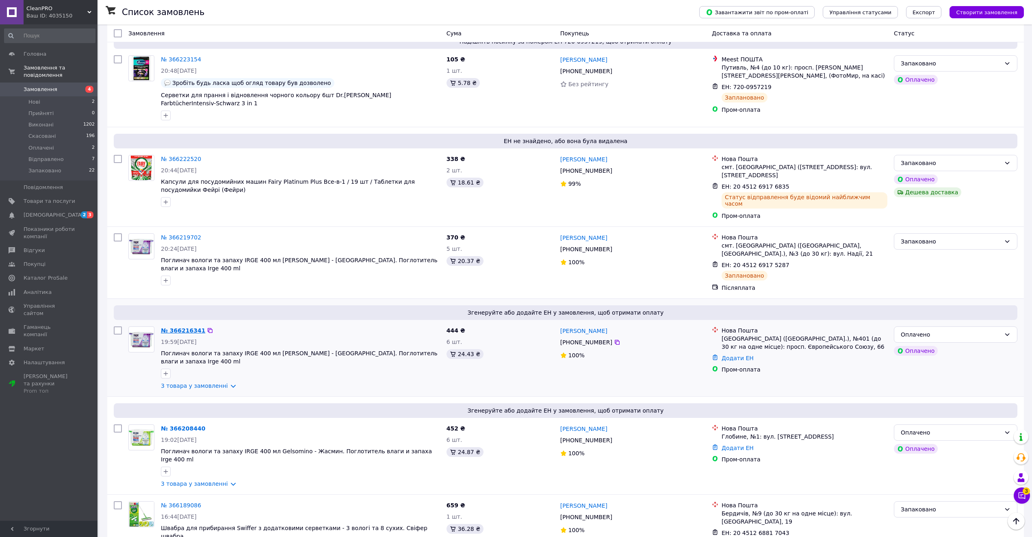
click at [166, 327] on link "№ 366216341" at bounding box center [183, 330] width 44 height 7
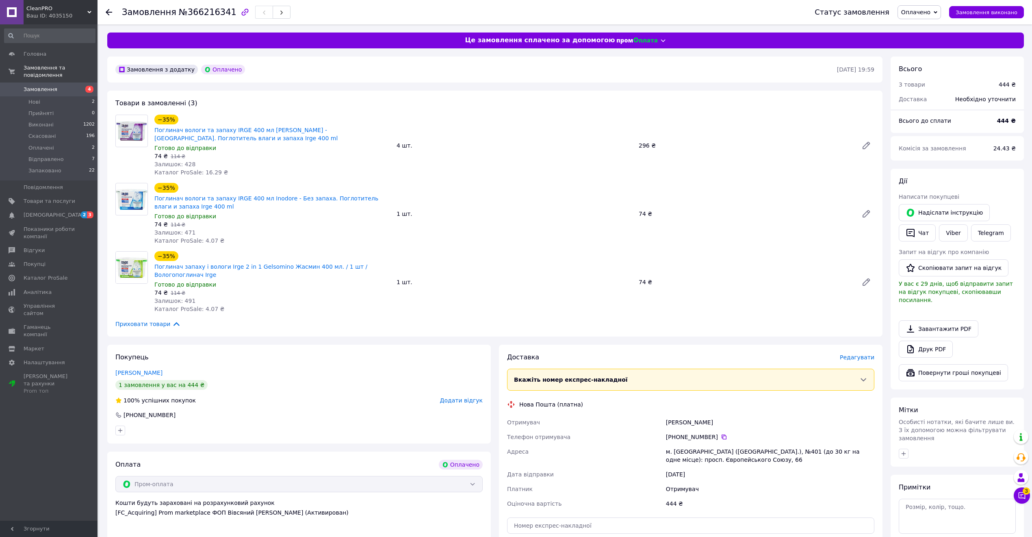
click at [925, 10] on span "Оплачено" at bounding box center [915, 12] width 29 height 7
click at [927, 27] on li "Прийнято" at bounding box center [919, 28] width 43 height 12
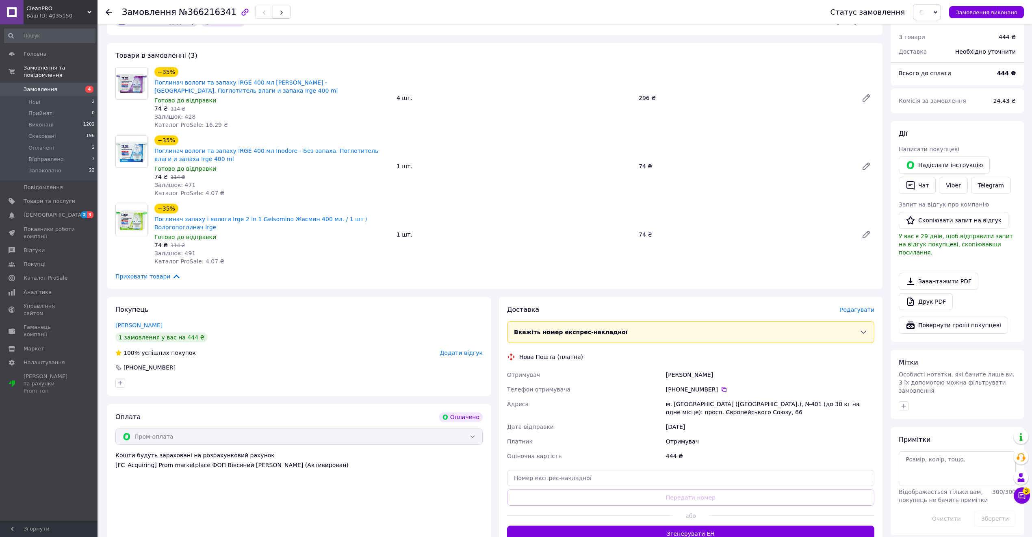
scroll to position [108, 0]
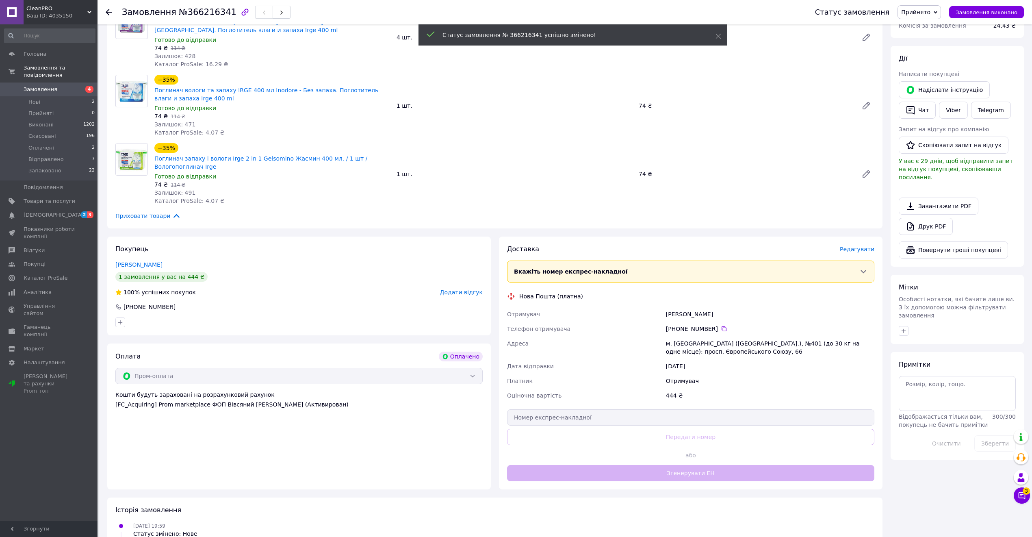
click at [914, 9] on span "Прийнято" at bounding box center [915, 12] width 29 height 7
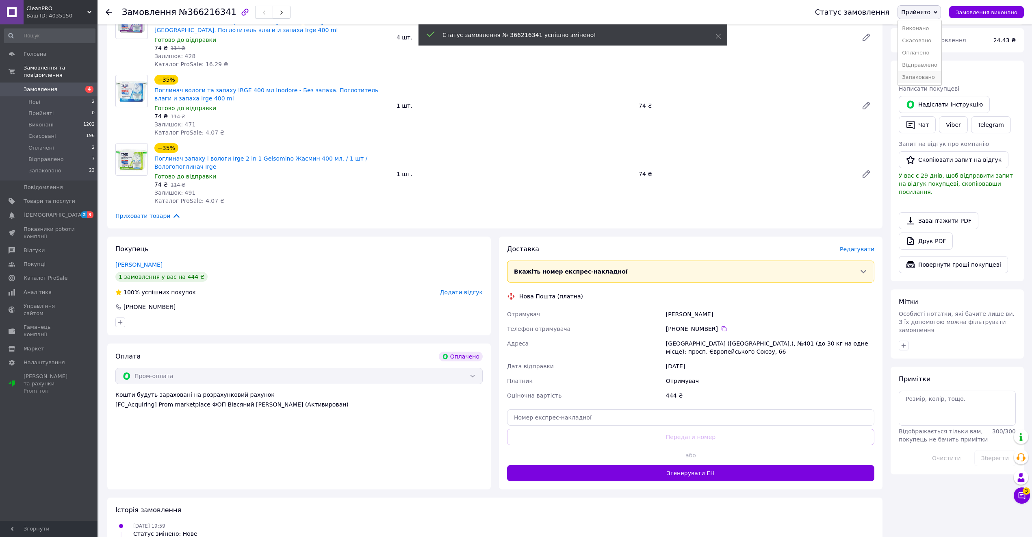
click at [927, 77] on li "Запаковано" at bounding box center [919, 77] width 43 height 12
click at [722, 328] on div "+380 68 934 19 94" at bounding box center [770, 329] width 208 height 8
click at [721, 328] on icon at bounding box center [724, 328] width 7 height 7
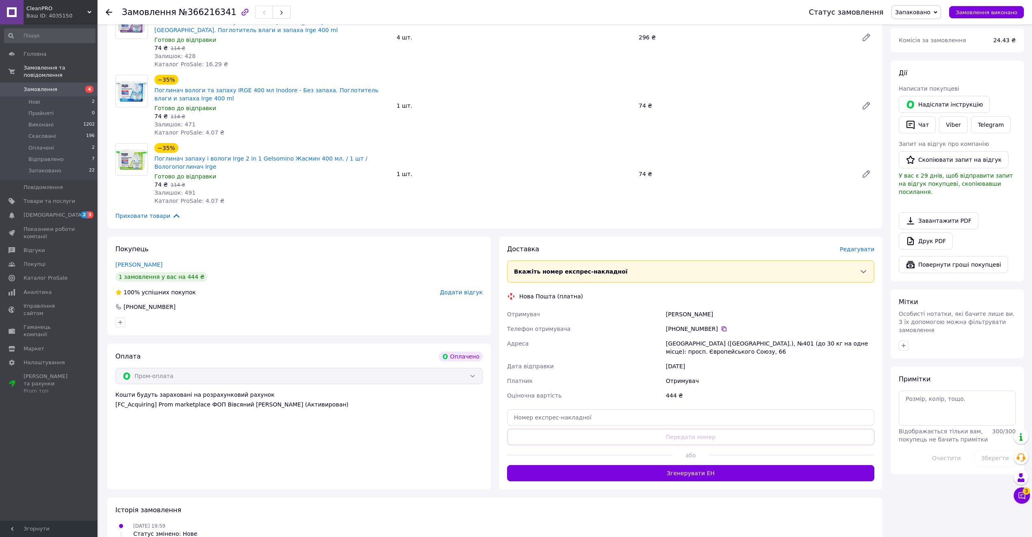
click at [667, 316] on div "Костенко Анна" at bounding box center [770, 314] width 212 height 15
copy div "Костенко"
click at [728, 341] on div "Київ (Київська обл.), №401 (до 30 кг на одне місце): просп. Європейського Союзу…" at bounding box center [770, 347] width 212 height 23
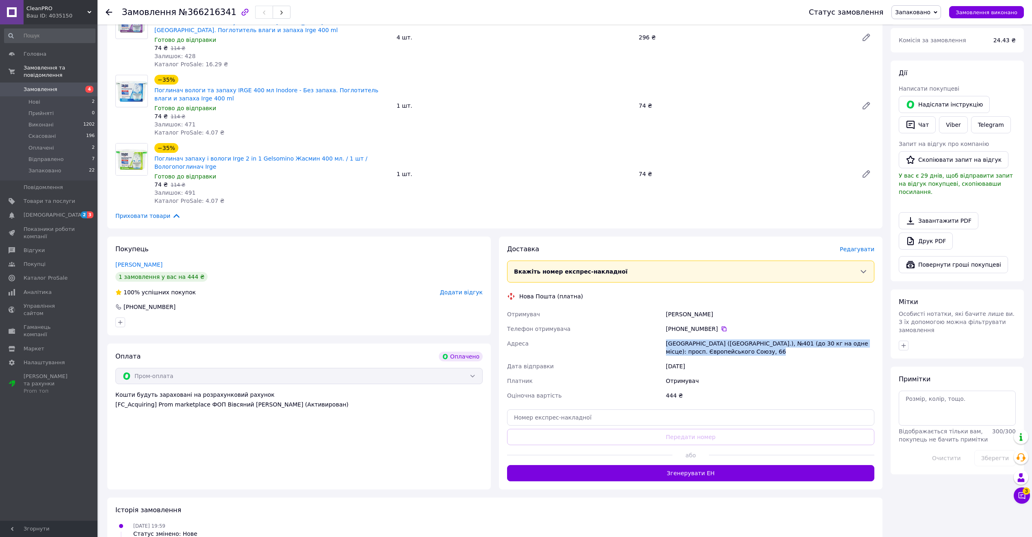
drag, startPoint x: 728, startPoint y: 341, endPoint x: 819, endPoint y: 384, distance: 100.7
click at [730, 342] on div "Київ (Київська обл.), №401 (до 30 кг на одне місце): просп. Європейського Союзу…" at bounding box center [770, 347] width 212 height 23
click at [661, 343] on div "Адреса" at bounding box center [584, 347] width 159 height 23
click at [669, 340] on div "Київ (Київська обл.), №401 (до 30 кг на одне місце): просп. Європейського Союзу…" at bounding box center [770, 347] width 212 height 23
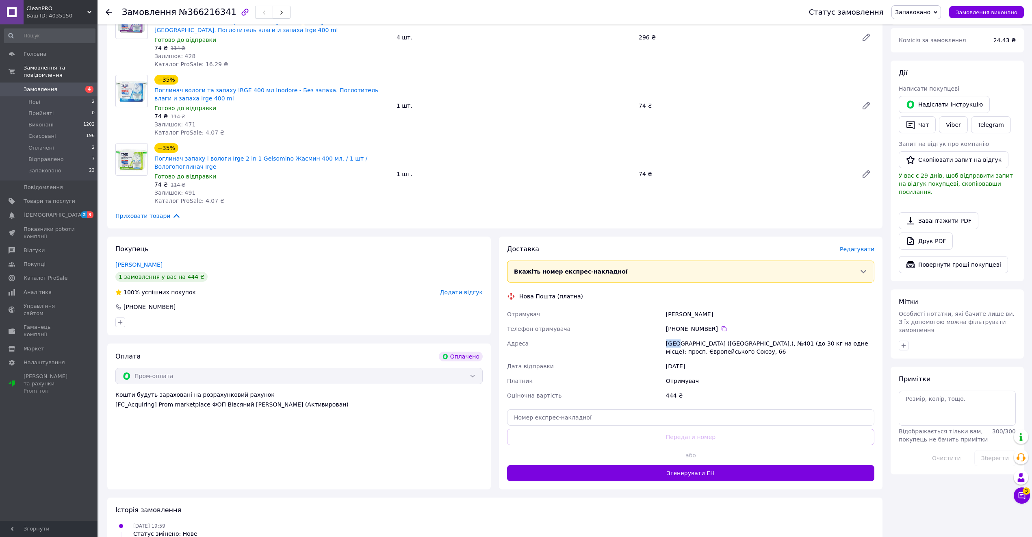
copy div "Київ"
click at [606, 418] on input "text" at bounding box center [690, 417] width 367 height 16
paste input "20451269179228"
click at [603, 421] on input "20451269179228" at bounding box center [690, 417] width 367 height 16
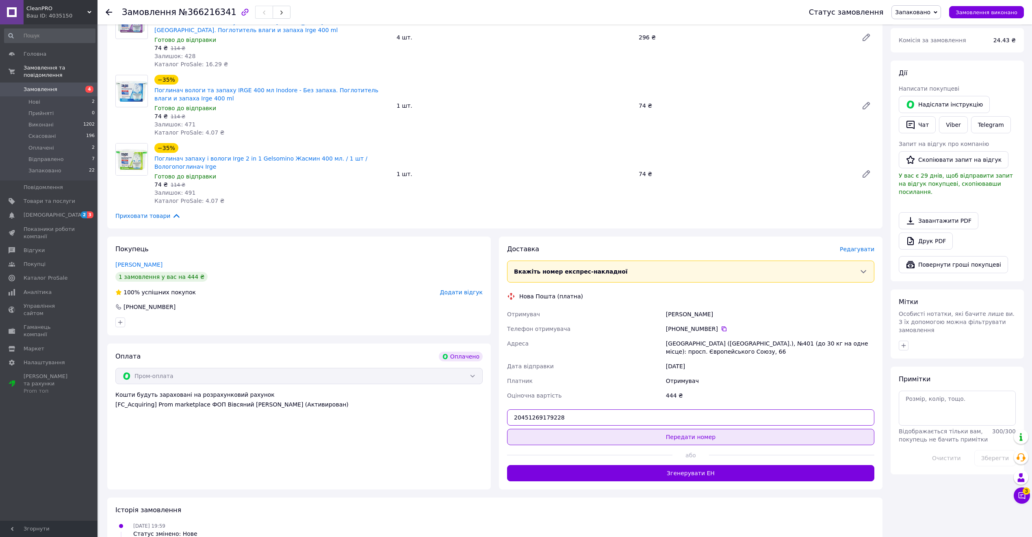
type input "20451269179228"
click at [607, 438] on button "Передати номер" at bounding box center [690, 437] width 367 height 16
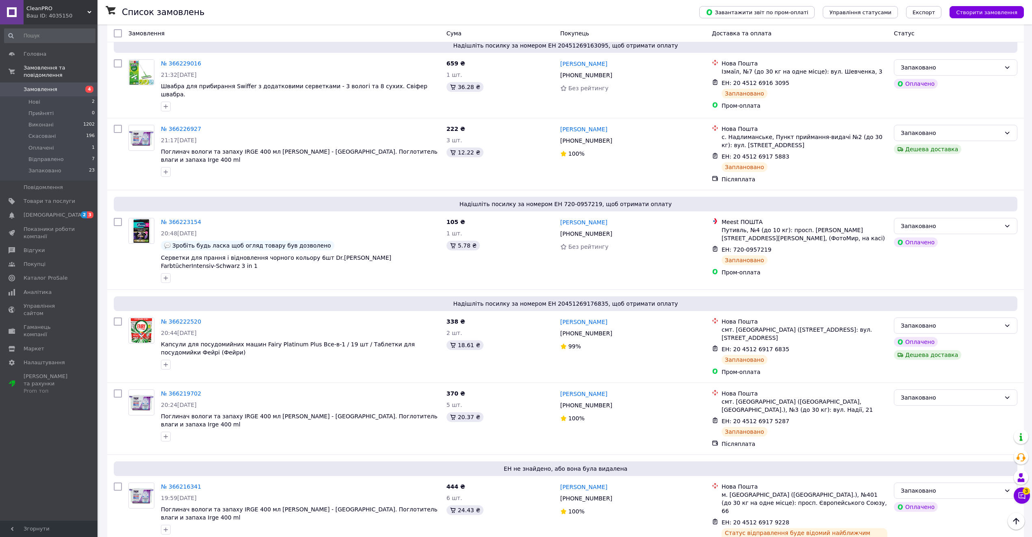
scroll to position [867, 0]
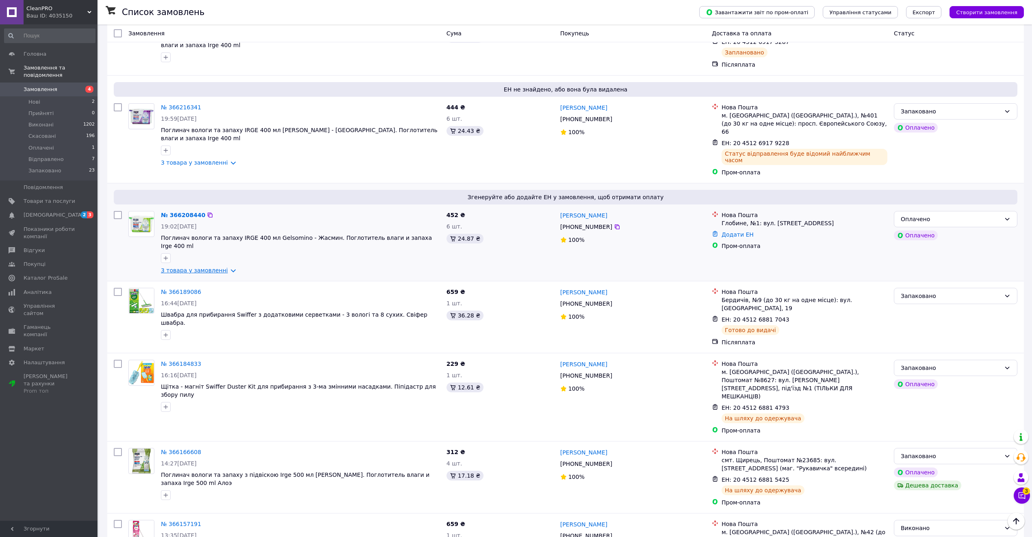
click at [183, 267] on link "3 товара у замовленні" at bounding box center [194, 270] width 67 height 7
click at [184, 212] on link "№ 366208440" at bounding box center [183, 215] width 44 height 7
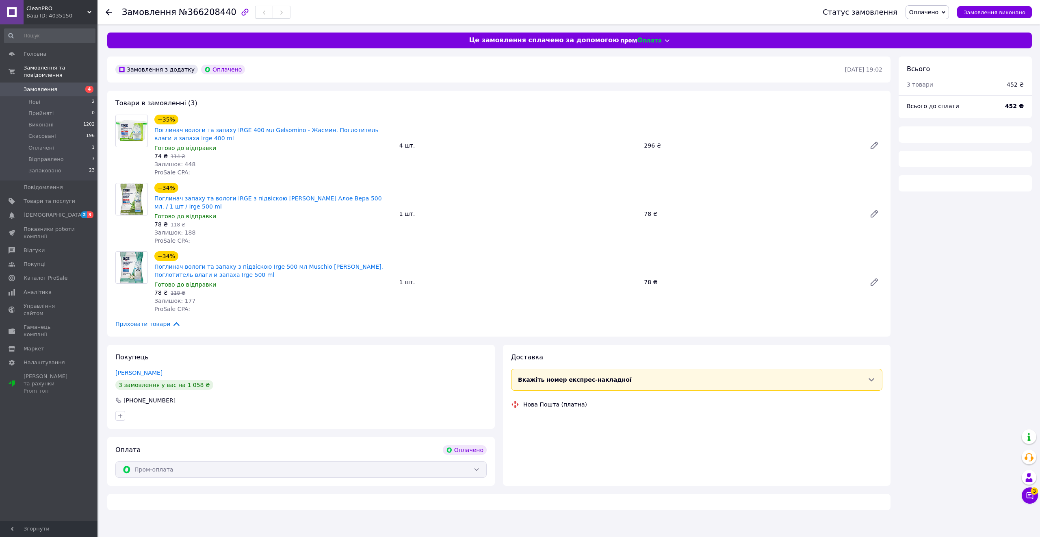
click at [915, 10] on span "Оплачено" at bounding box center [927, 12] width 43 height 14
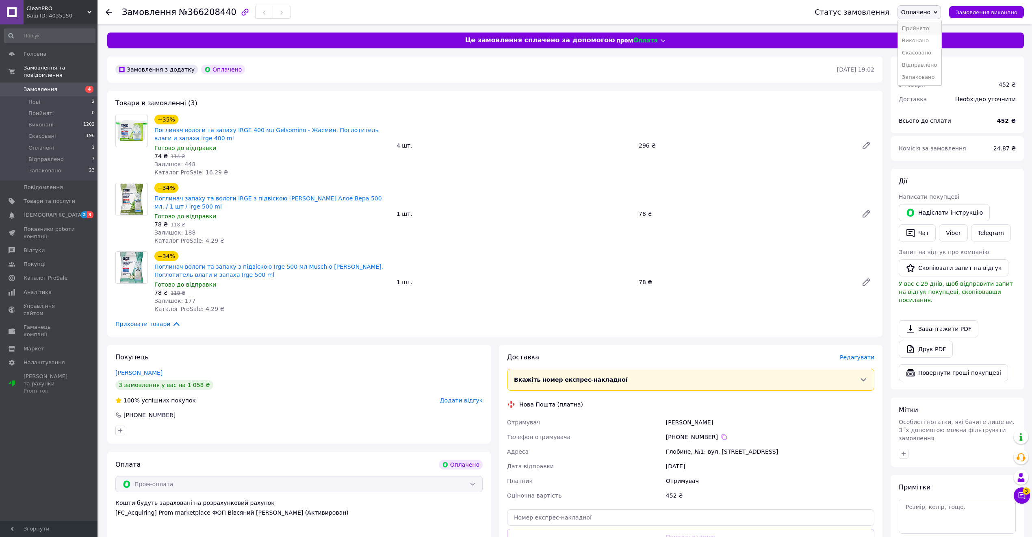
click at [927, 24] on li "Прийнято" at bounding box center [919, 28] width 43 height 12
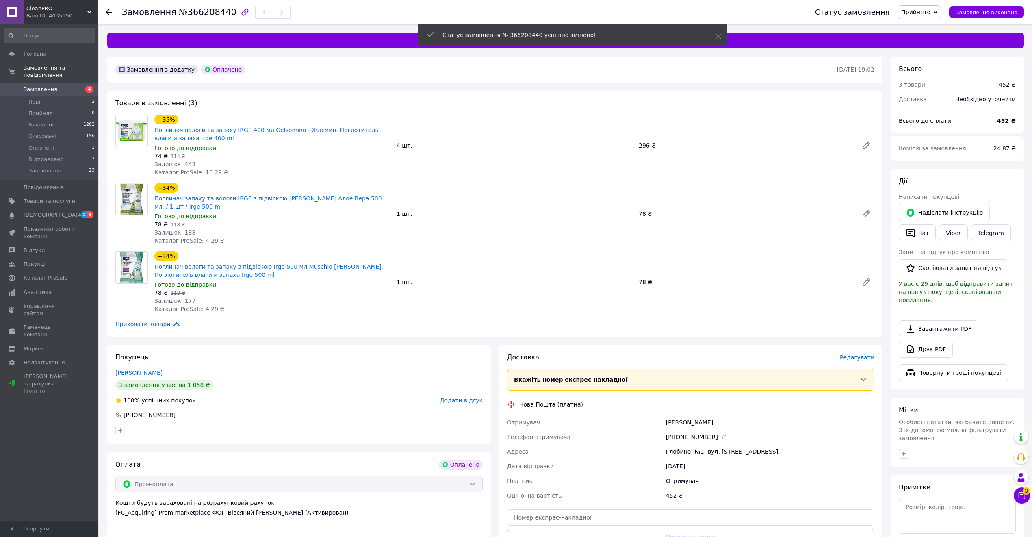
click at [930, 20] on div "Статус замовлення Прийнято Виконано Скасовано Оплачено Відправлено Запаковано З…" at bounding box center [911, 12] width 225 height 24
click at [928, 16] on span "Прийнято" at bounding box center [918, 12] width 43 height 14
click at [925, 74] on li "Запаковано" at bounding box center [919, 77] width 43 height 12
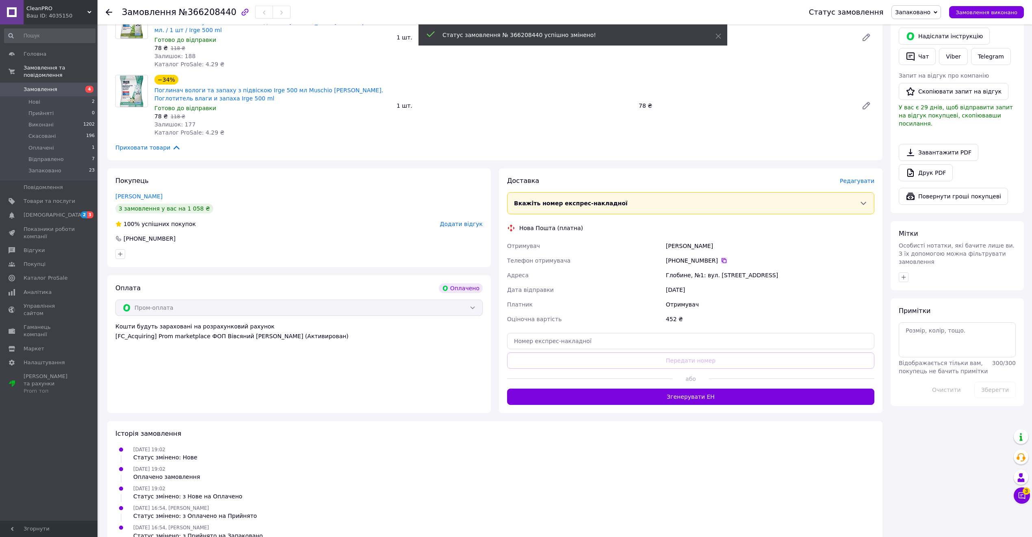
click at [721, 259] on icon at bounding box center [724, 260] width 7 height 7
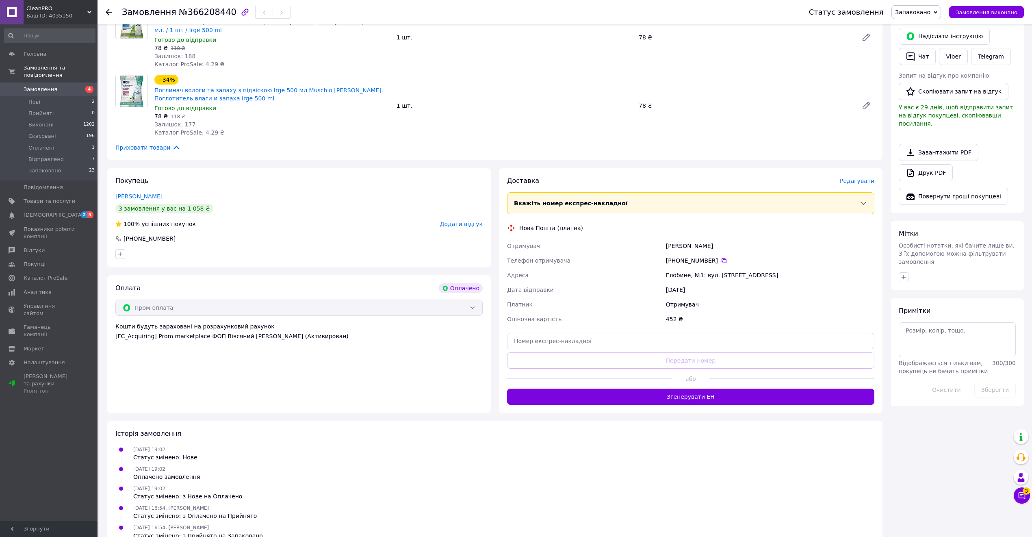
click at [680, 273] on div "Глобине, №1: вул. Володимирівська, 186Б" at bounding box center [770, 275] width 212 height 15
copy div "Глобине"
click at [648, 337] on input "text" at bounding box center [690, 341] width 367 height 16
paste input "20451269179773"
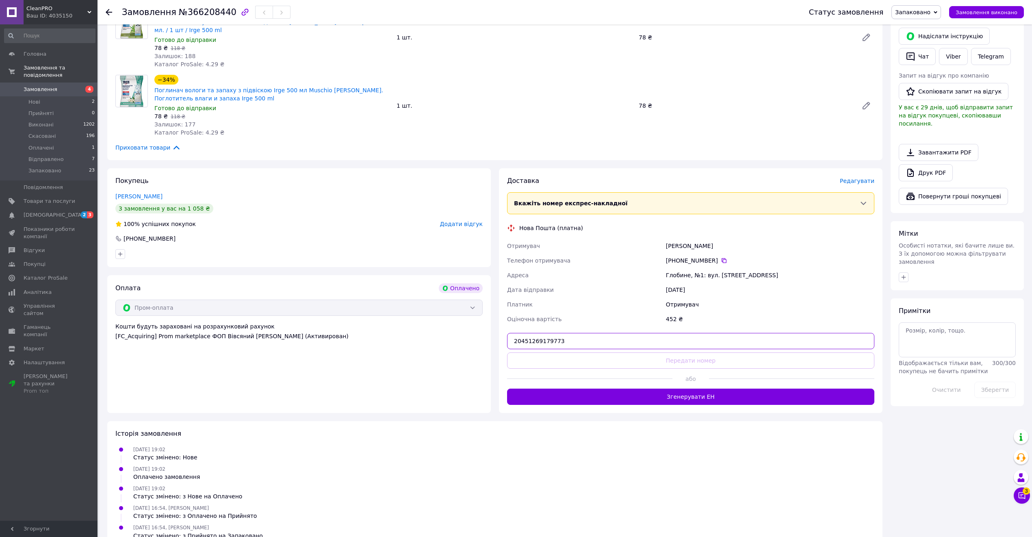
type input "20451269179773"
click at [650, 363] on button "Передати номер" at bounding box center [690, 360] width 367 height 16
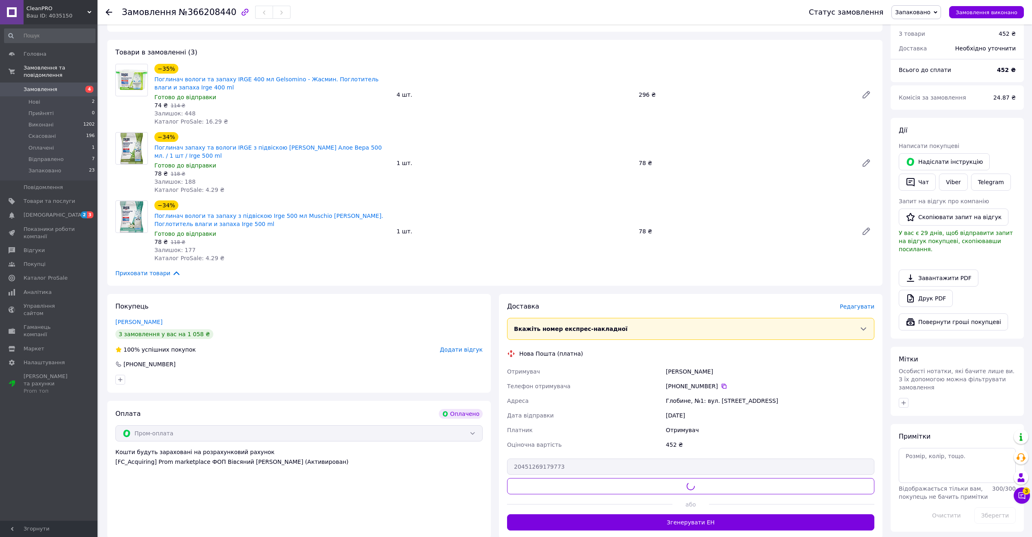
scroll to position [0, 0]
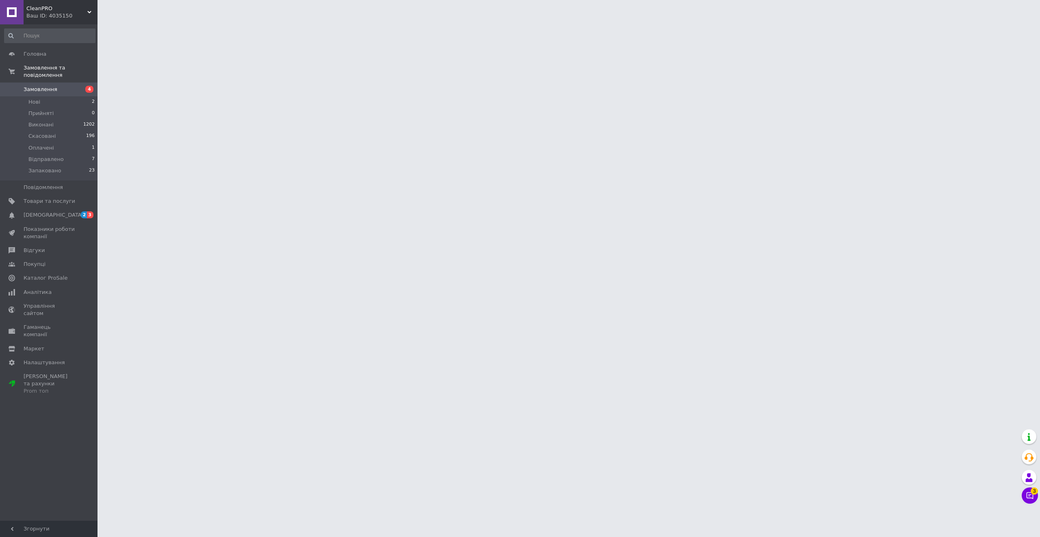
drag, startPoint x: 571, startPoint y: 369, endPoint x: 272, endPoint y: 222, distance: 333.2
click at [272, 20] on html "CleanPRO Ваш ID: 4035150 Сайт CleanPRO Кабінет покупця Перевірити стан системи …" at bounding box center [520, 10] width 1040 height 20
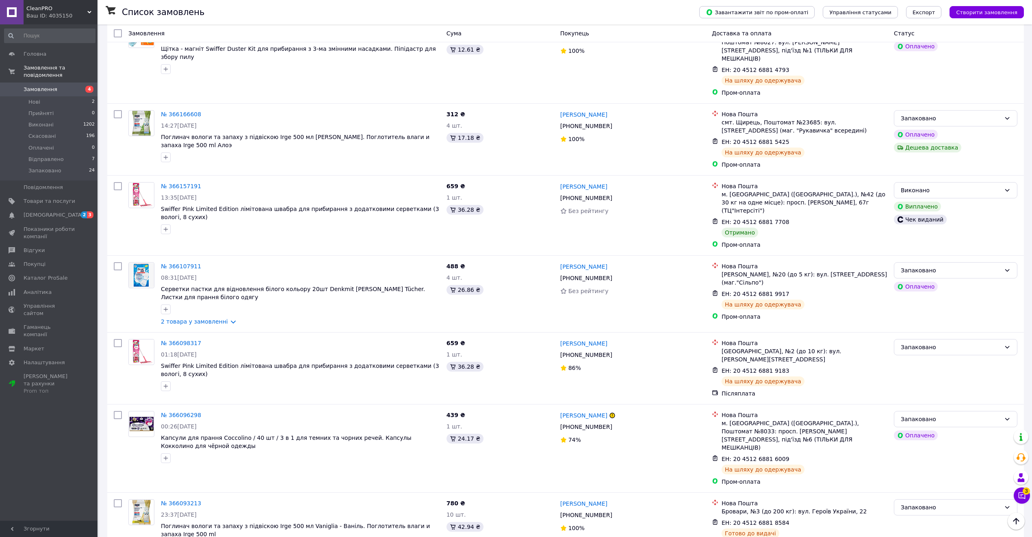
scroll to position [1300, 0]
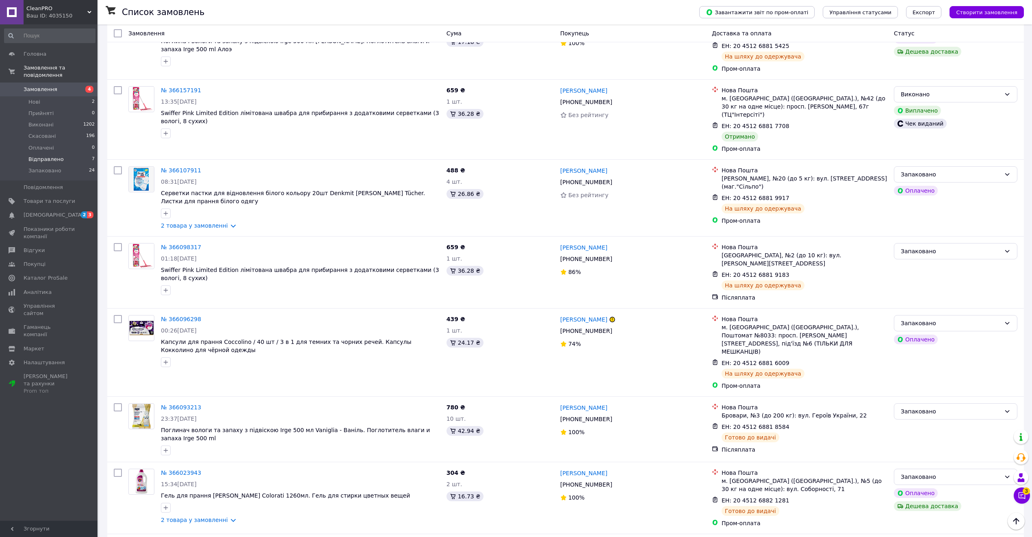
click at [85, 154] on li "Відправлено 7" at bounding box center [50, 159] width 100 height 11
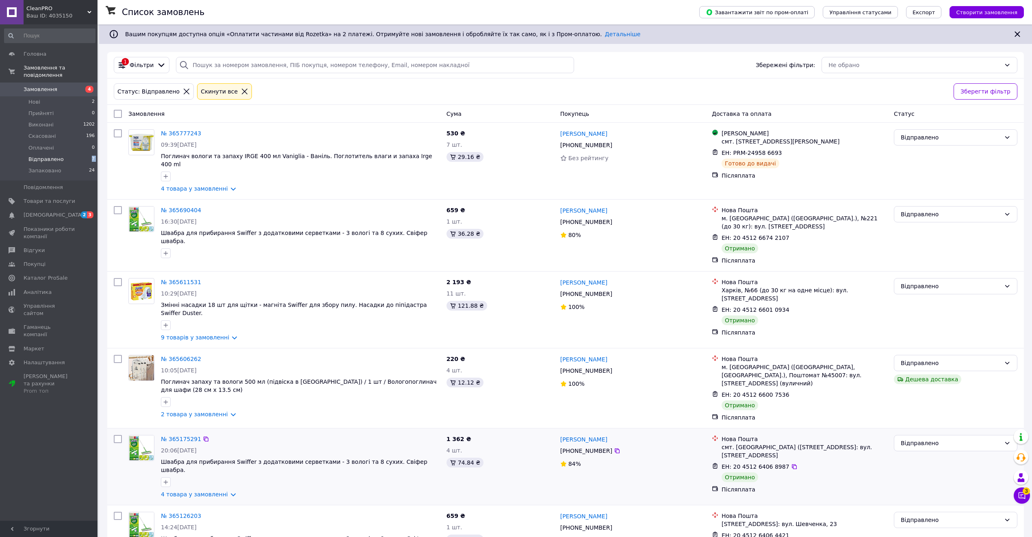
click at [119, 435] on input "checkbox" at bounding box center [118, 439] width 8 height 8
checkbox input "true"
click at [113, 351] on div at bounding box center [118, 387] width 15 height 73
drag, startPoint x: 118, startPoint y: 328, endPoint x: 117, endPoint y: 337, distance: 8.9
click at [118, 351] on div at bounding box center [118, 387] width 15 height 73
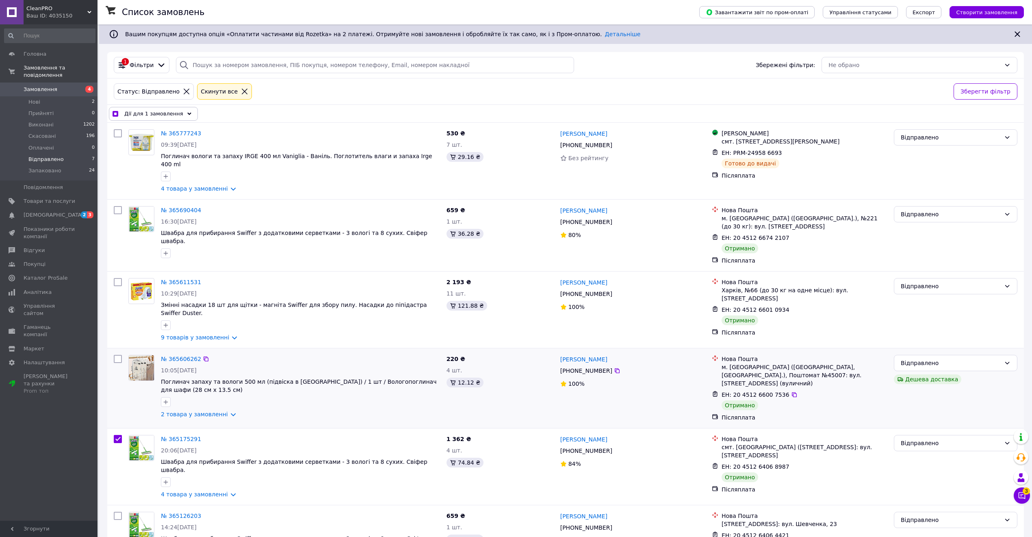
checkbox input "true"
click at [117, 355] on input "checkbox" at bounding box center [118, 359] width 8 height 8
checkbox input "true"
click at [115, 206] on input "checkbox" at bounding box center [118, 210] width 8 height 8
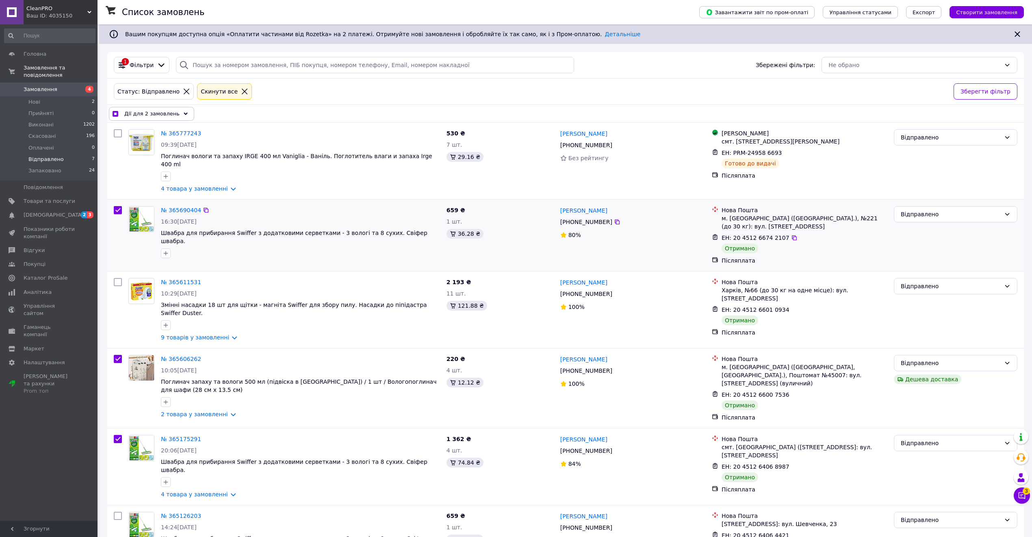
checkbox input "true"
click at [117, 278] on input "checkbox" at bounding box center [118, 282] width 8 height 8
checkbox input "true"
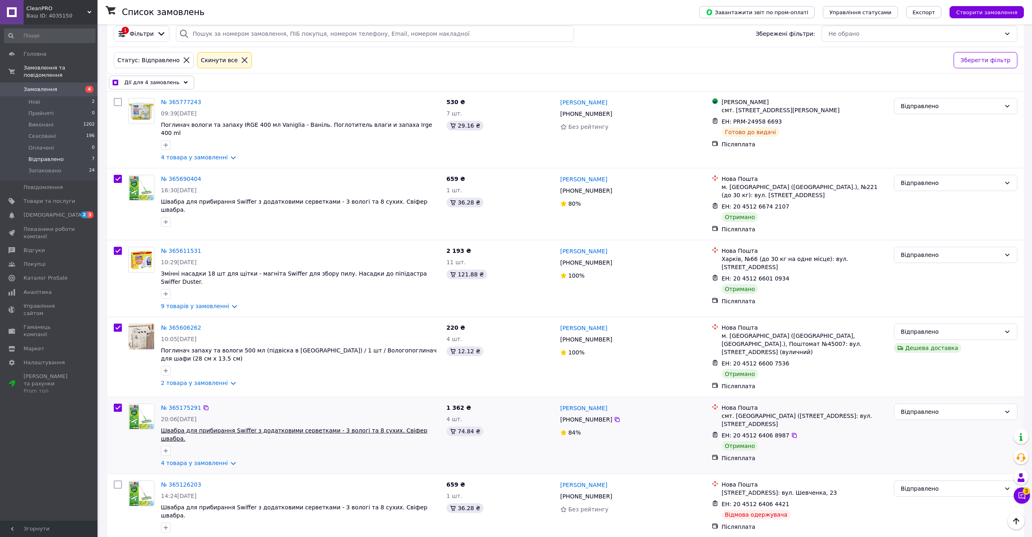
scroll to position [12, 0]
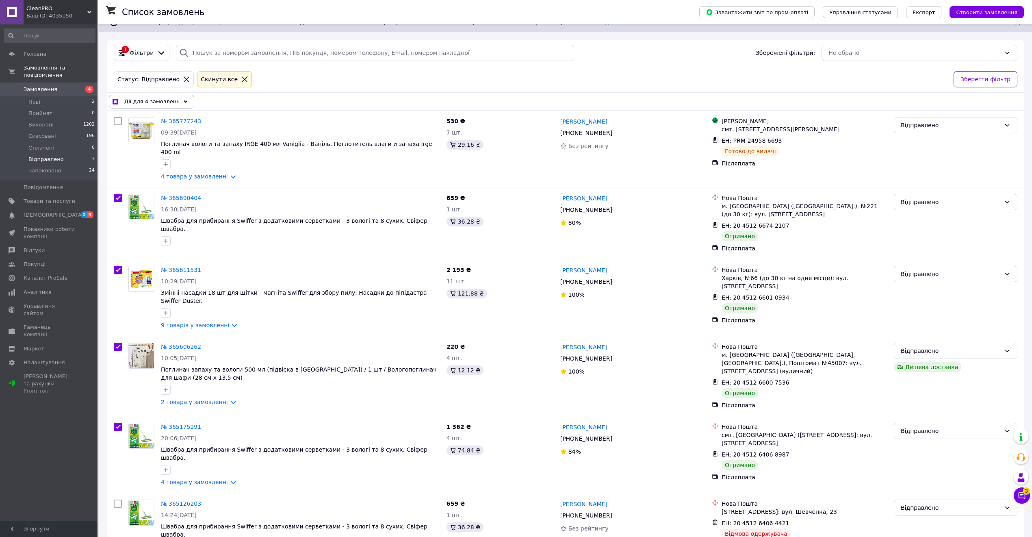
click at [171, 100] on span "Дії для 4 замовлень" at bounding box center [151, 102] width 55 height 8
click at [180, 119] on div "Змінити статус" at bounding box center [168, 124] width 118 height 14
checkbox input "true"
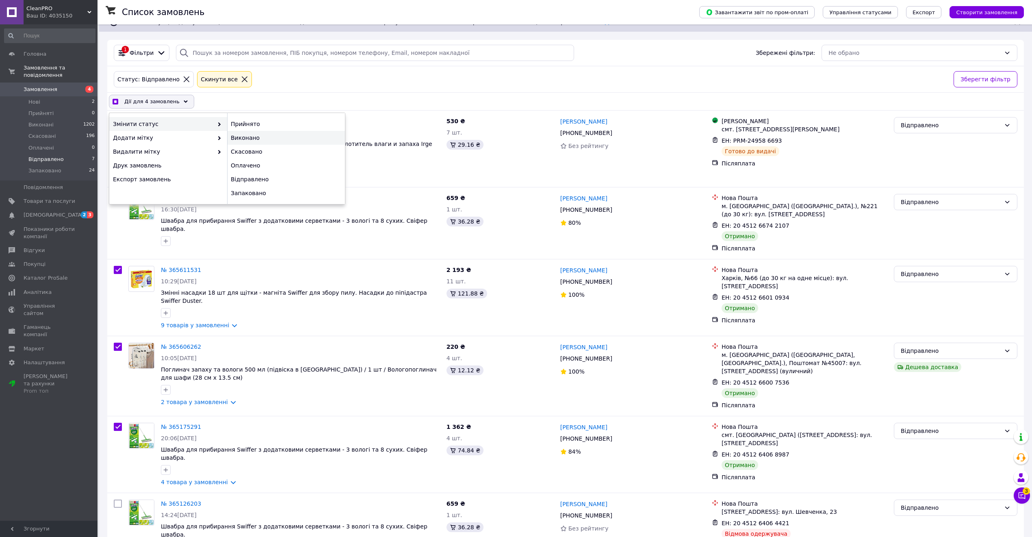
click at [258, 138] on div "Виконано" at bounding box center [286, 138] width 118 height 14
checkbox input "false"
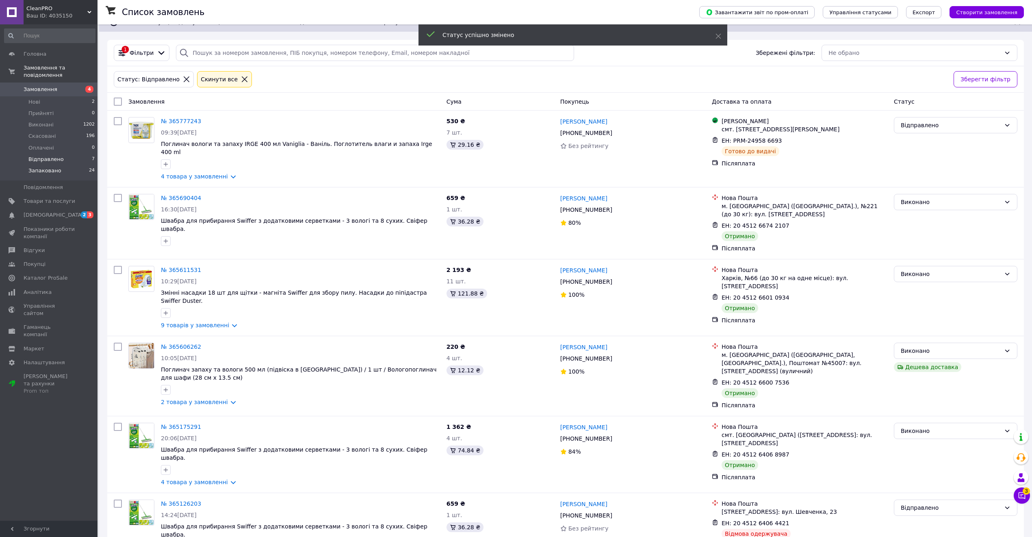
click at [80, 167] on li "Запаковано 24" at bounding box center [50, 172] width 100 height 15
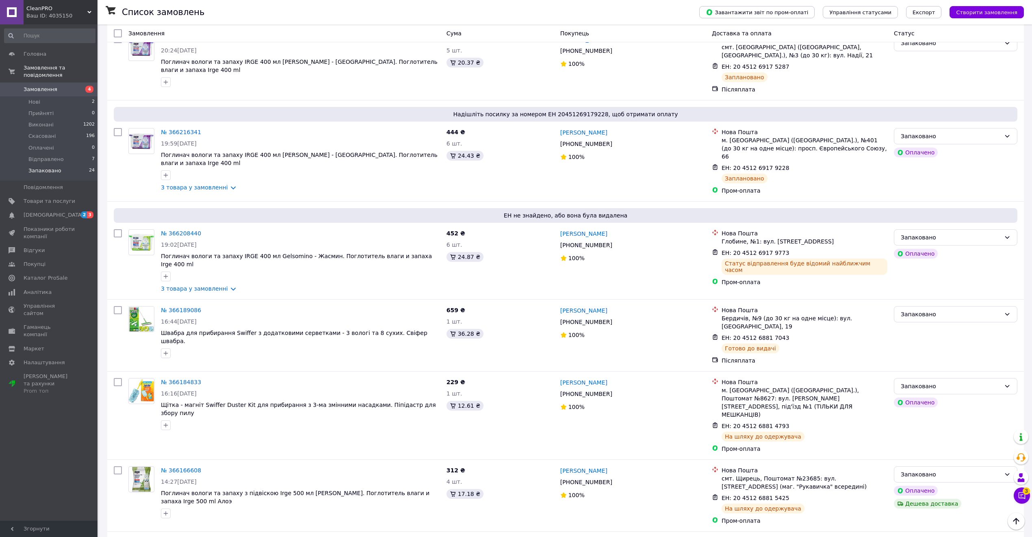
scroll to position [784, 0]
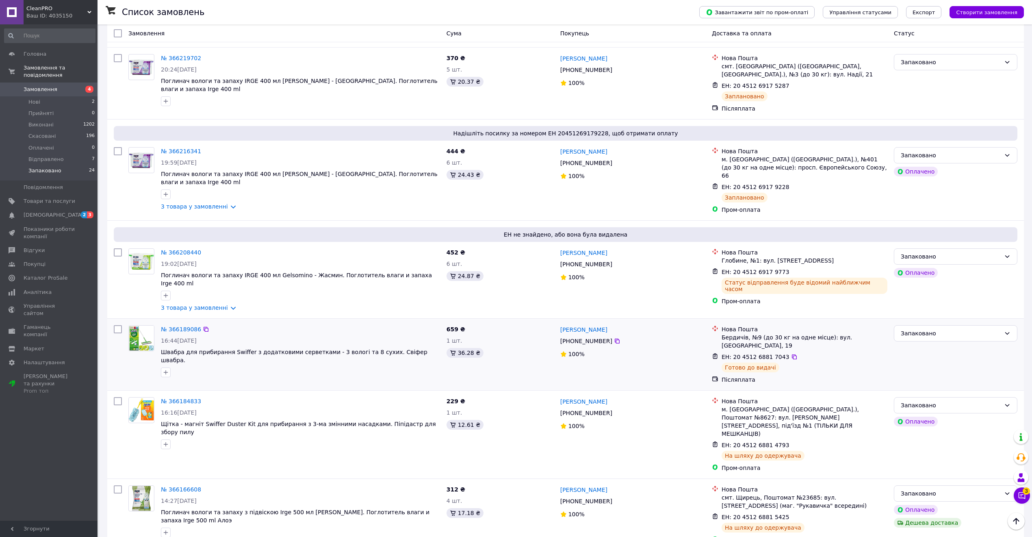
click at [116, 325] on input "checkbox" at bounding box center [118, 329] width 8 height 8
checkbox input "true"
click at [119, 397] on input "checkbox" at bounding box center [118, 401] width 8 height 8
checkbox input "true"
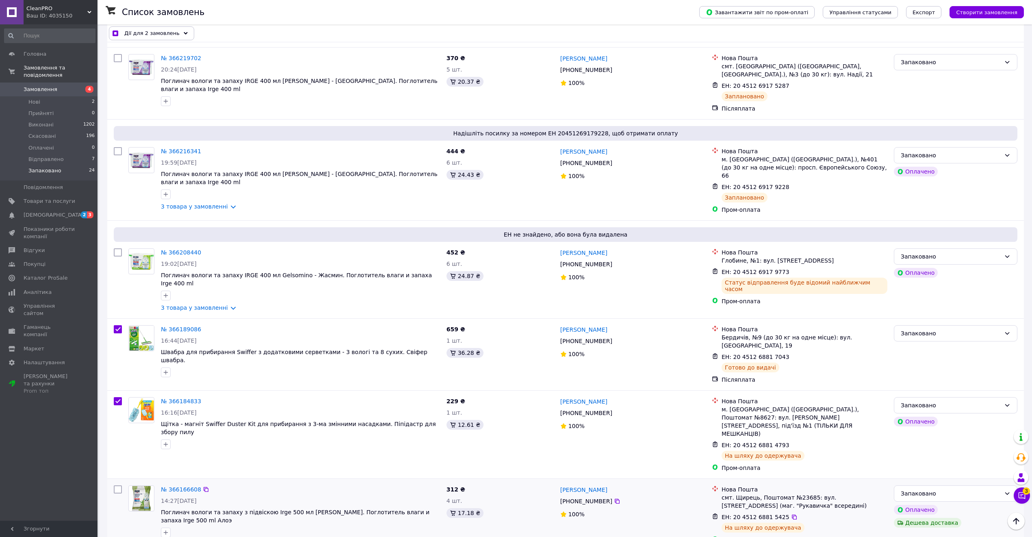
click at [117, 485] on input "checkbox" at bounding box center [118, 489] width 8 height 8
checkbox input "true"
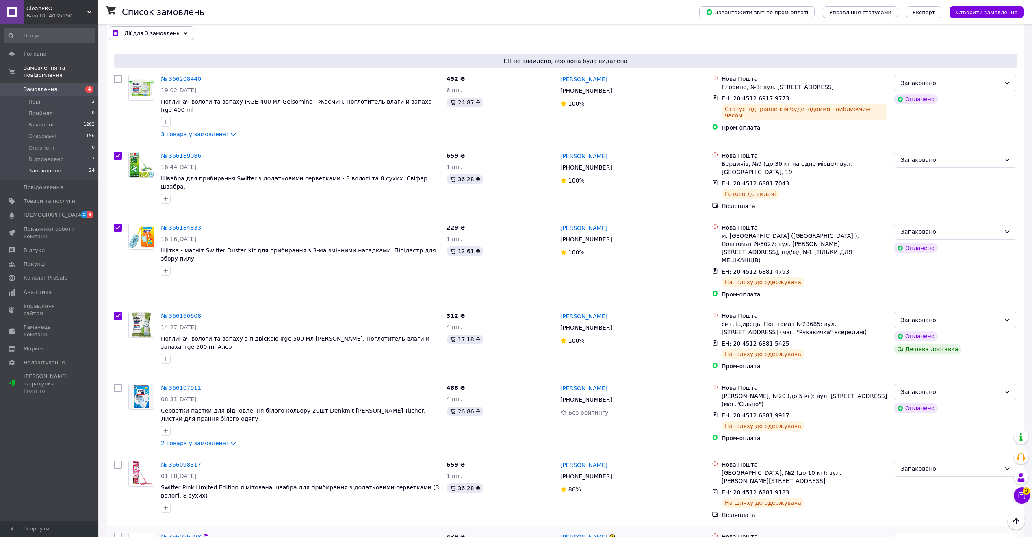
scroll to position [1055, 0]
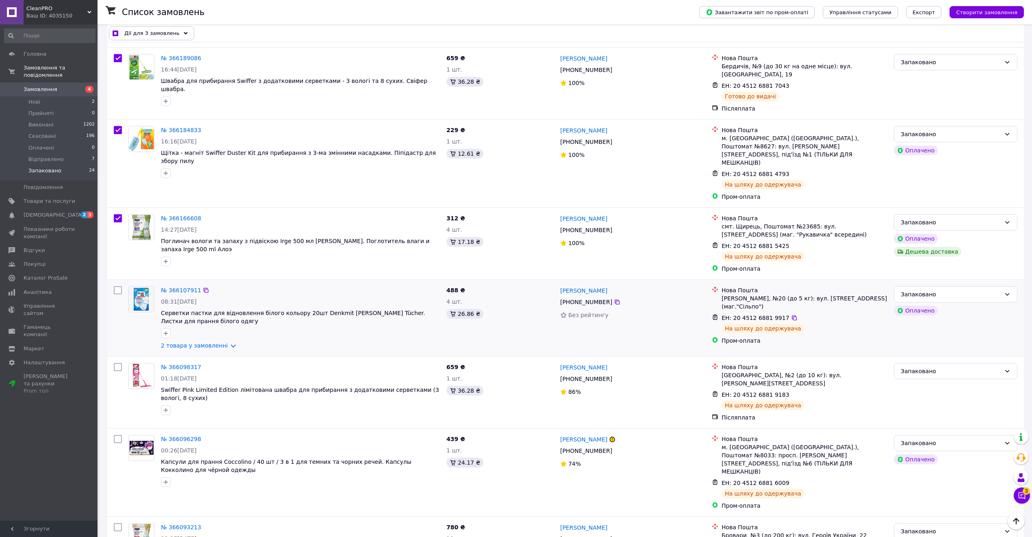
click at [119, 286] on input "checkbox" at bounding box center [118, 290] width 8 height 8
checkbox input "true"
click at [117, 363] on input "checkbox" at bounding box center [118, 367] width 8 height 8
checkbox input "true"
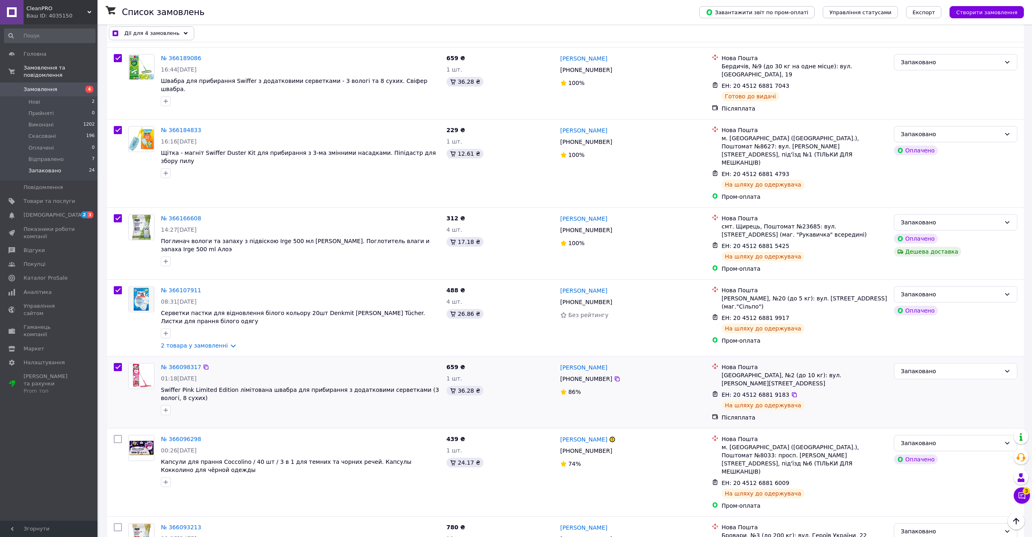
checkbox input "true"
click at [118, 435] on input "checkbox" at bounding box center [118, 439] width 8 height 8
checkbox input "true"
click at [117, 523] on input "checkbox" at bounding box center [118, 527] width 8 height 8
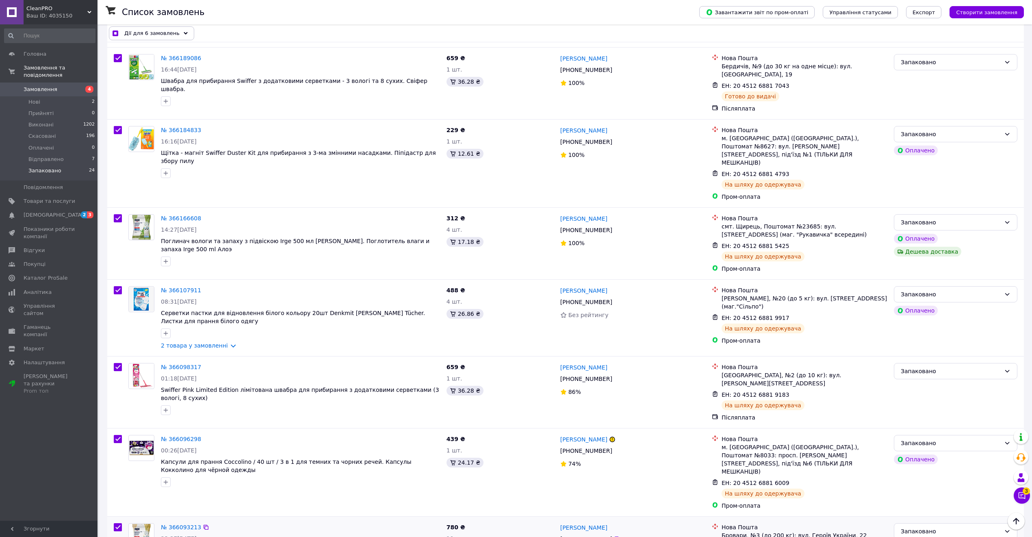
checkbox input "true"
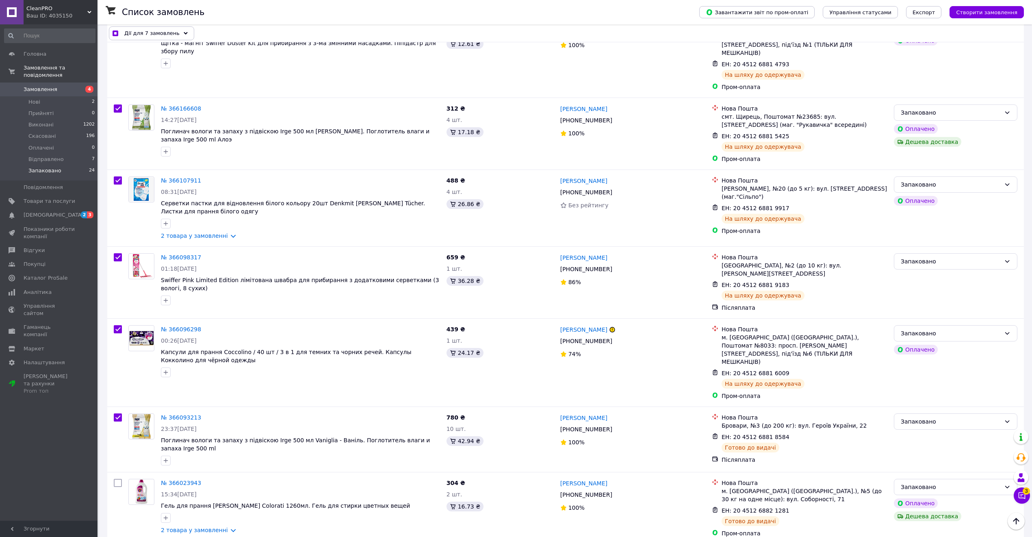
scroll to position [1325, 0]
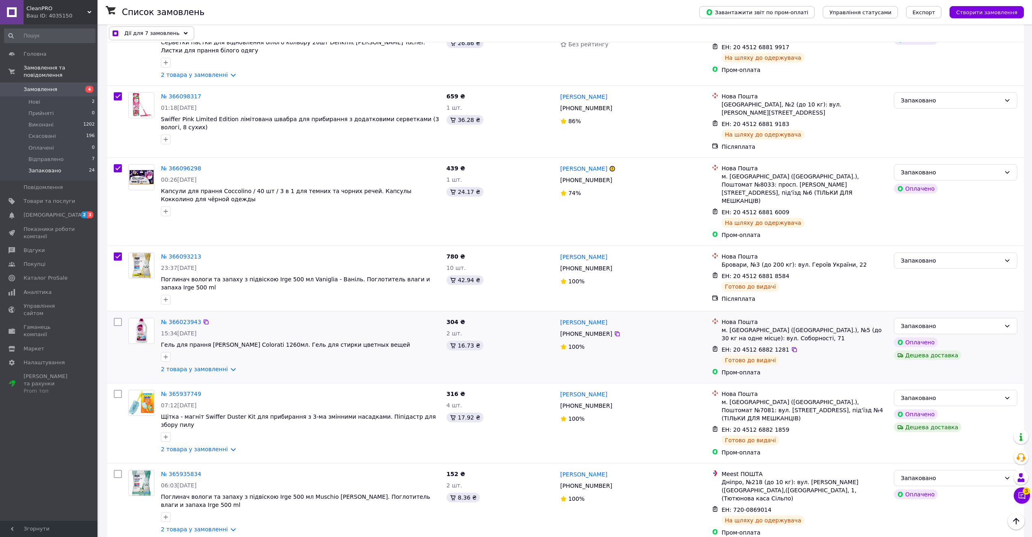
click at [118, 318] on input "checkbox" at bounding box center [118, 322] width 8 height 8
checkbox input "true"
click at [119, 390] on input "checkbox" at bounding box center [118, 394] width 8 height 8
checkbox input "true"
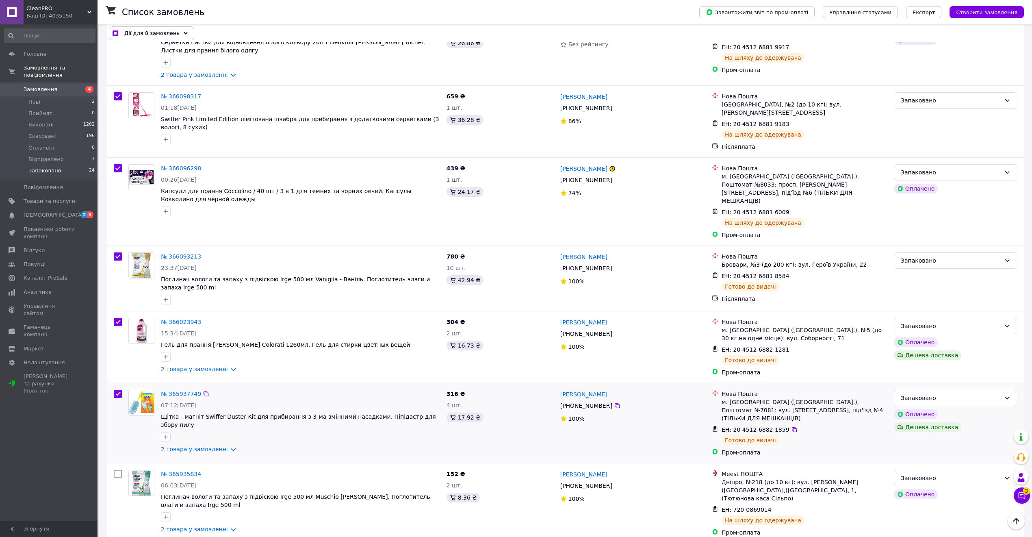
checkbox input "true"
drag, startPoint x: 120, startPoint y: 389, endPoint x: 117, endPoint y: 431, distance: 41.9
click at [120, 470] on input "checkbox" at bounding box center [118, 474] width 8 height 8
checkbox input "true"
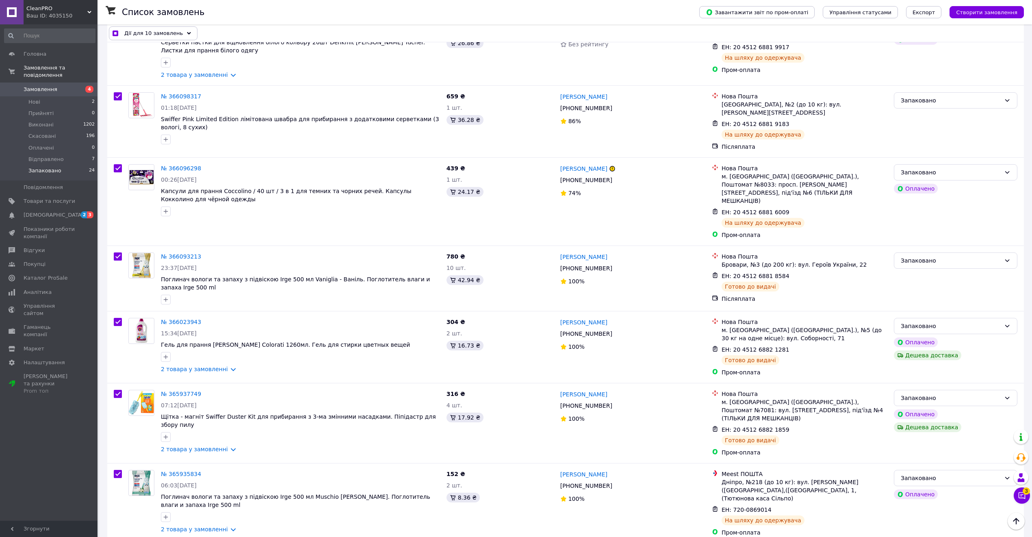
checkbox input "true"
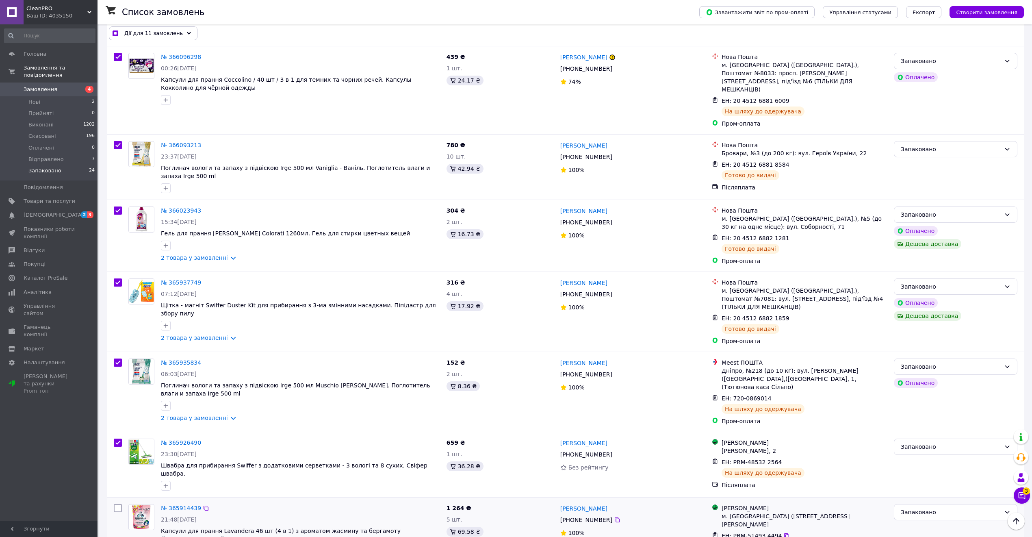
scroll to position [1488, 0]
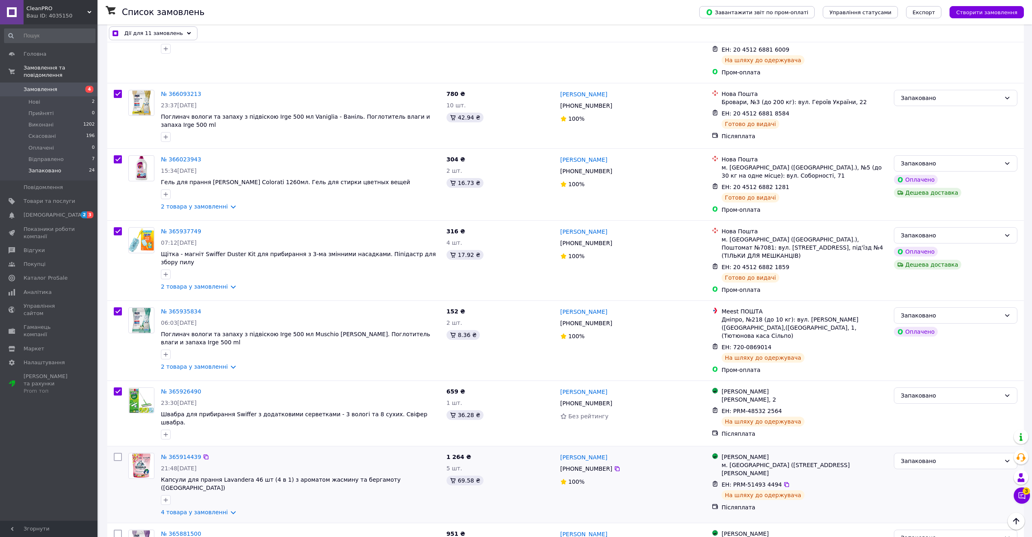
click at [114, 453] on input "checkbox" at bounding box center [118, 457] width 8 height 8
checkbox input "true"
click at [117, 529] on input "checkbox" at bounding box center [118, 533] width 8 height 8
checkbox input "true"
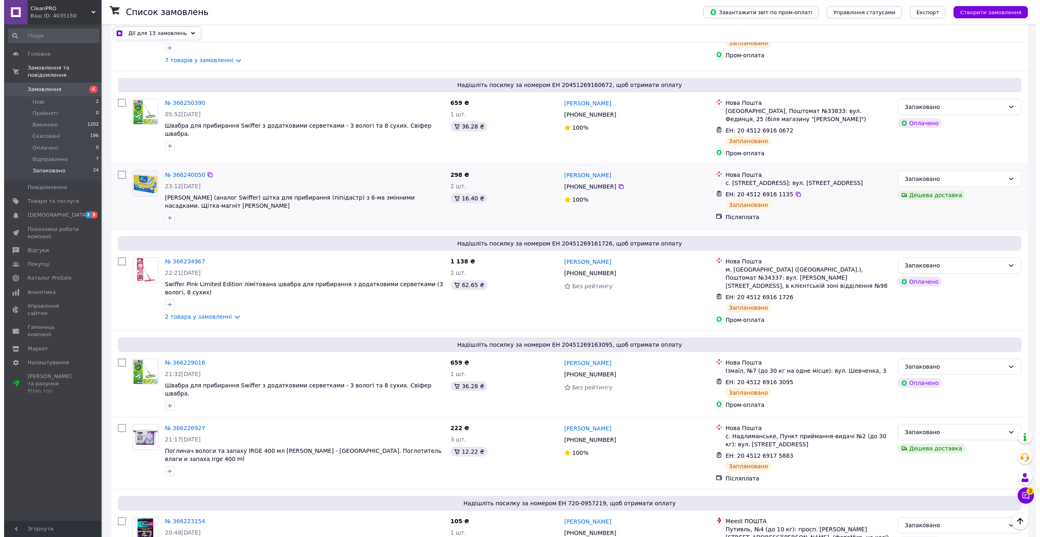
scroll to position [0, 0]
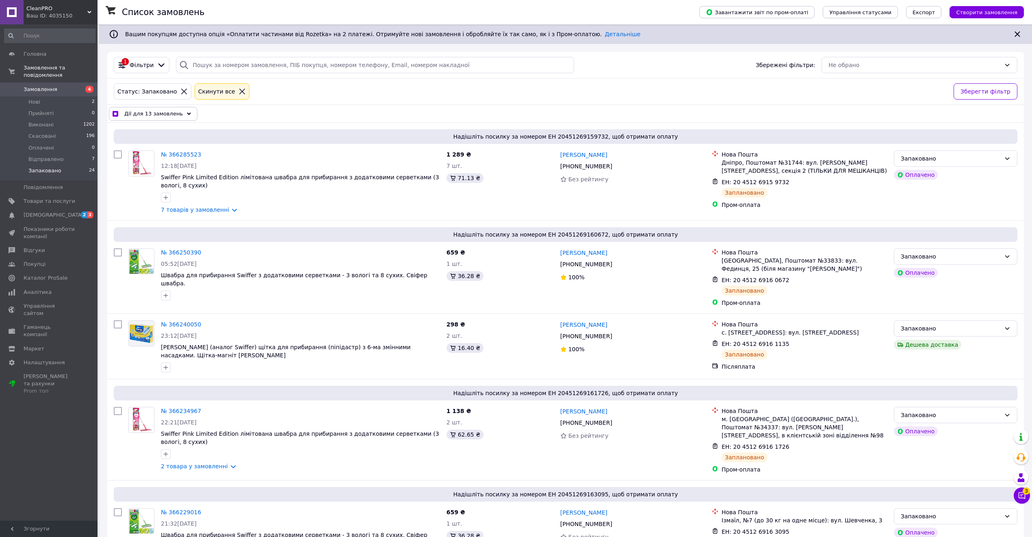
click at [176, 117] on div "Дії для 13 замовлень" at bounding box center [153, 114] width 89 height 14
click at [186, 131] on div "Змінити статус" at bounding box center [168, 136] width 118 height 14
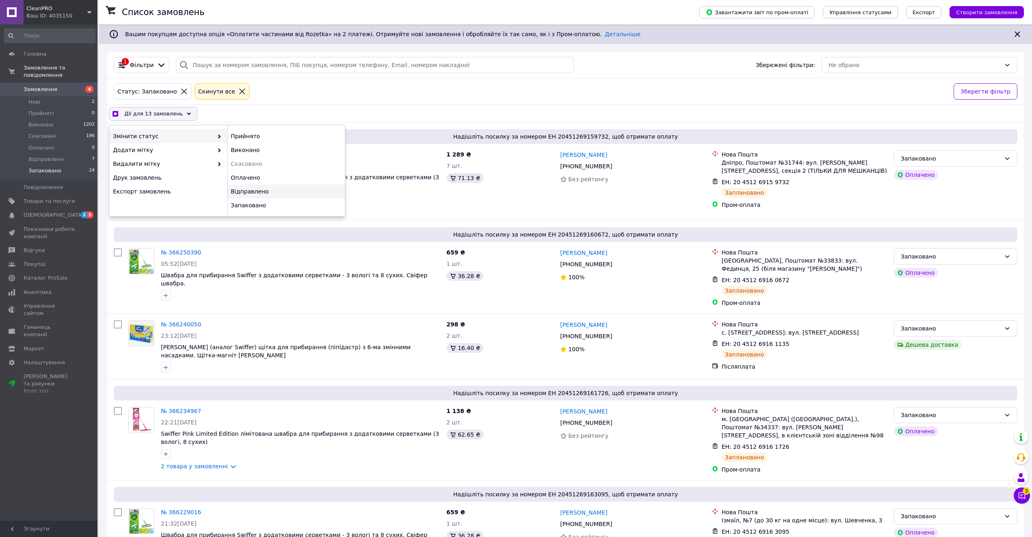
checkbox input "true"
click at [254, 192] on div "Відправлено" at bounding box center [286, 191] width 118 height 14
checkbox input "false"
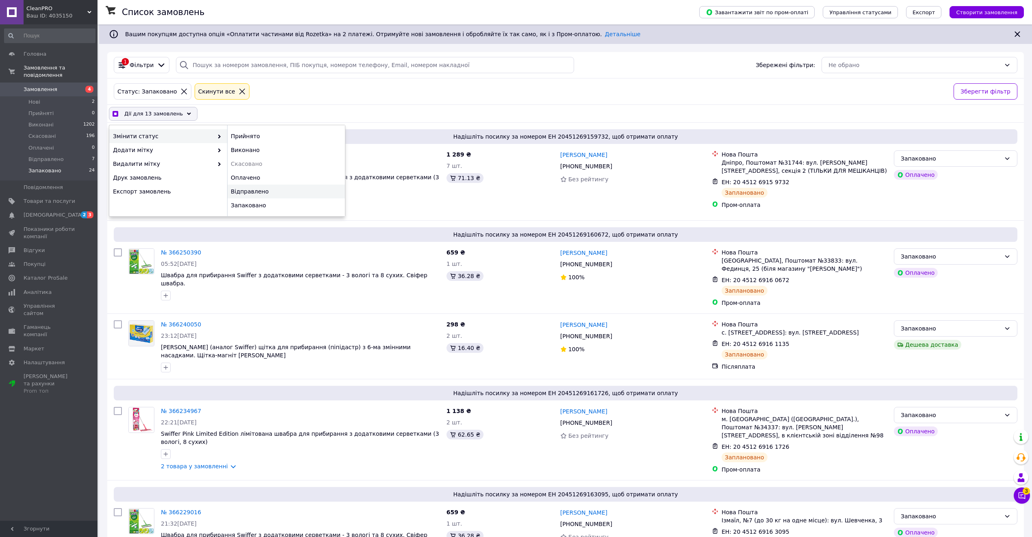
checkbox input "false"
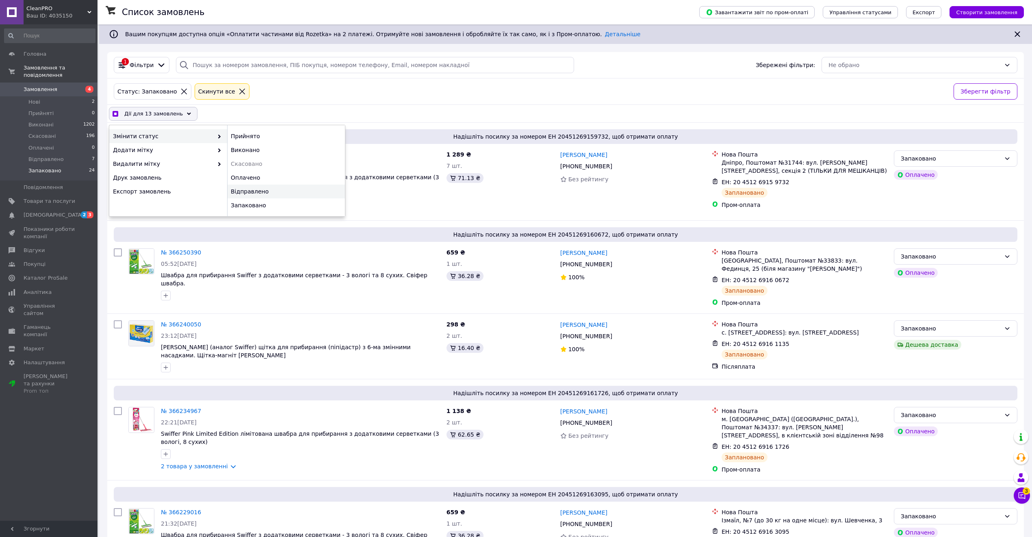
checkbox input "false"
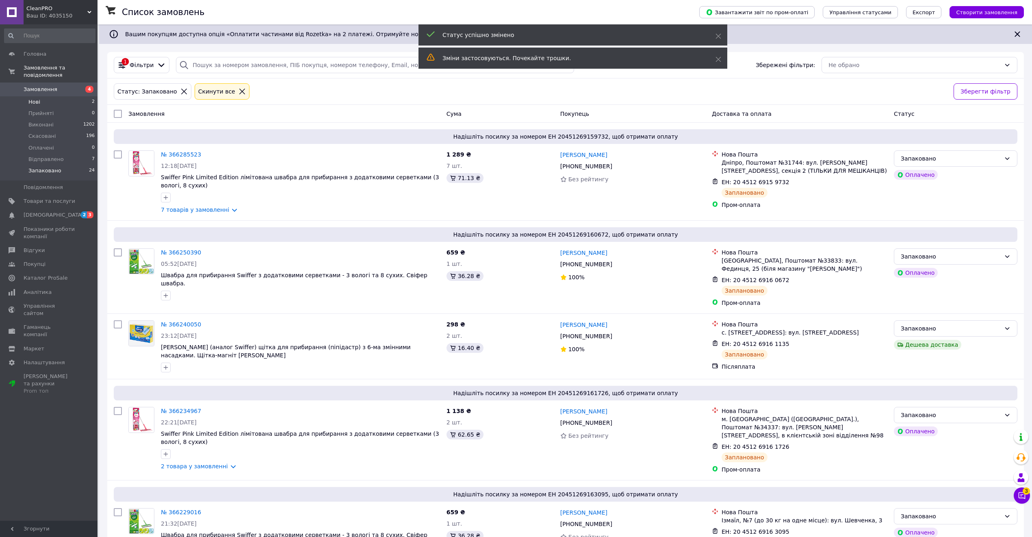
click at [60, 99] on li "Нові 2" at bounding box center [50, 101] width 100 height 11
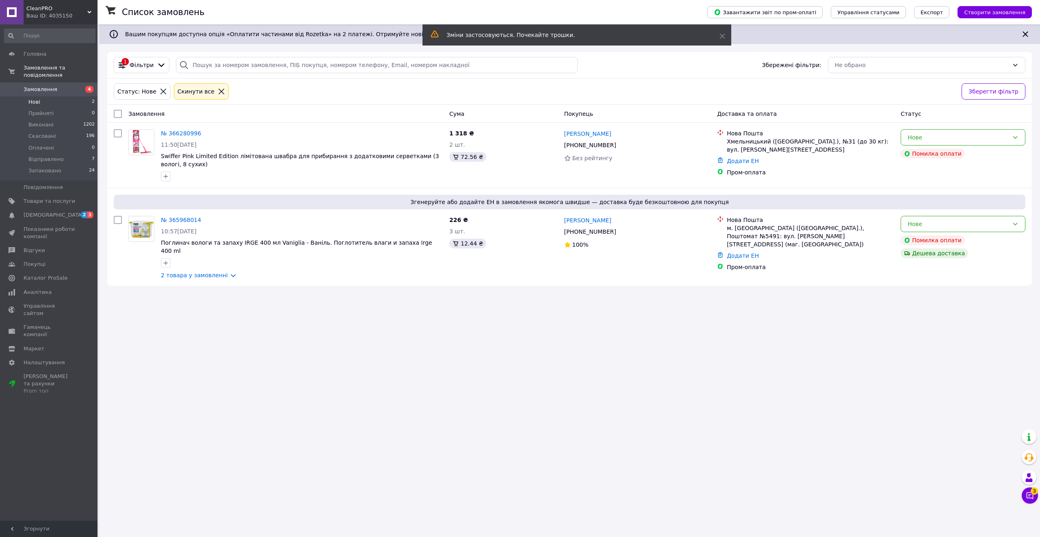
click at [67, 10] on span "CleanPRO" at bounding box center [56, 8] width 61 height 7
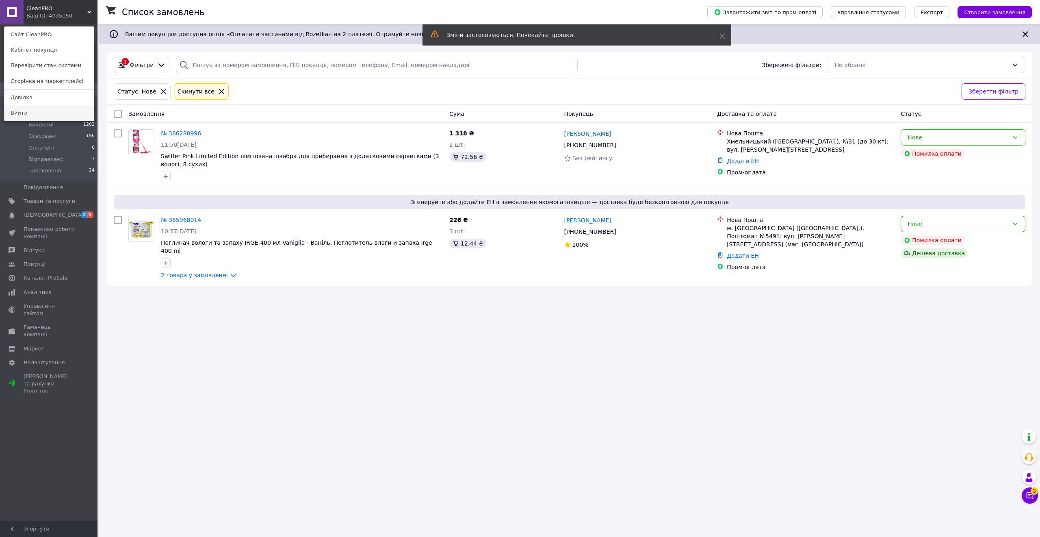
click at [41, 114] on link "Вийти" at bounding box center [48, 112] width 89 height 15
click at [41, 121] on span "Виконані" at bounding box center [40, 124] width 25 height 7
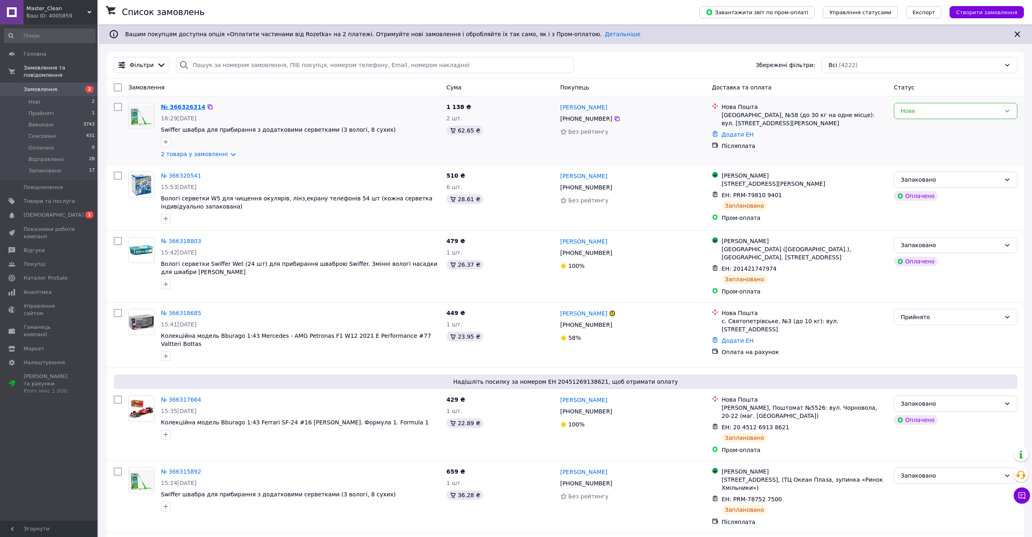
click at [178, 108] on link "№ 366326314" at bounding box center [183, 107] width 44 height 7
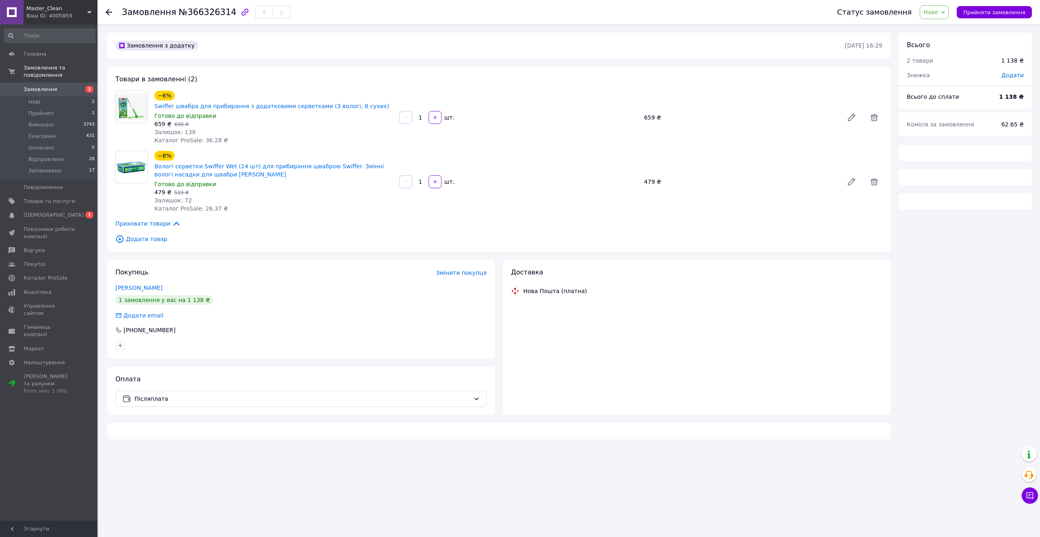
click at [938, 13] on span "Нове" at bounding box center [930, 12] width 15 height 7
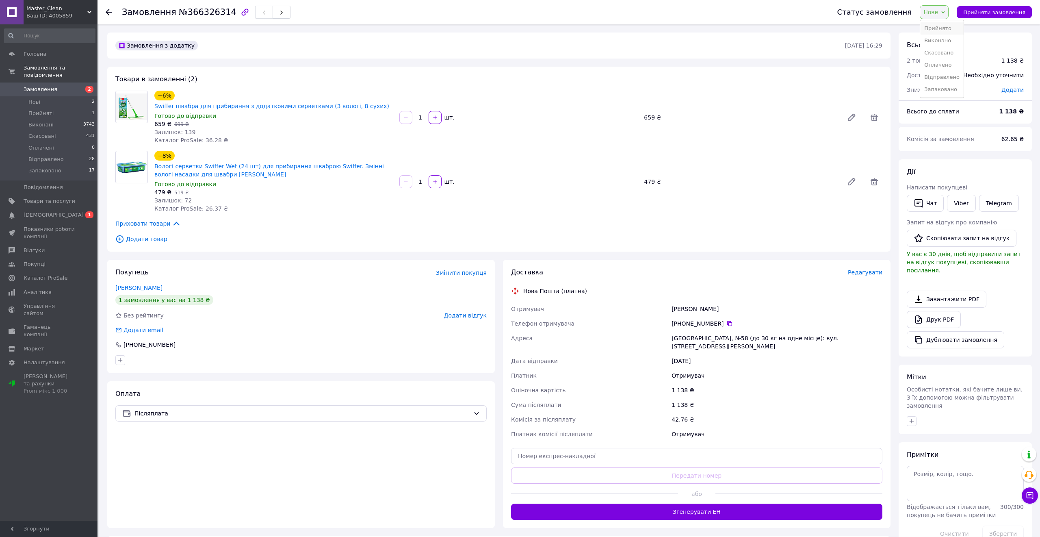
click at [943, 29] on li "Прийнято" at bounding box center [941, 28] width 43 height 12
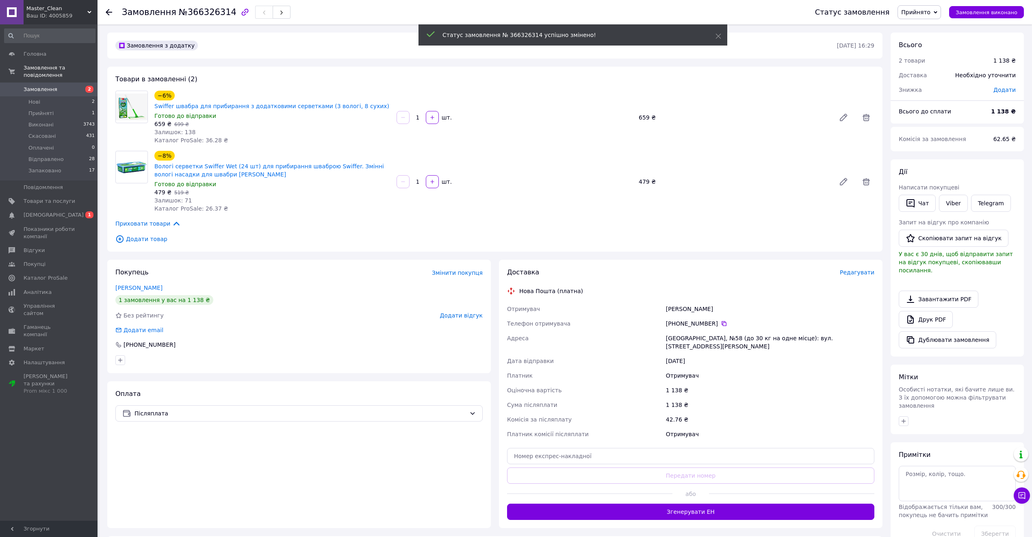
click at [941, 7] on span "Прийнято" at bounding box center [918, 12] width 43 height 14
click at [936, 74] on li "Запаковано" at bounding box center [919, 77] width 43 height 12
click at [722, 320] on icon at bounding box center [724, 323] width 7 height 7
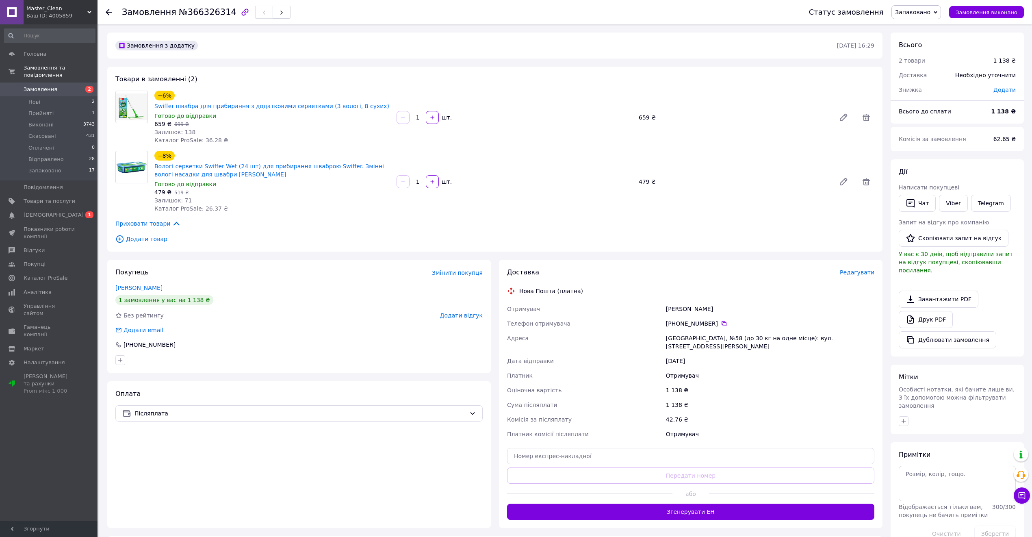
click at [675, 304] on div "[PERSON_NAME]" at bounding box center [770, 308] width 212 height 15
click at [678, 301] on div "[PERSON_NAME]" at bounding box center [770, 308] width 212 height 15
copy div "[PERSON_NAME]"
click at [641, 448] on input "text" at bounding box center [690, 456] width 367 height 16
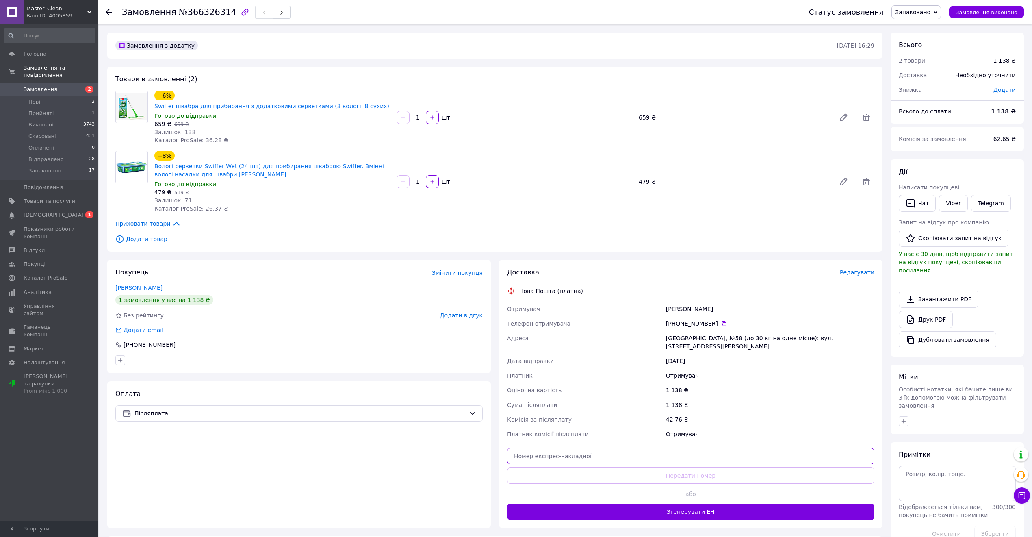
paste input "20451269182051"
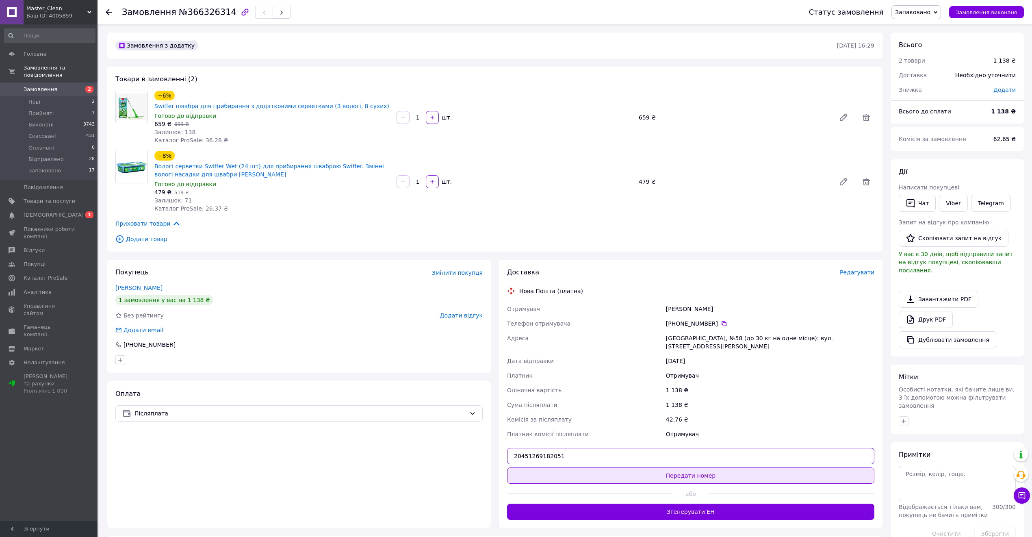
type input "20451269182051"
click at [650, 467] on button "Передати номер" at bounding box center [690, 475] width 367 height 16
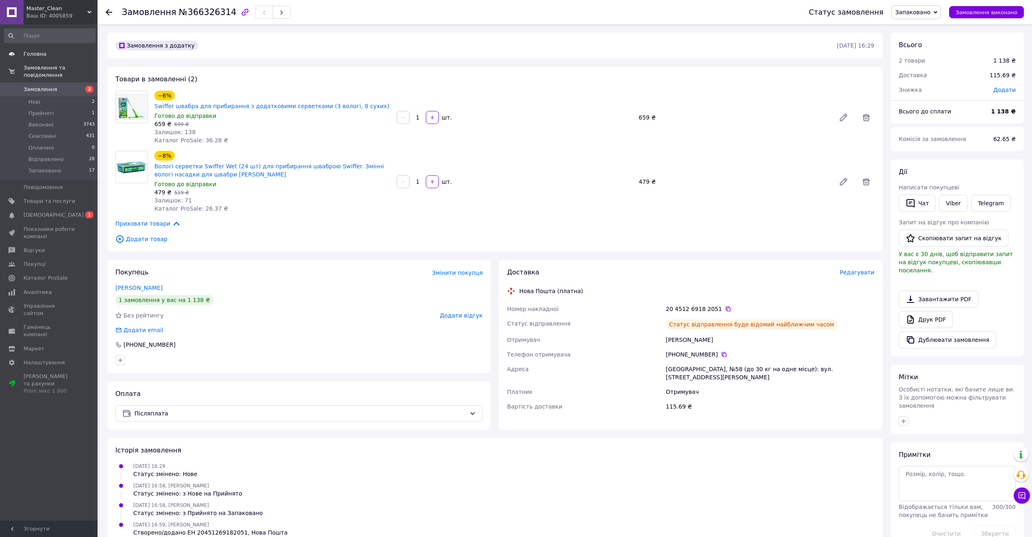
click at [53, 54] on span "Головна" at bounding box center [50, 53] width 52 height 7
